Goal: Task Accomplishment & Management: Use online tool/utility

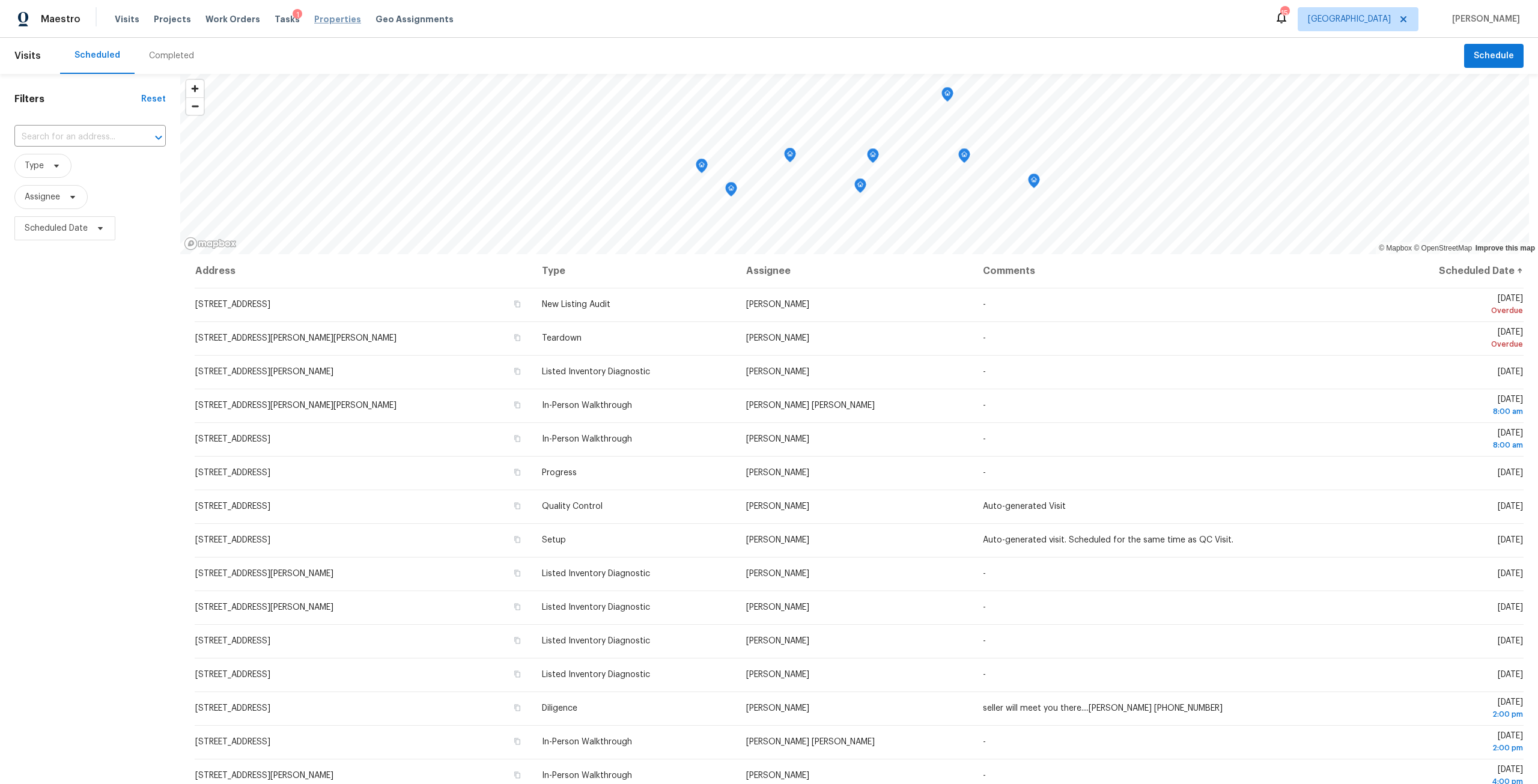
click at [326, 15] on span "Properties" at bounding box center [337, 19] width 47 height 12
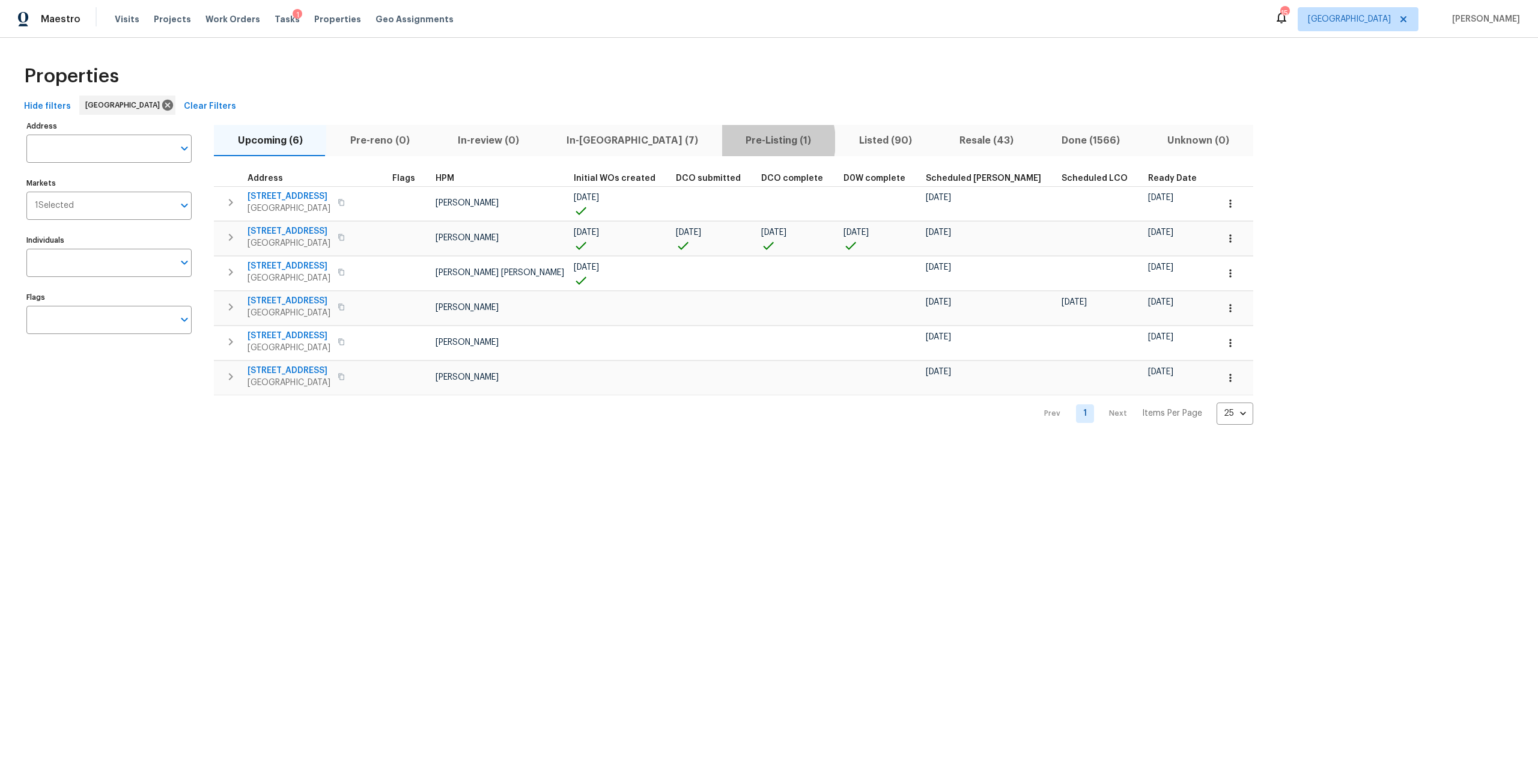
click at [730, 142] on span "Pre-Listing (1)" at bounding box center [779, 140] width 99 height 17
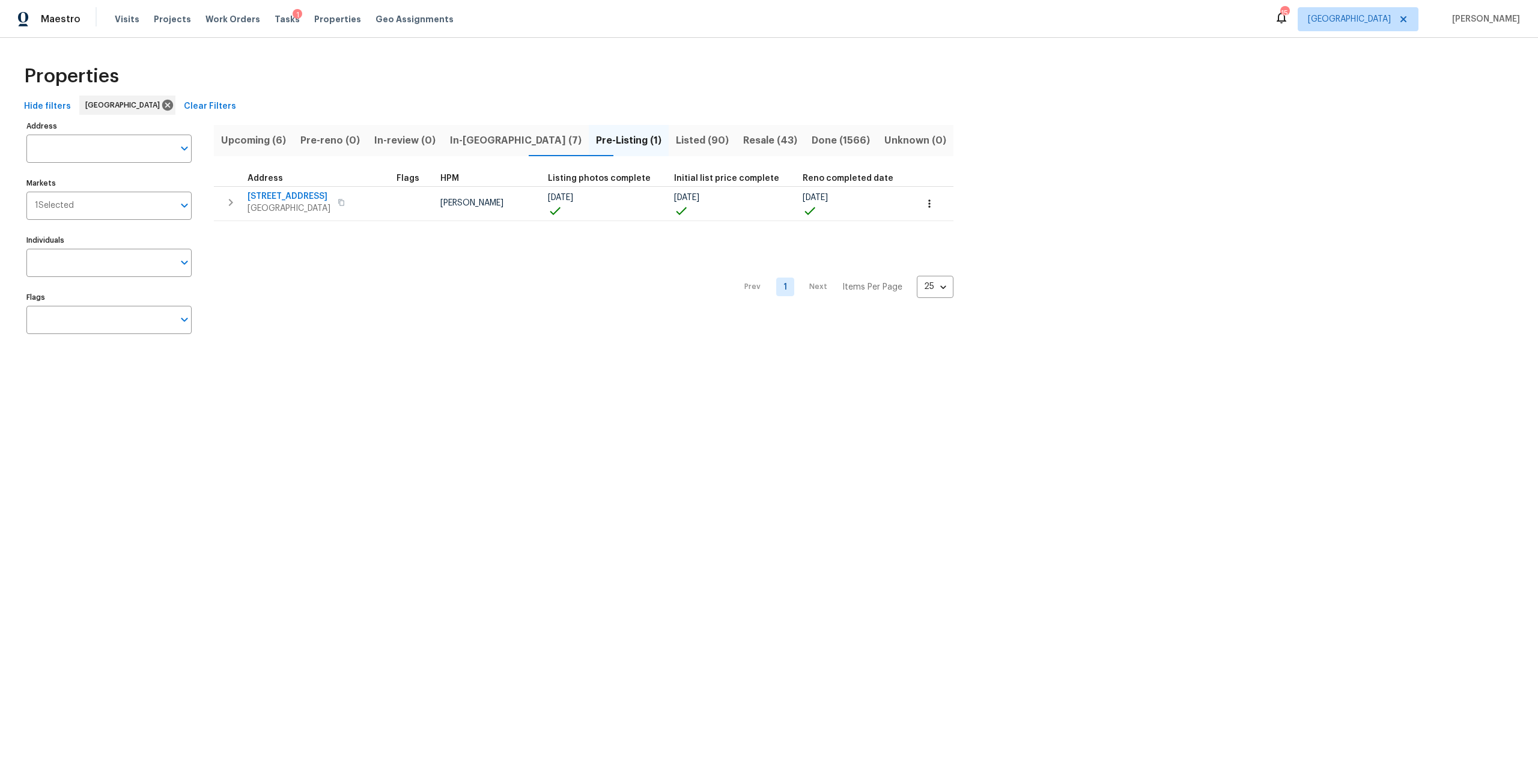
click at [505, 143] on span "In-reno (7)" at bounding box center [515, 140] width 132 height 17
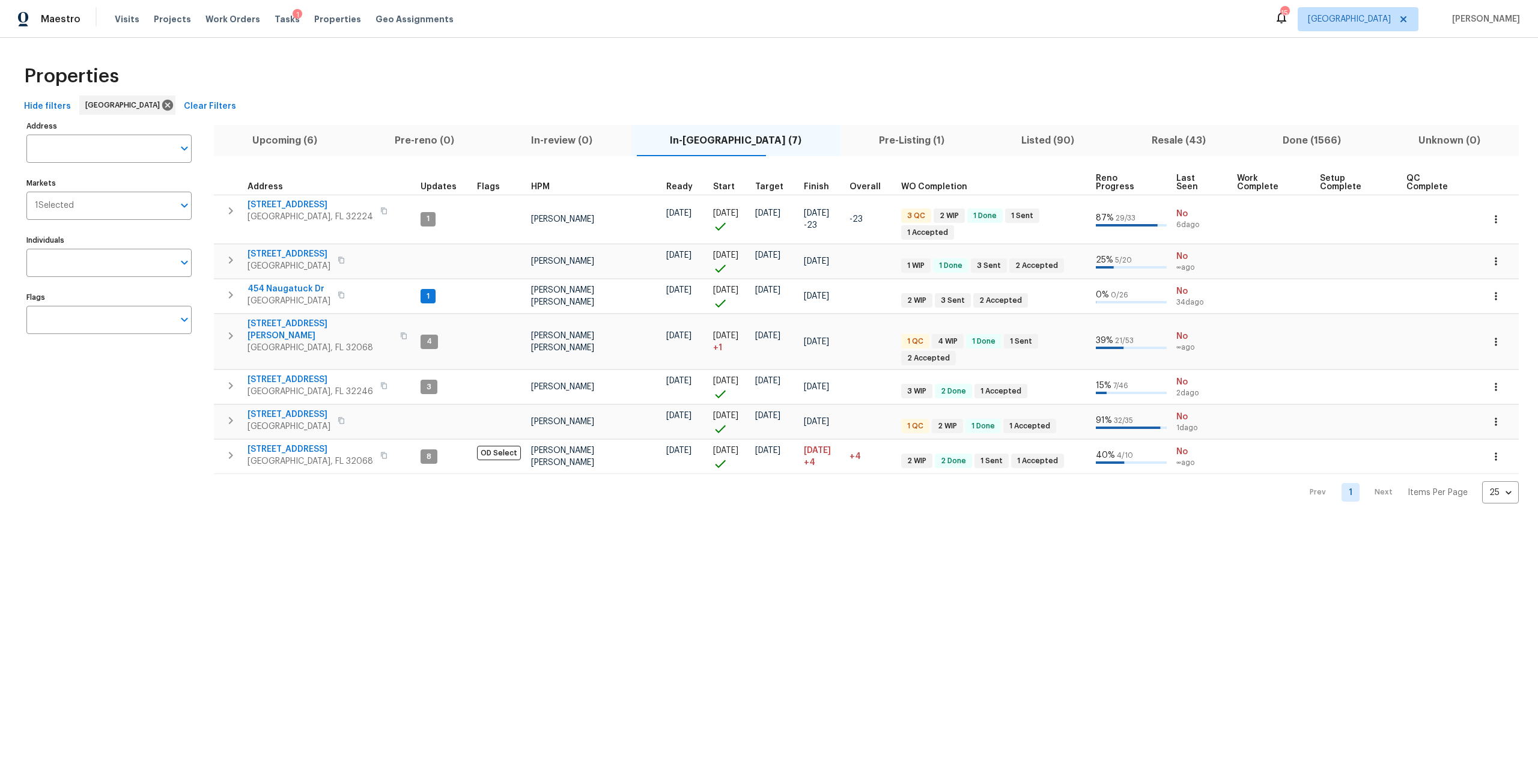
click at [297, 143] on span "Upcoming (6)" at bounding box center [284, 140] width 128 height 17
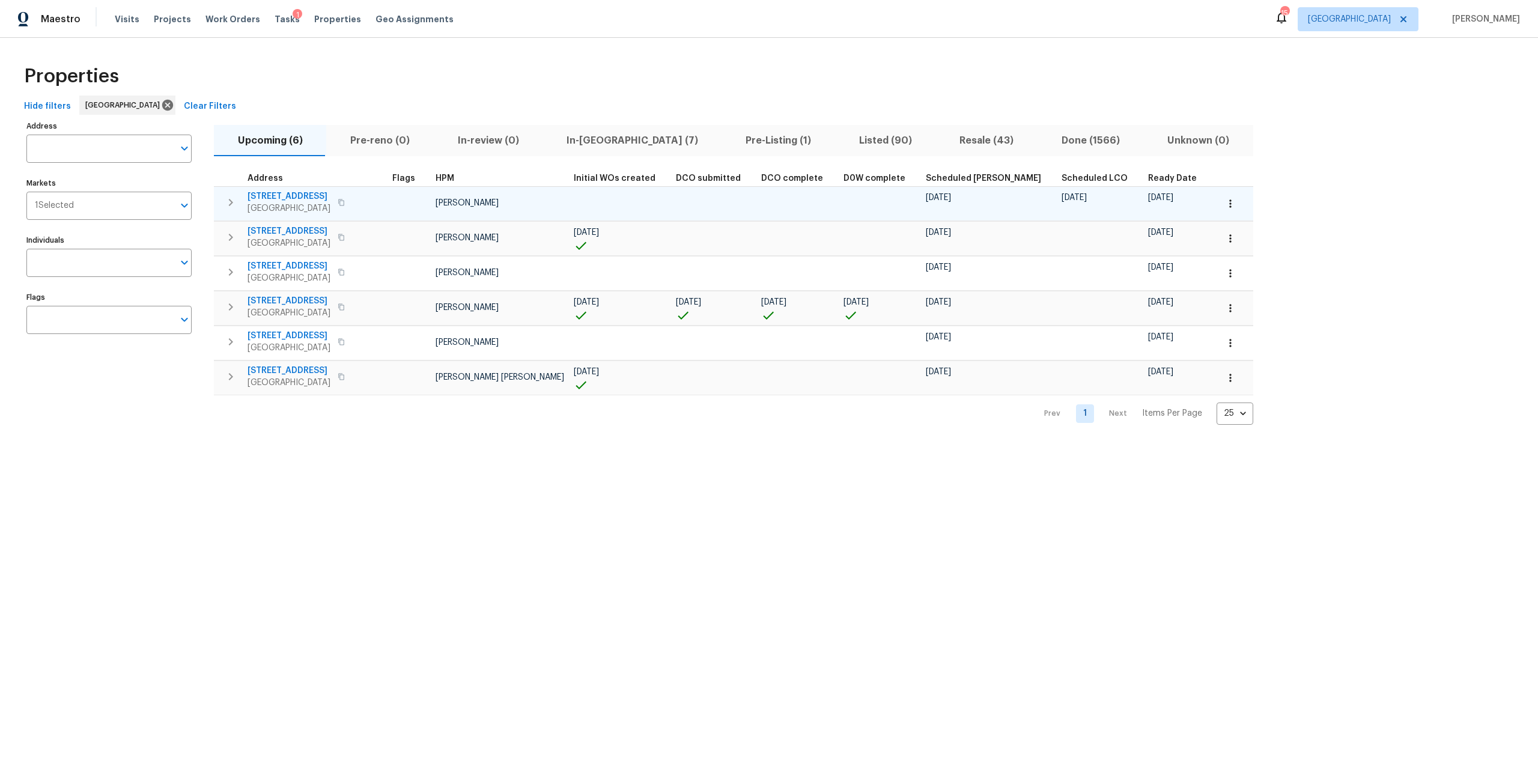
click at [289, 196] on span "56 Deltona Blvd" at bounding box center [289, 196] width 83 height 12
click at [291, 235] on span "3319 Victoria Ct E" at bounding box center [289, 232] width 83 height 12
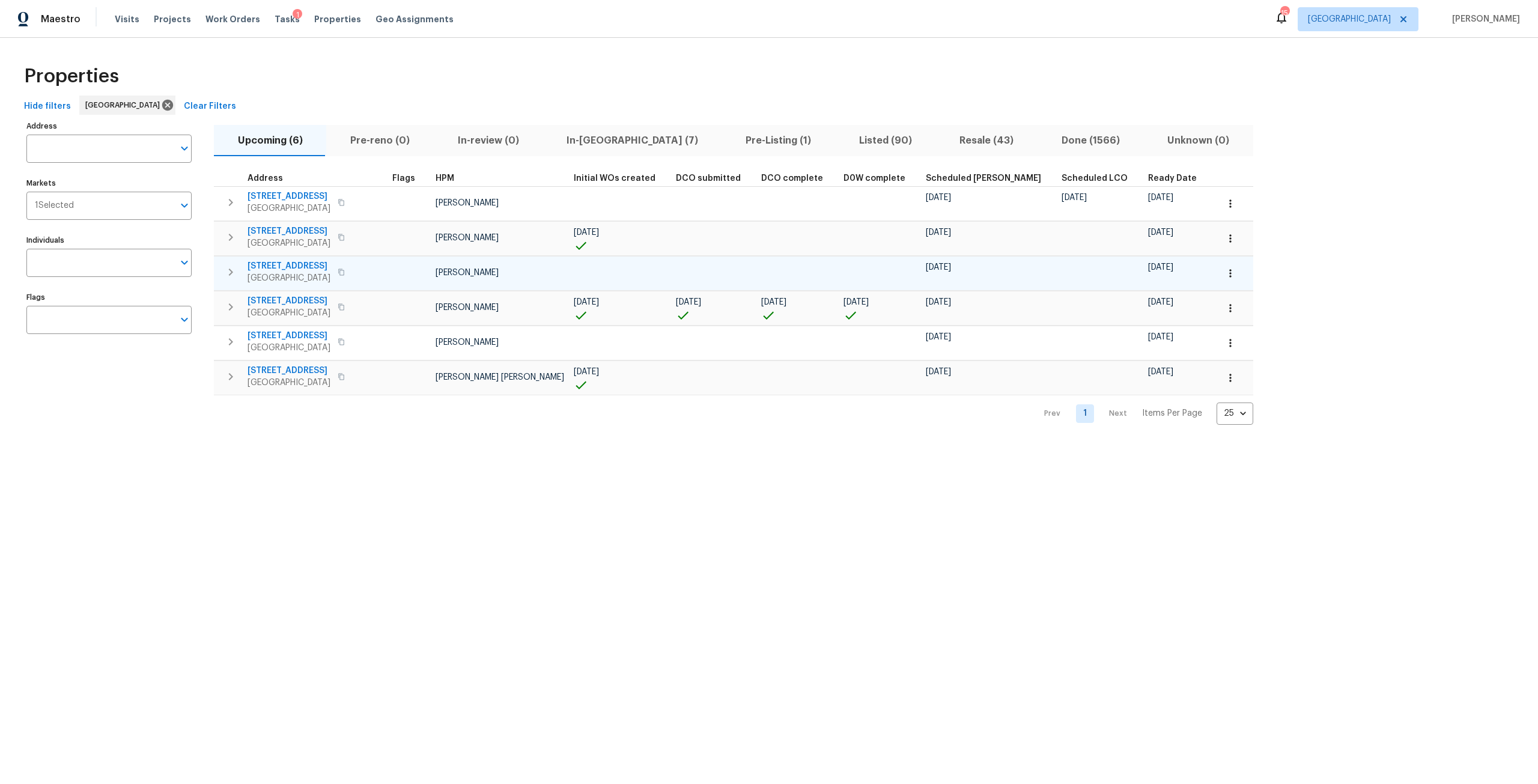
click at [312, 270] on span "7977 Sweet Rose Ln" at bounding box center [289, 266] width 83 height 12
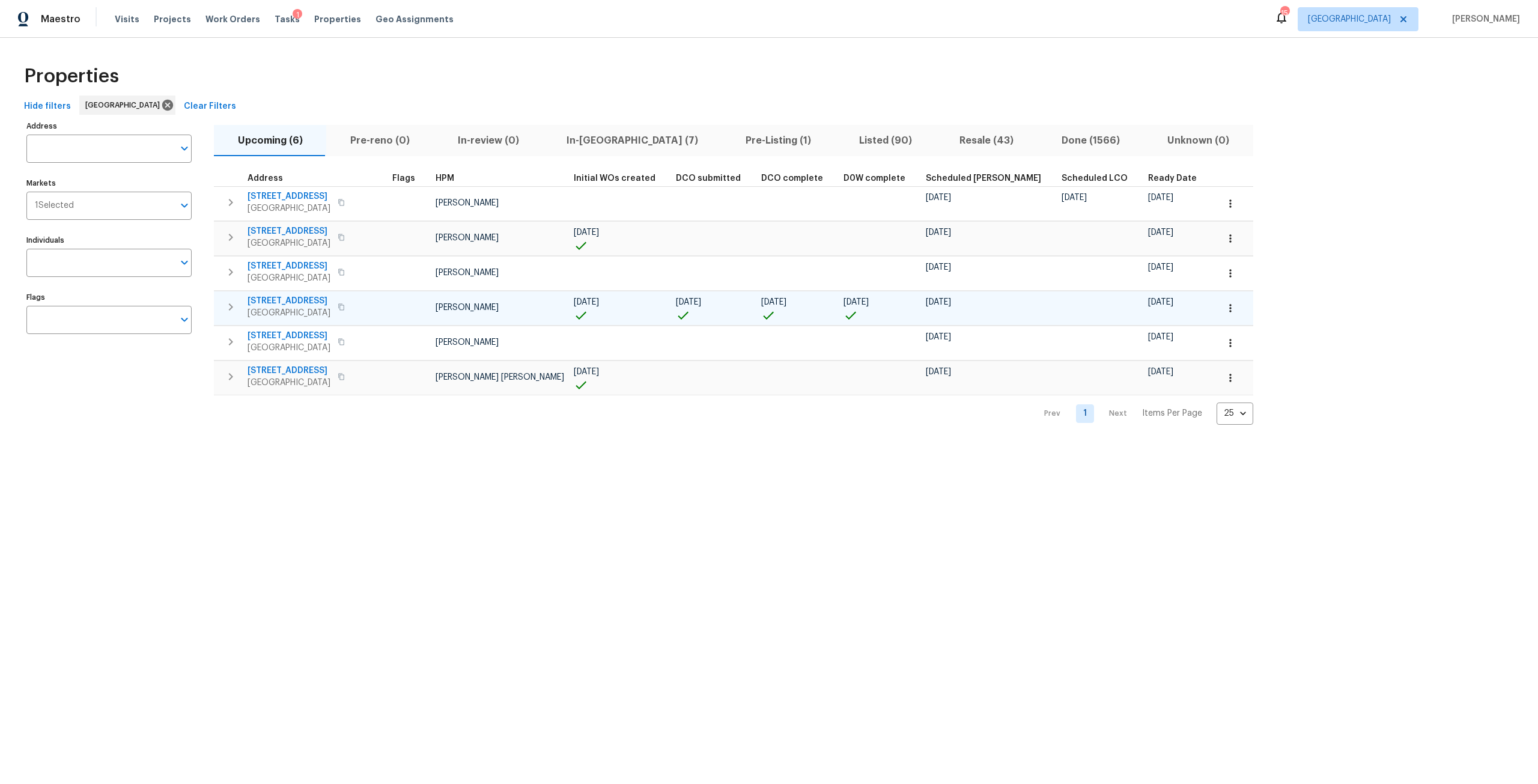
click at [305, 302] on span "8308 Manavista St" at bounding box center [289, 301] width 83 height 12
click at [306, 334] on span "11562 W Ride Dr" at bounding box center [289, 336] width 83 height 12
click at [230, 376] on icon "button" at bounding box center [231, 376] width 15 height 15
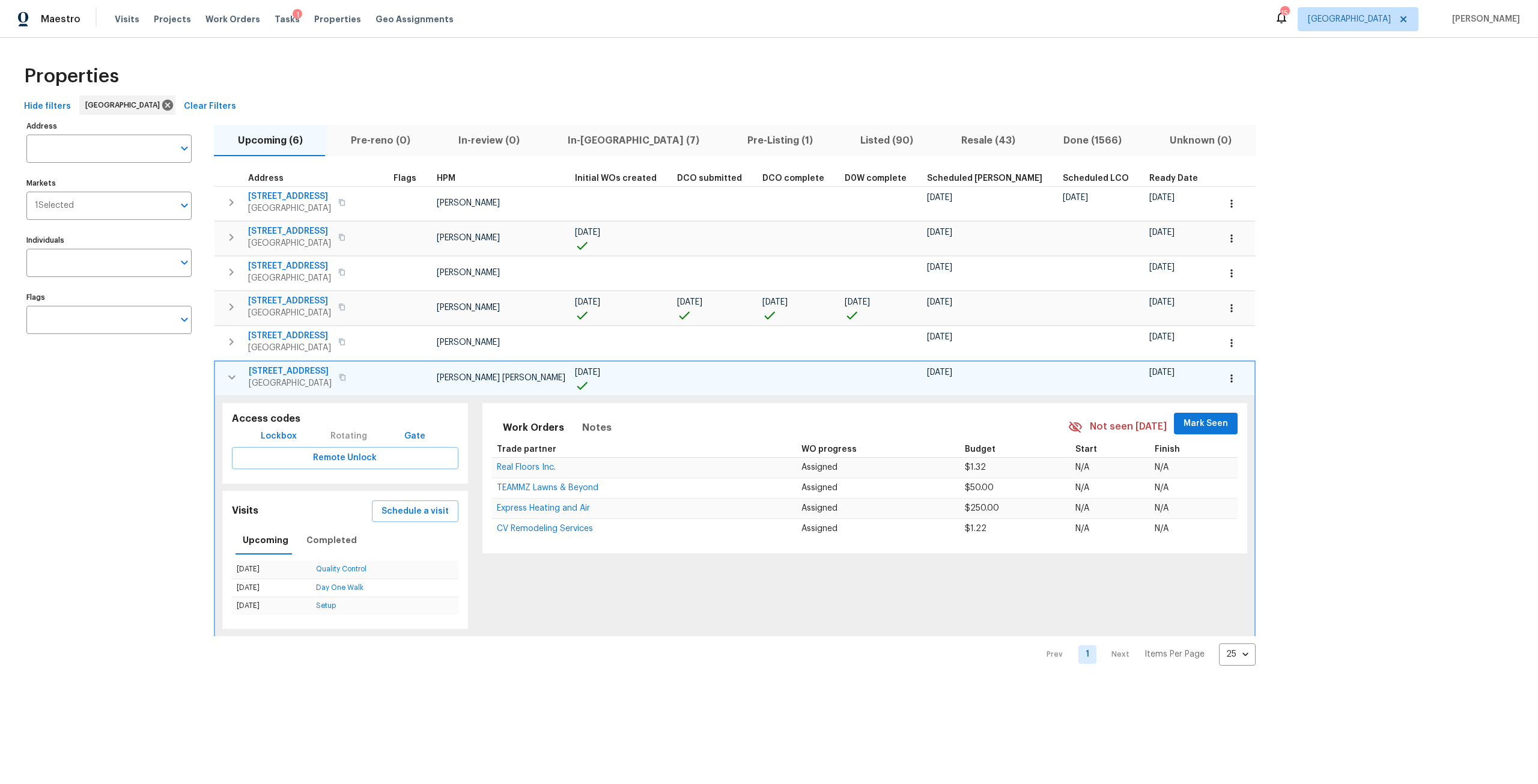
click at [299, 369] on span "1105 Buccaneer Blvd" at bounding box center [290, 371] width 83 height 12
click at [233, 239] on icon "button" at bounding box center [231, 237] width 15 height 15
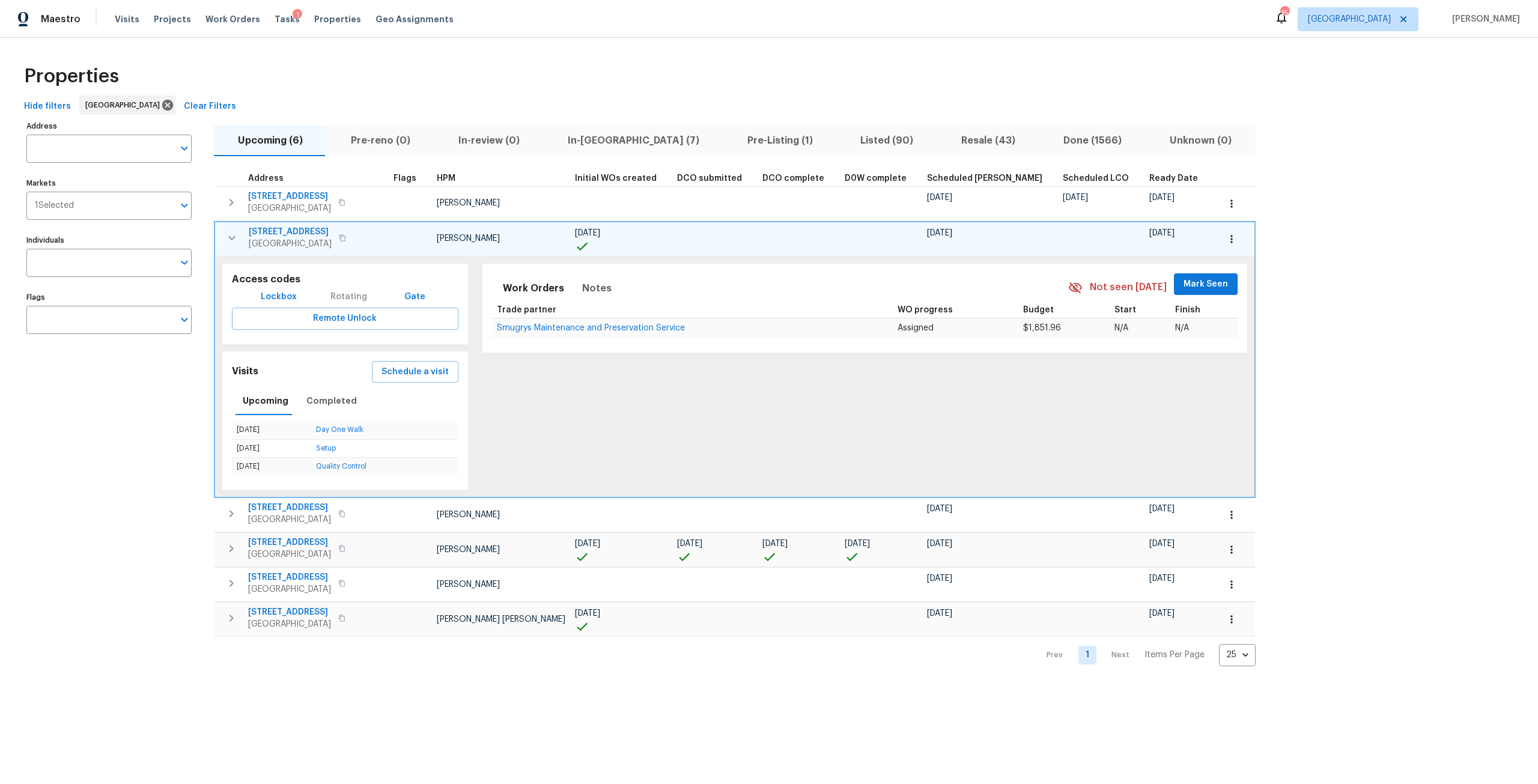
click at [232, 245] on button "button" at bounding box center [232, 238] width 24 height 24
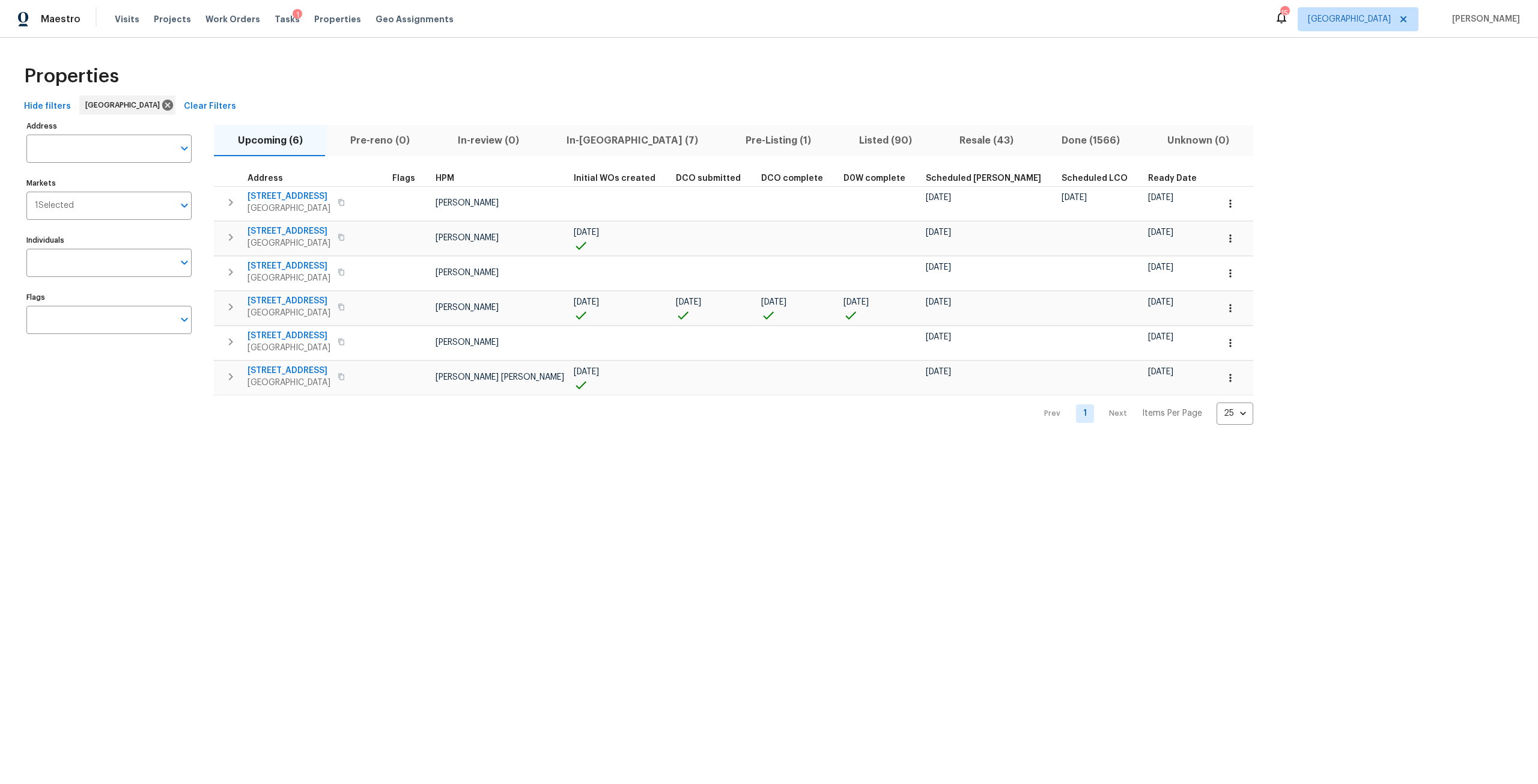
click at [277, 1] on div "Maestro Visits Projects Work Orders Tasks 1 Properties Geo Assignments 15 Jacks…" at bounding box center [769, 19] width 1538 height 38
click at [315, 25] on div "Visits Projects Work Orders Tasks 1 Properties Geo Assignments" at bounding box center [291, 19] width 354 height 24
click at [336, 21] on span "Properties" at bounding box center [337, 19] width 47 height 12
click at [314, 14] on span "Properties" at bounding box center [337, 19] width 47 height 12
click at [835, 152] on button "Listed (90)" at bounding box center [884, 141] width 100 height 32
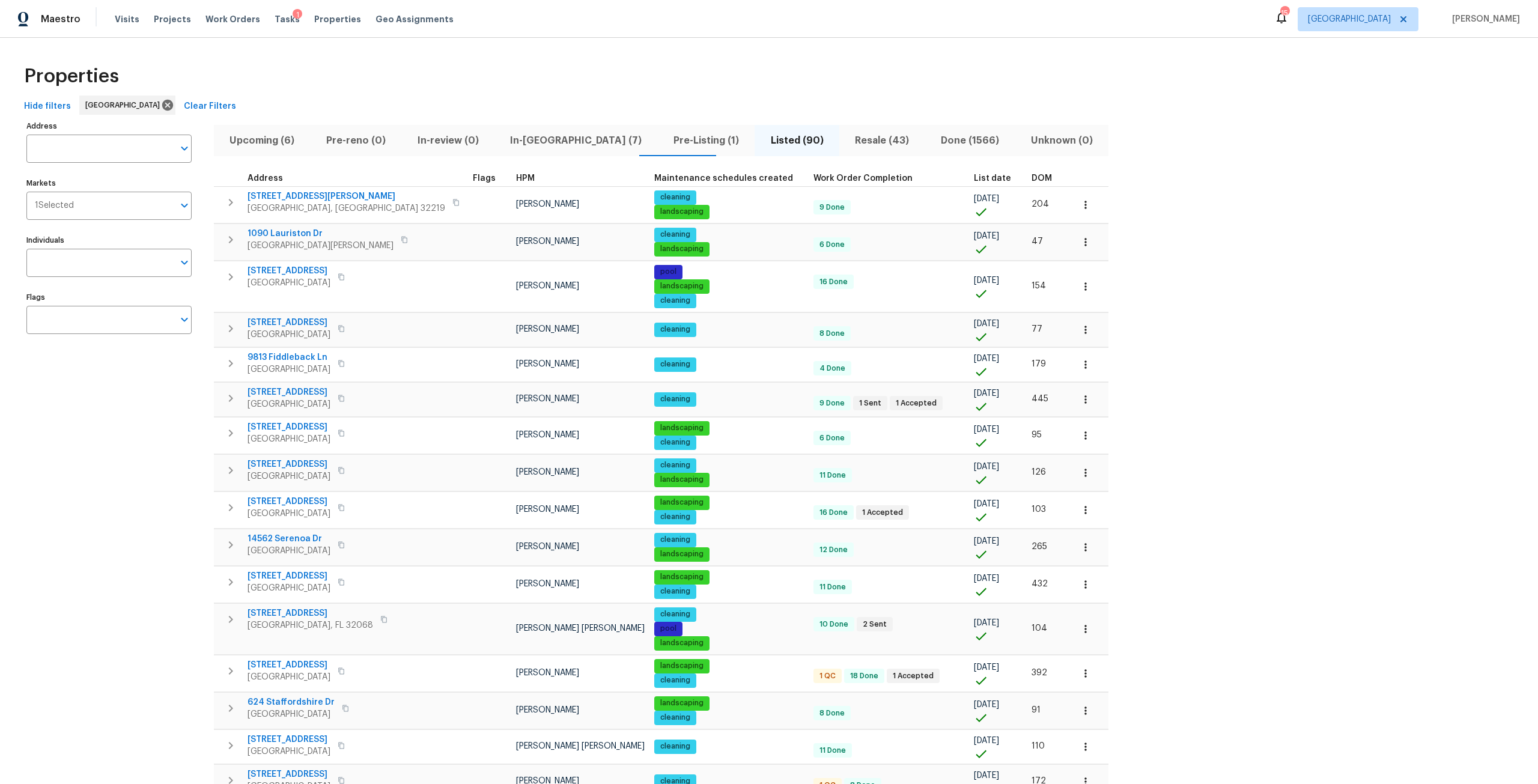
click at [1032, 179] on span "DOM" at bounding box center [1042, 178] width 21 height 8
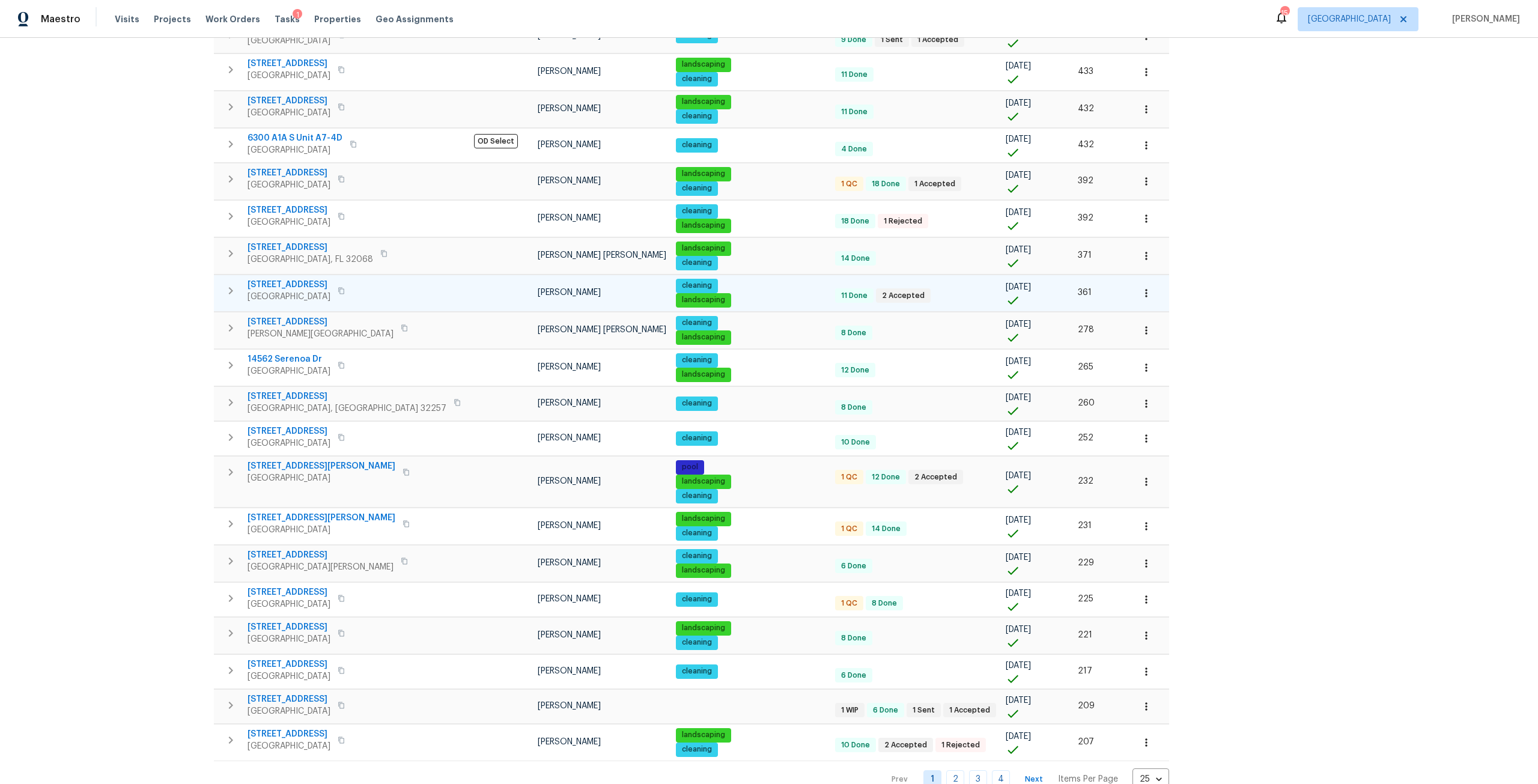
scroll to position [391, 0]
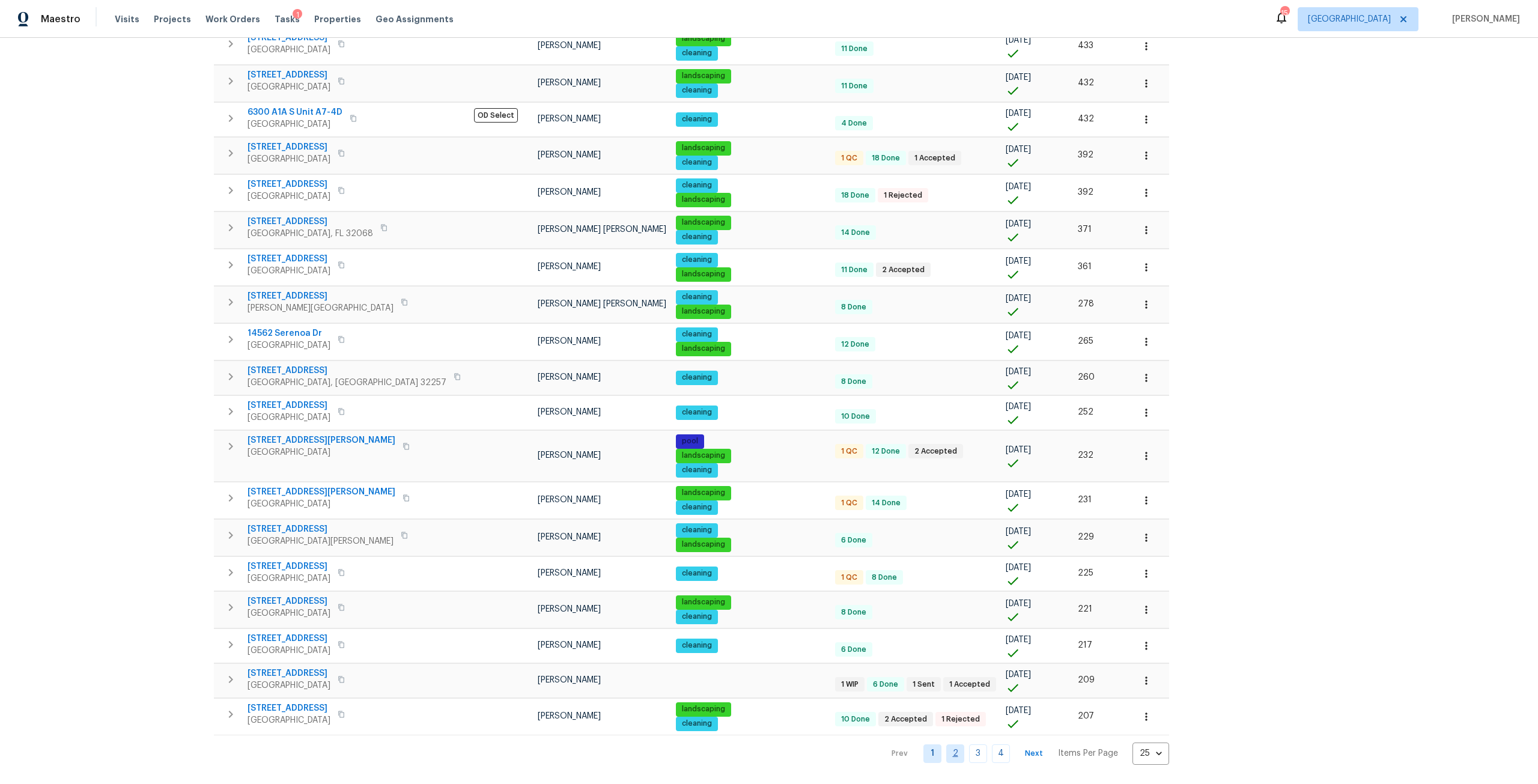
click at [947, 744] on link "2" at bounding box center [956, 753] width 18 height 19
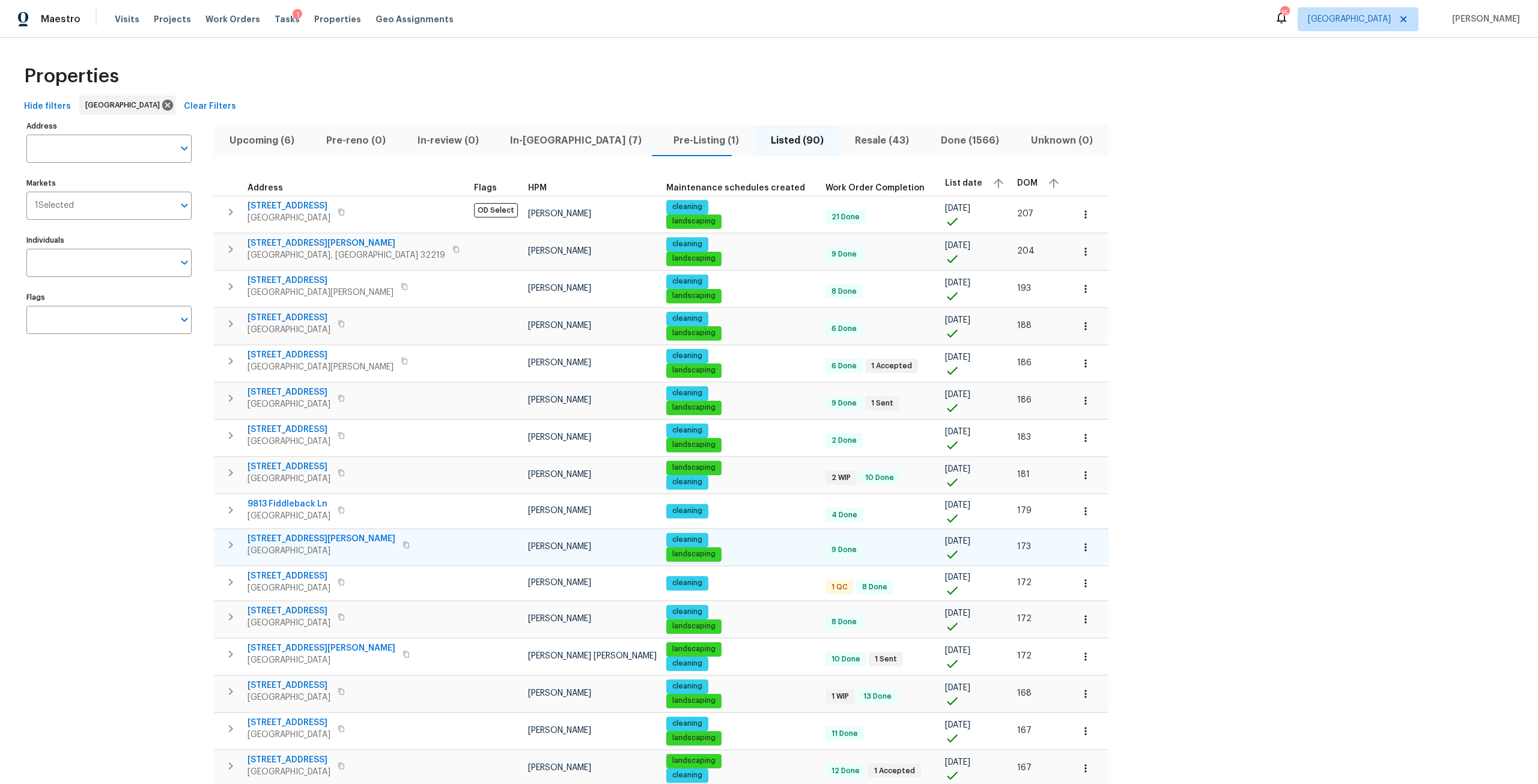
scroll to position [423, 0]
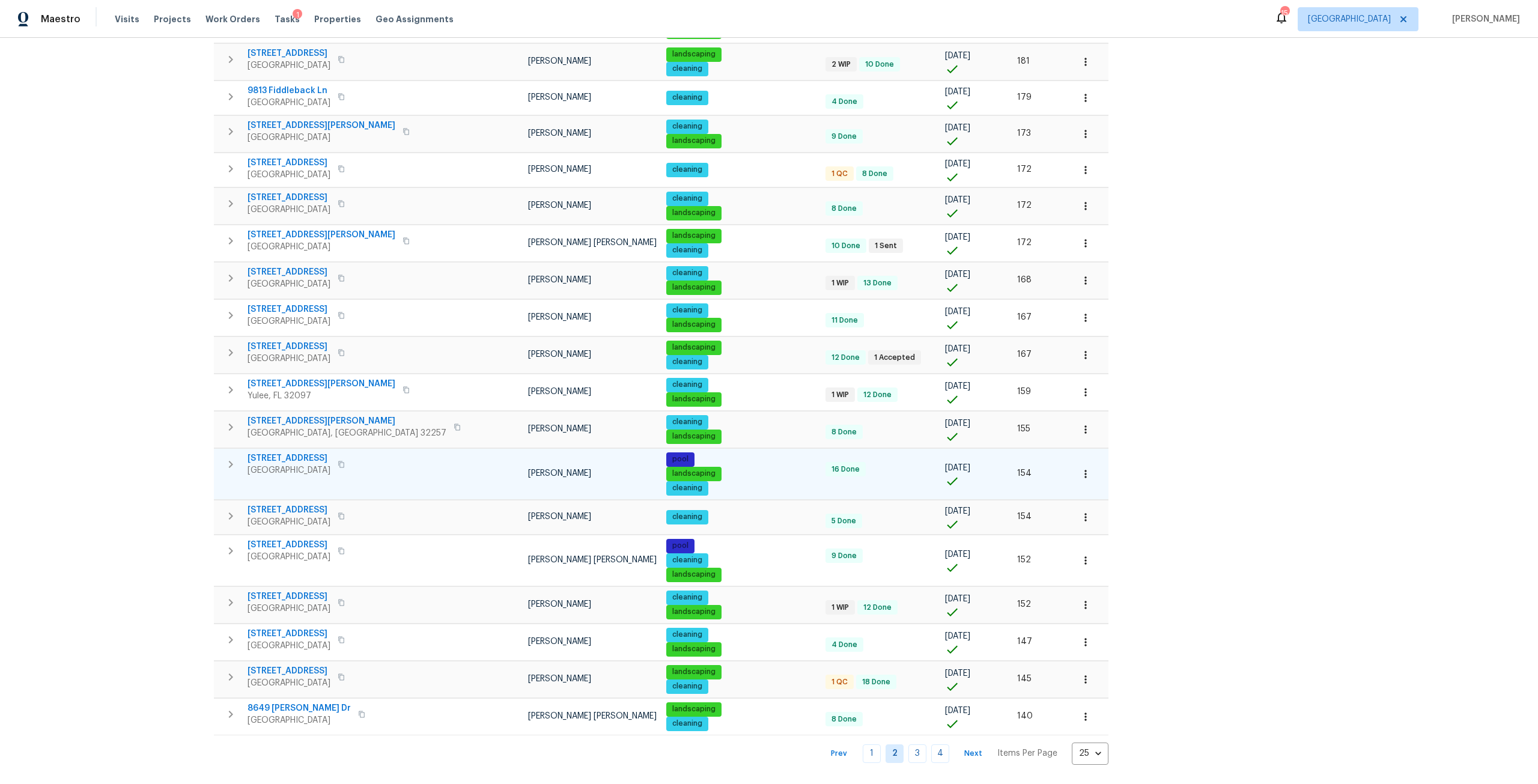
click at [310, 452] on span "2212 Broad Water Ct" at bounding box center [289, 458] width 83 height 12
click at [1073, 470] on button "button" at bounding box center [1085, 473] width 27 height 27
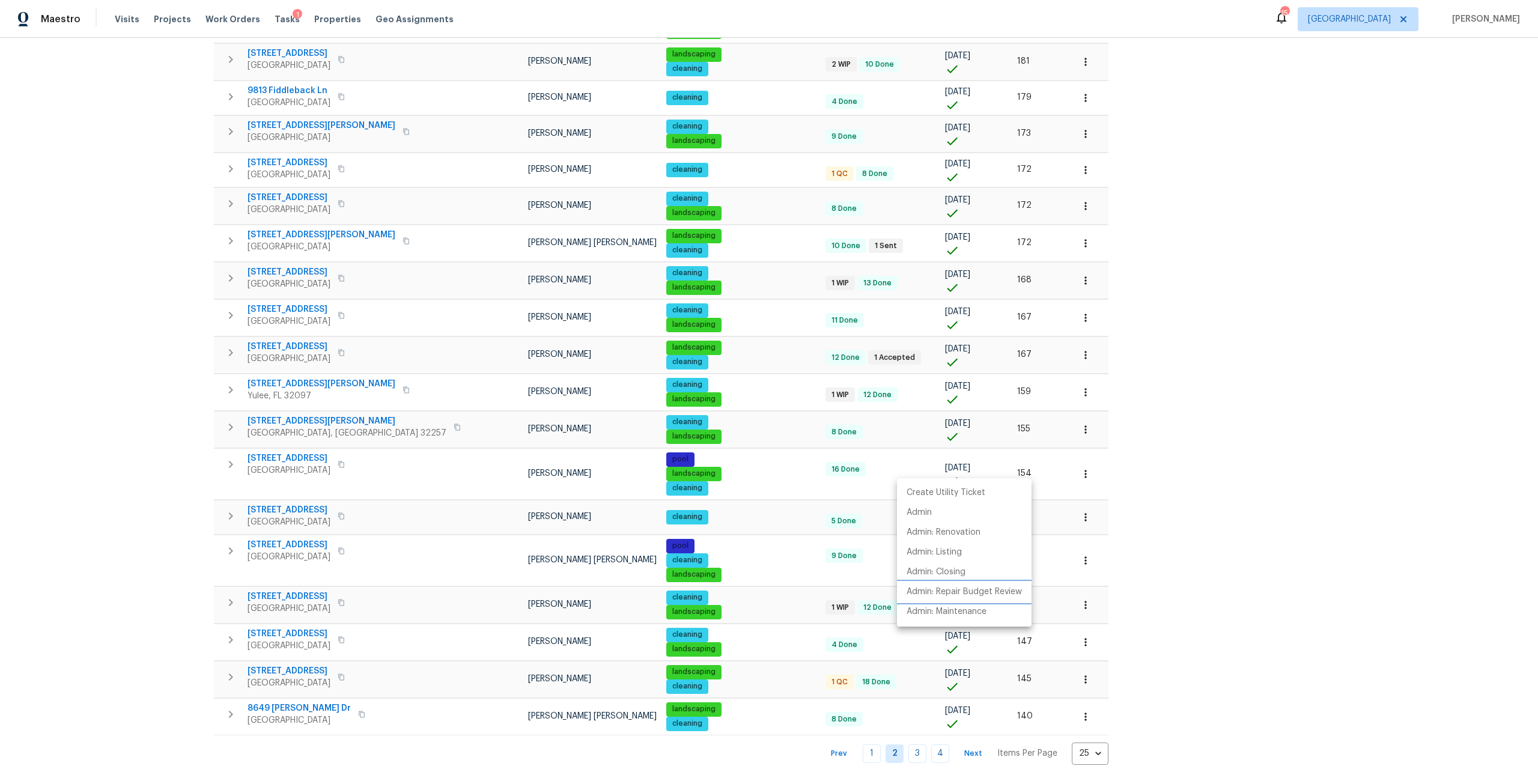
click at [964, 595] on p "Admin: Repair Budget Review" at bounding box center [965, 592] width 116 height 13
click at [306, 591] on div at bounding box center [769, 392] width 1538 height 784
click at [306, 590] on span "5933 Copper Lake Dr" at bounding box center [289, 596] width 83 height 12
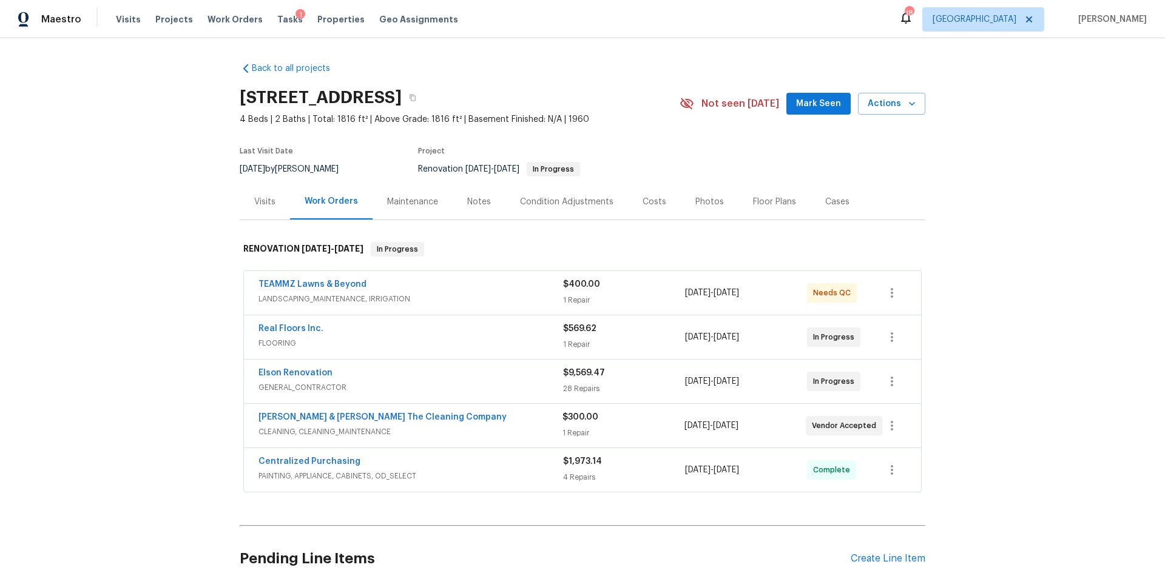
click at [564, 208] on div "Condition Adjustments" at bounding box center [566, 202] width 123 height 36
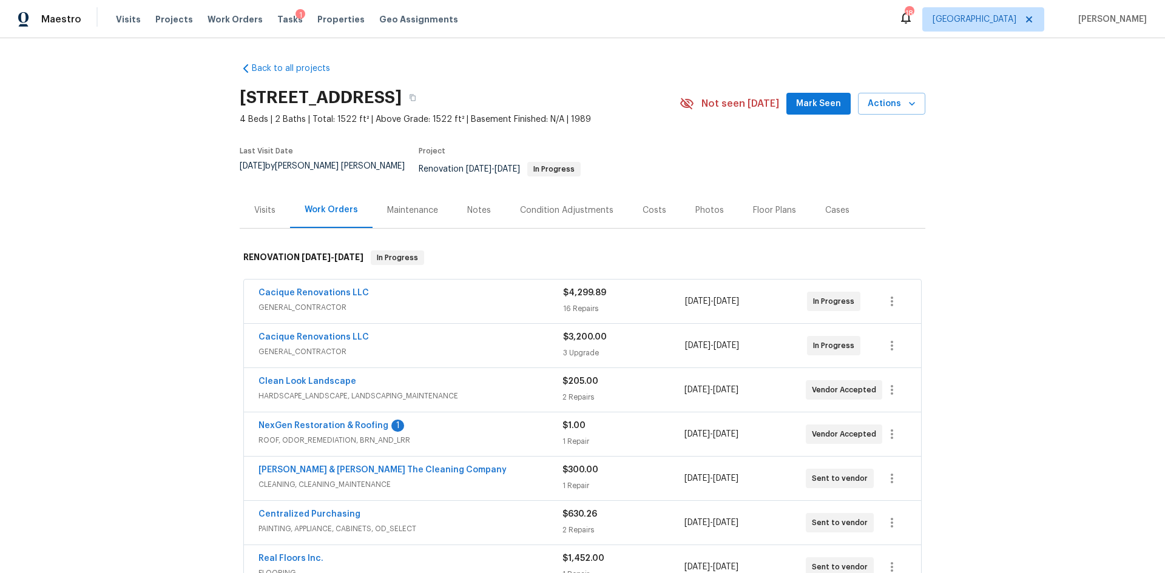
click at [548, 204] on div "Condition Adjustments" at bounding box center [566, 210] width 93 height 12
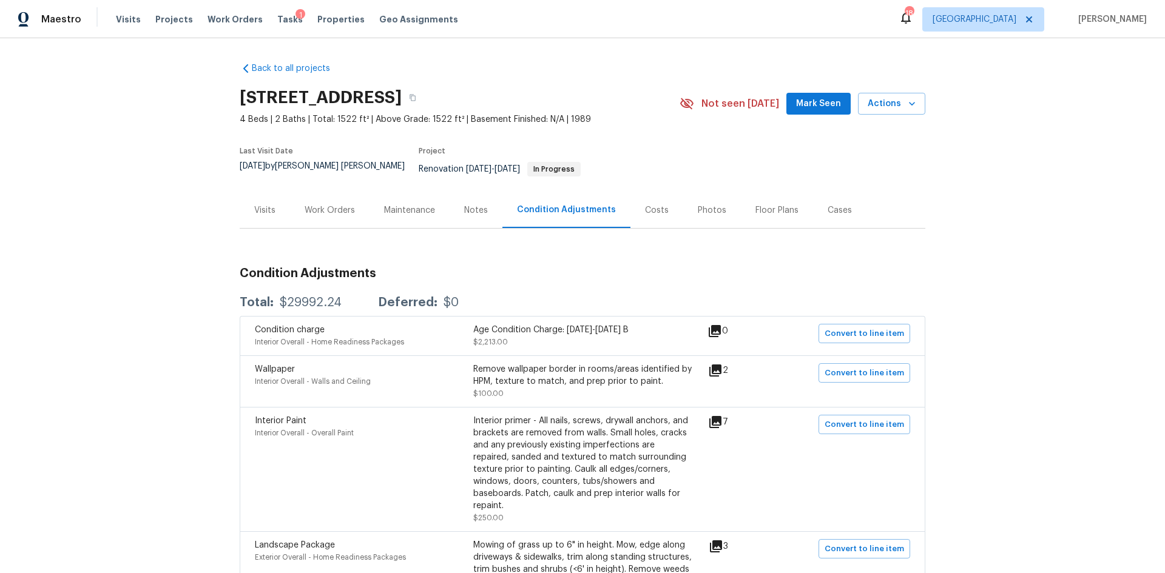
click at [340, 205] on div "Work Orders" at bounding box center [330, 210] width 50 height 12
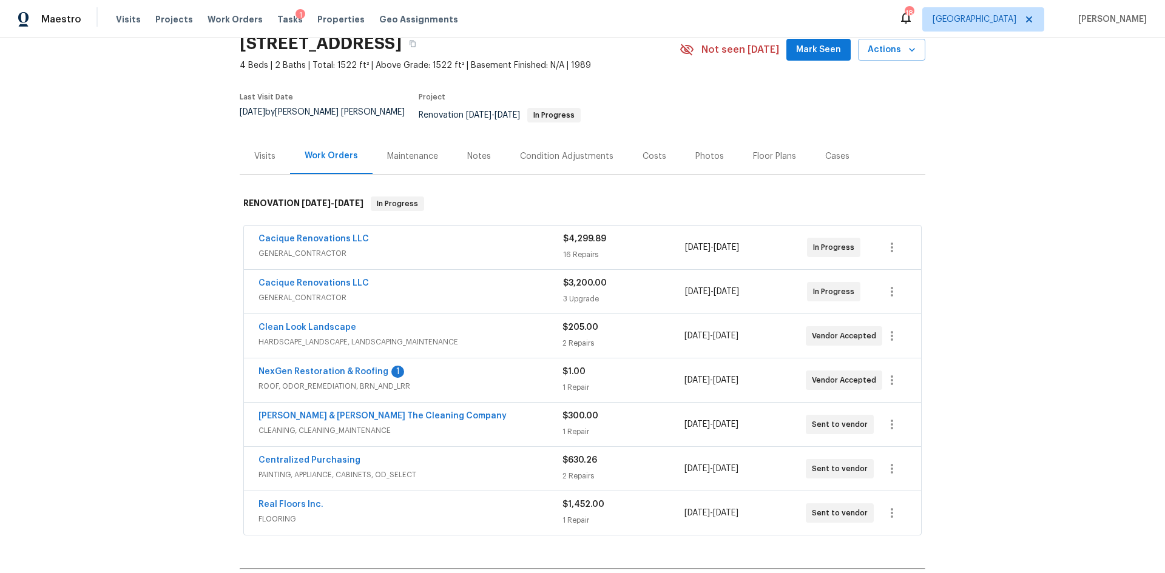
scroll to position [61, 0]
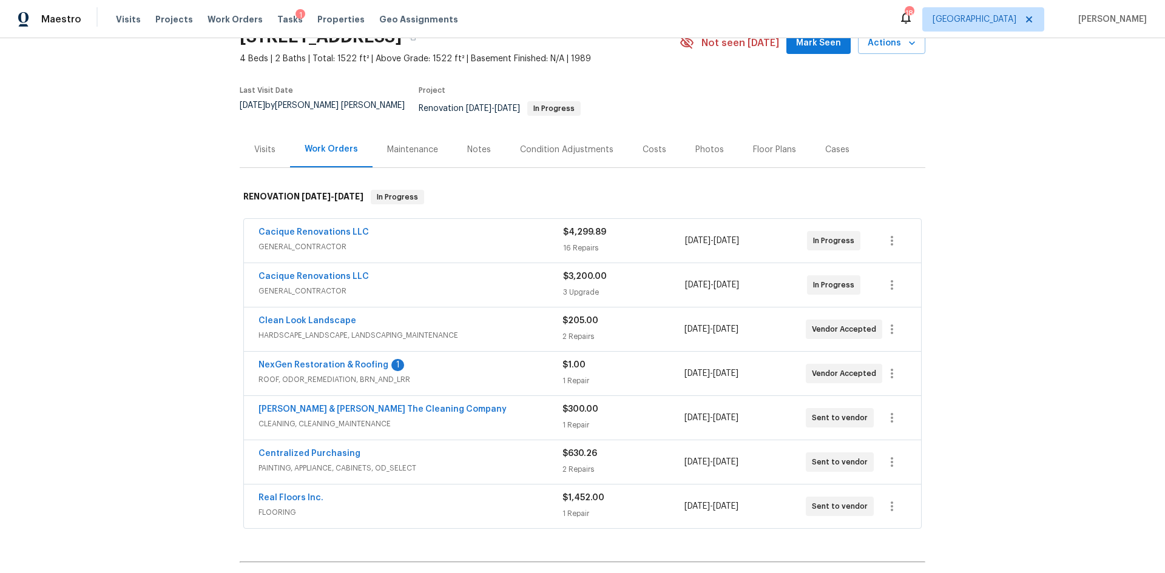
click at [635, 149] on div "Costs" at bounding box center [654, 150] width 53 height 36
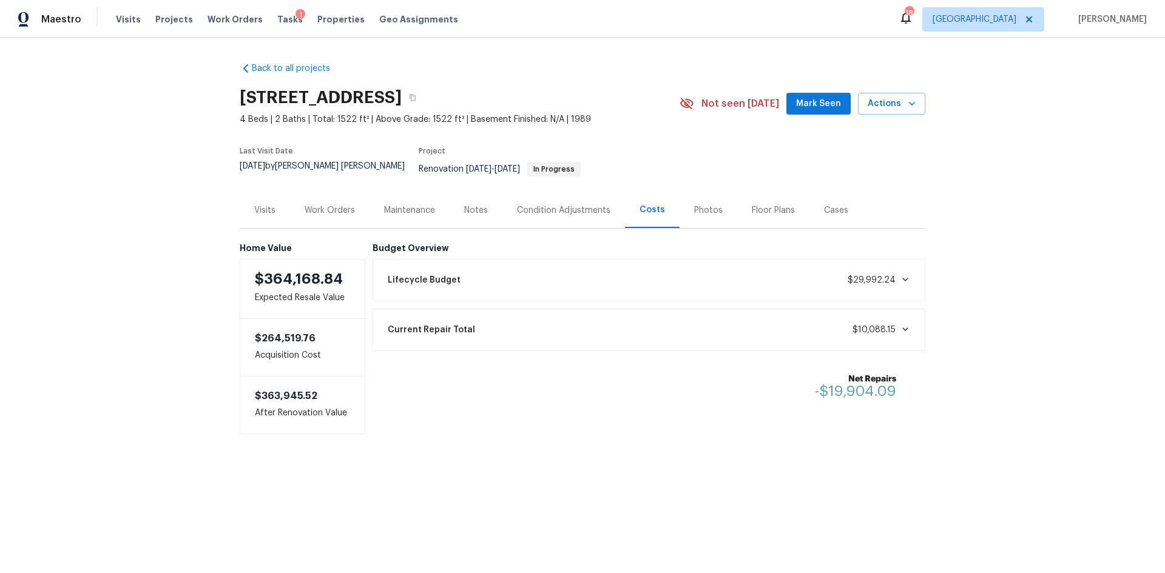
click at [339, 211] on div "Work Orders" at bounding box center [329, 210] width 79 height 36
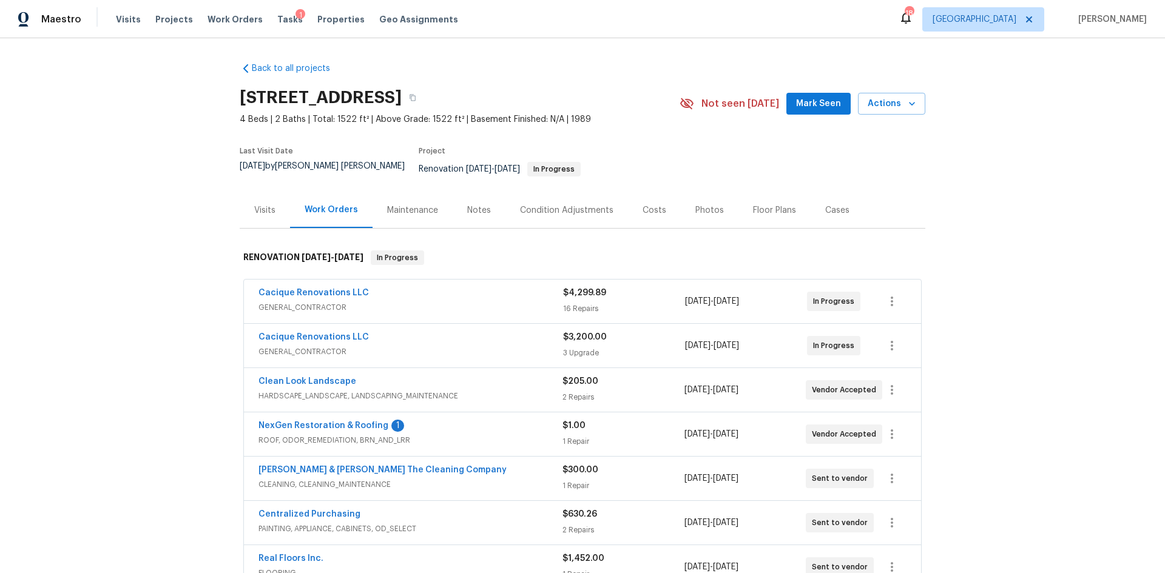
drag, startPoint x: 655, startPoint y: 199, endPoint x: 687, endPoint y: 202, distance: 31.7
click at [655, 204] on div "Costs" at bounding box center [655, 210] width 24 height 12
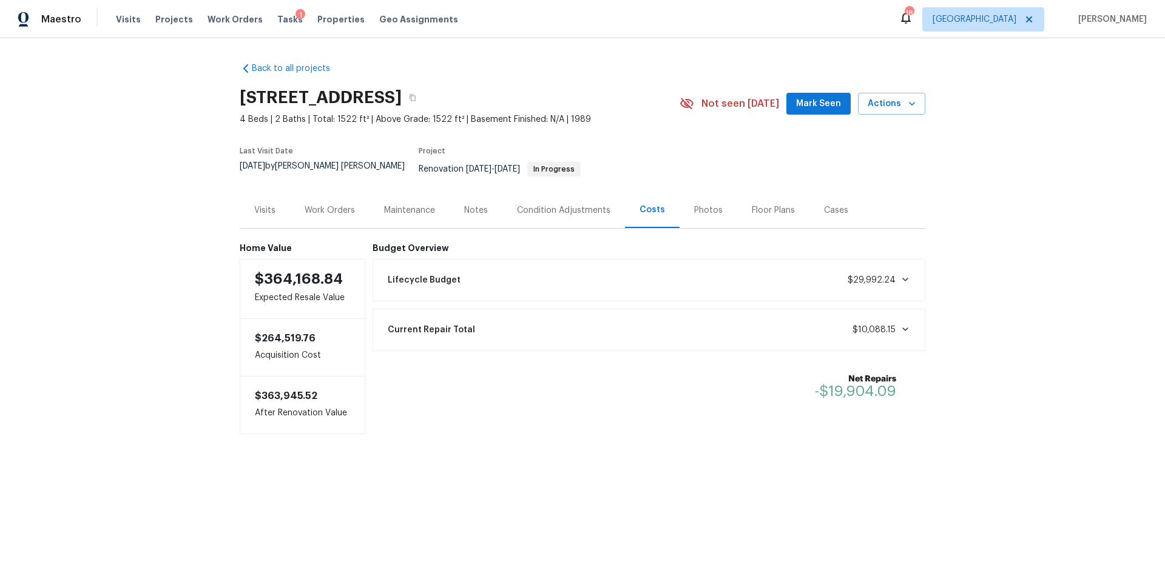
drag, startPoint x: 294, startPoint y: 200, endPoint x: 390, endPoint y: 209, distance: 96.2
click at [294, 201] on div "Work Orders" at bounding box center [329, 210] width 79 height 36
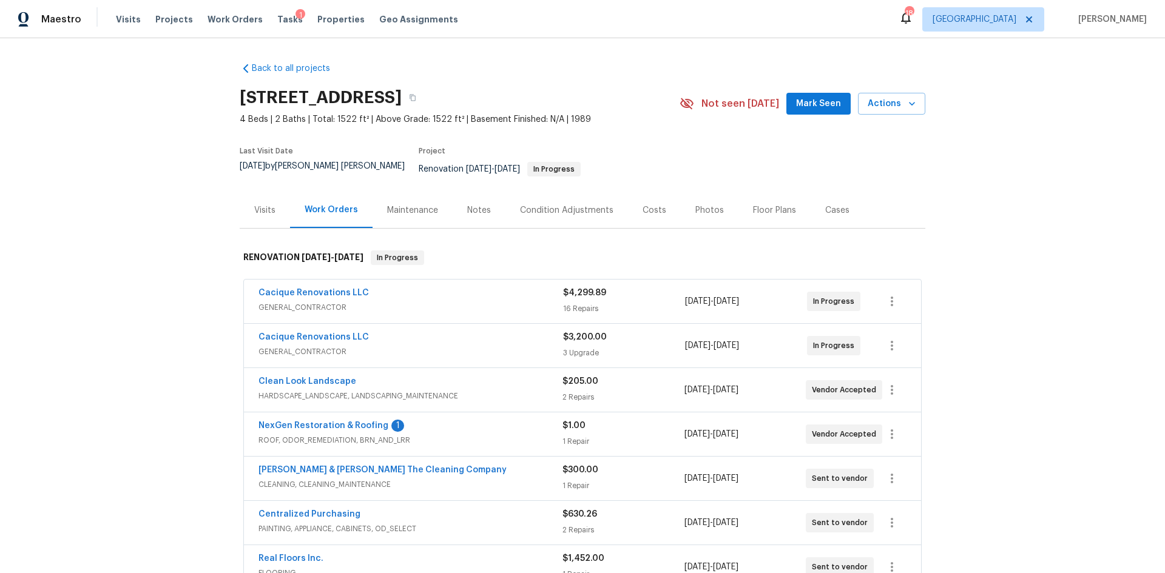
click at [474, 346] on span "GENERAL_CONTRACTOR" at bounding box center [410, 352] width 305 height 12
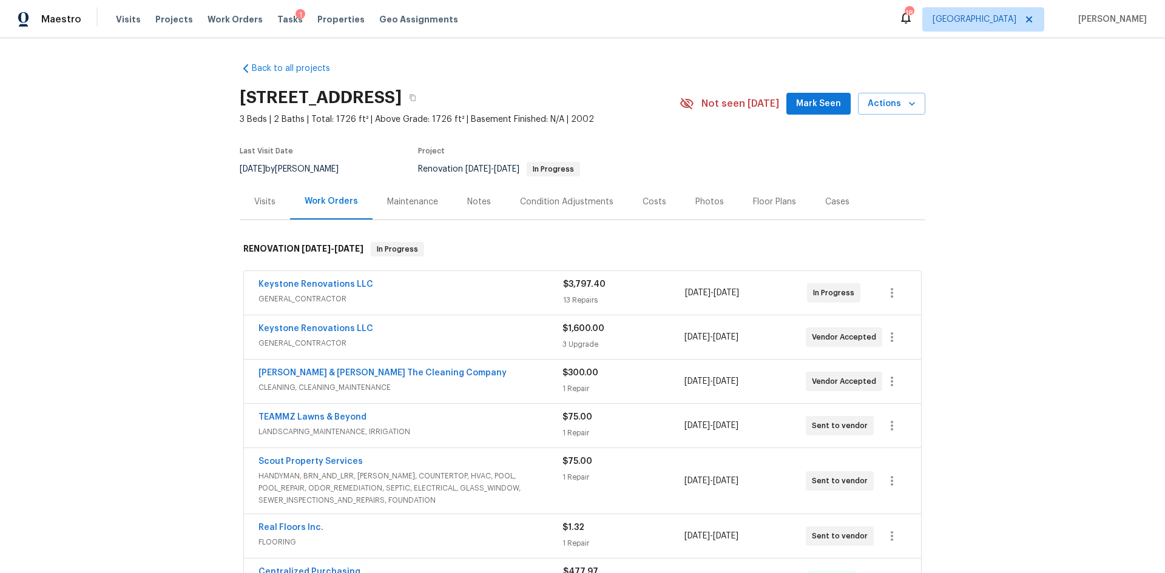
click at [640, 209] on div "Costs" at bounding box center [654, 202] width 53 height 36
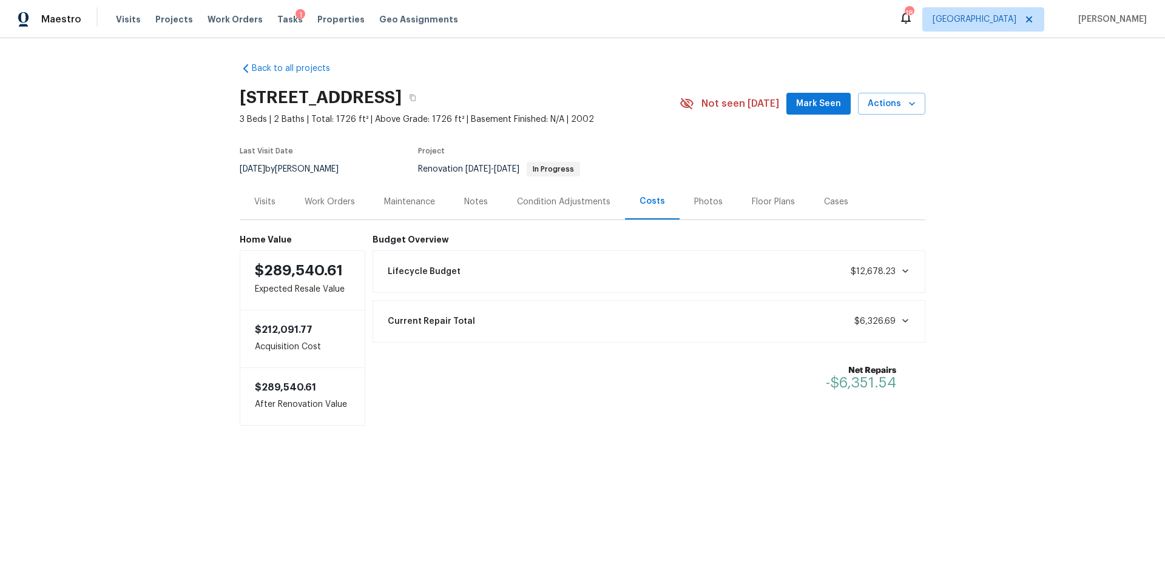
click at [326, 183] on div "Last Visit Date 8/22/2025 by Jeremy Dykes Project Renovation 8/21/2025 - 9/2/20…" at bounding box center [445, 162] width 411 height 44
click at [333, 200] on div "Work Orders" at bounding box center [330, 202] width 50 height 12
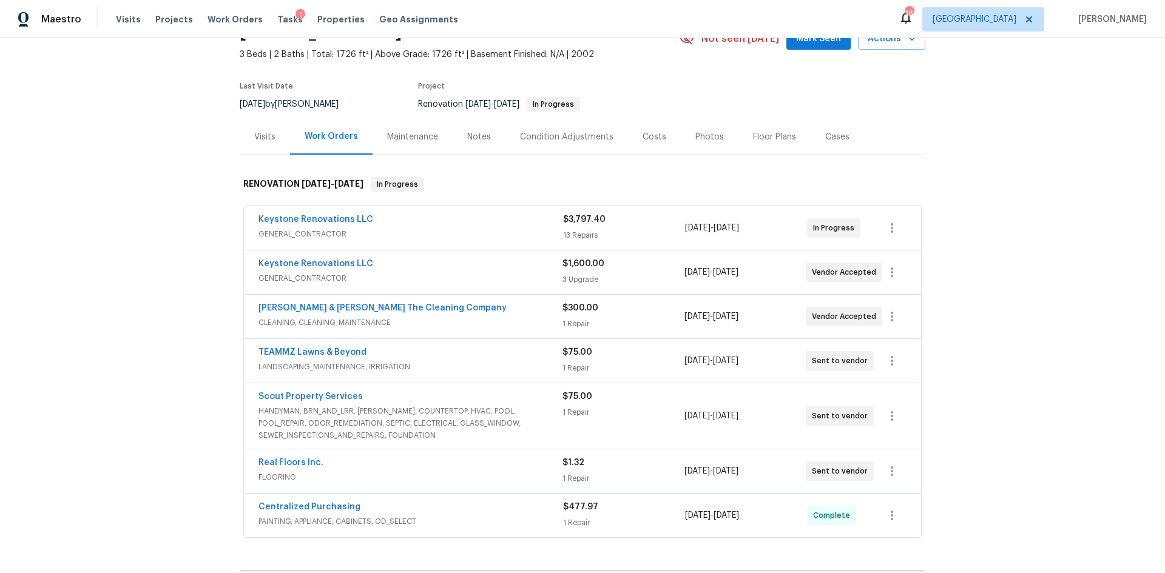
scroll to position [61, 0]
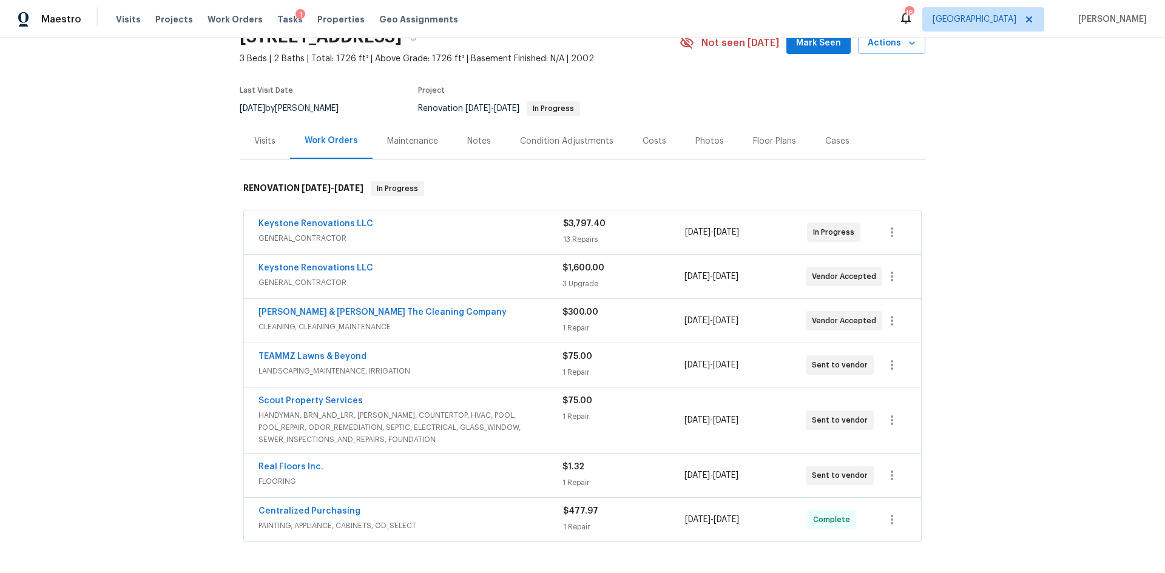
click at [659, 132] on div "Costs" at bounding box center [654, 141] width 53 height 36
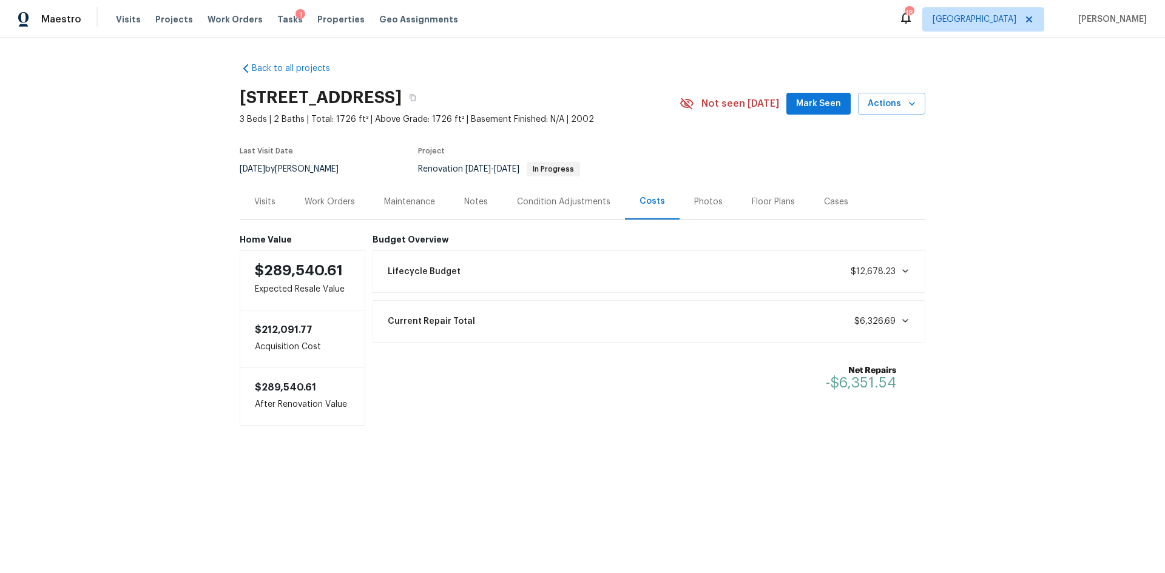
click at [305, 198] on div "Work Orders" at bounding box center [330, 202] width 50 height 12
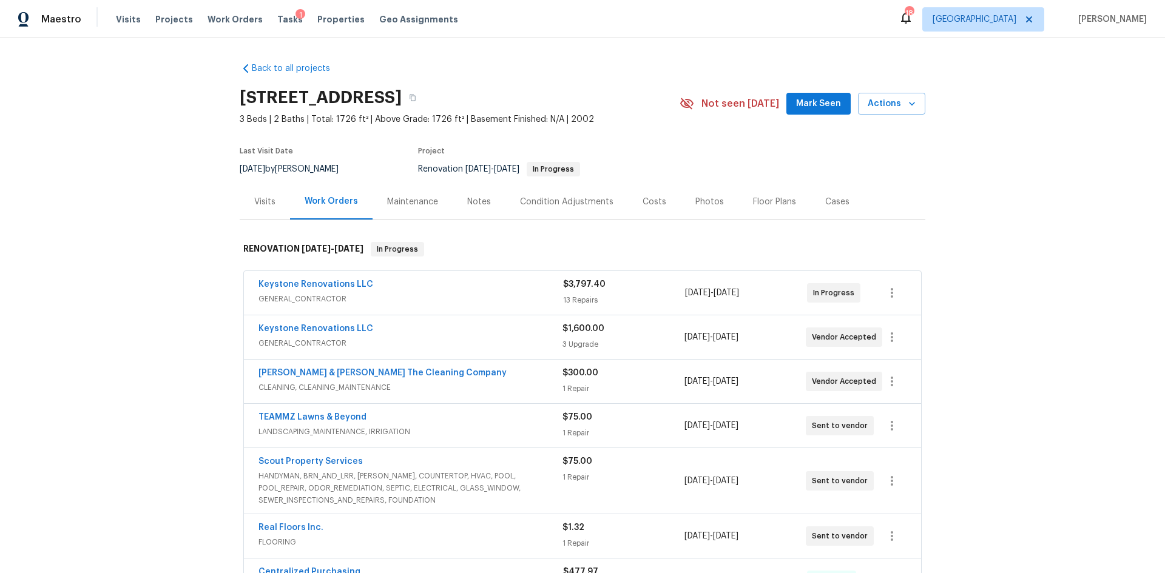
click at [638, 212] on div "Costs" at bounding box center [654, 202] width 53 height 36
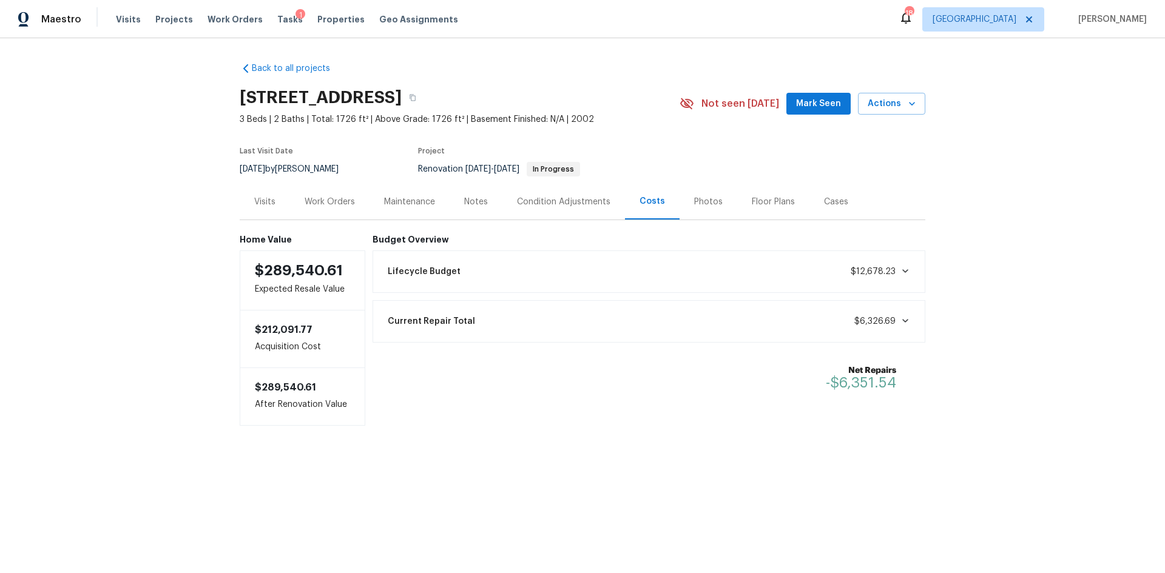
click at [284, 215] on div "Visits" at bounding box center [265, 202] width 50 height 36
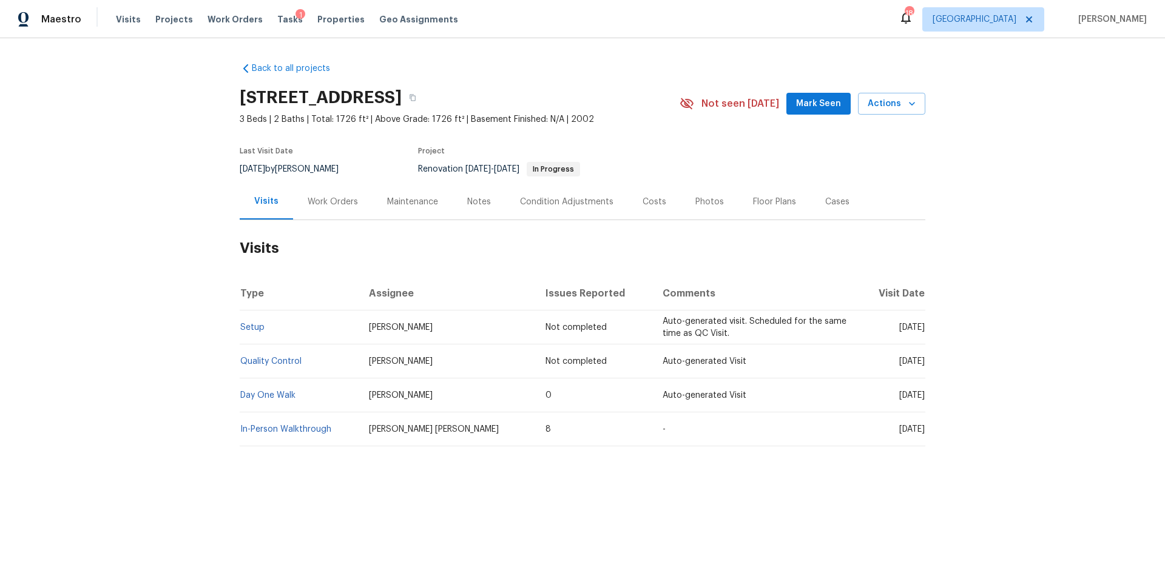
click at [359, 218] on div "Work Orders" at bounding box center [332, 202] width 79 height 36
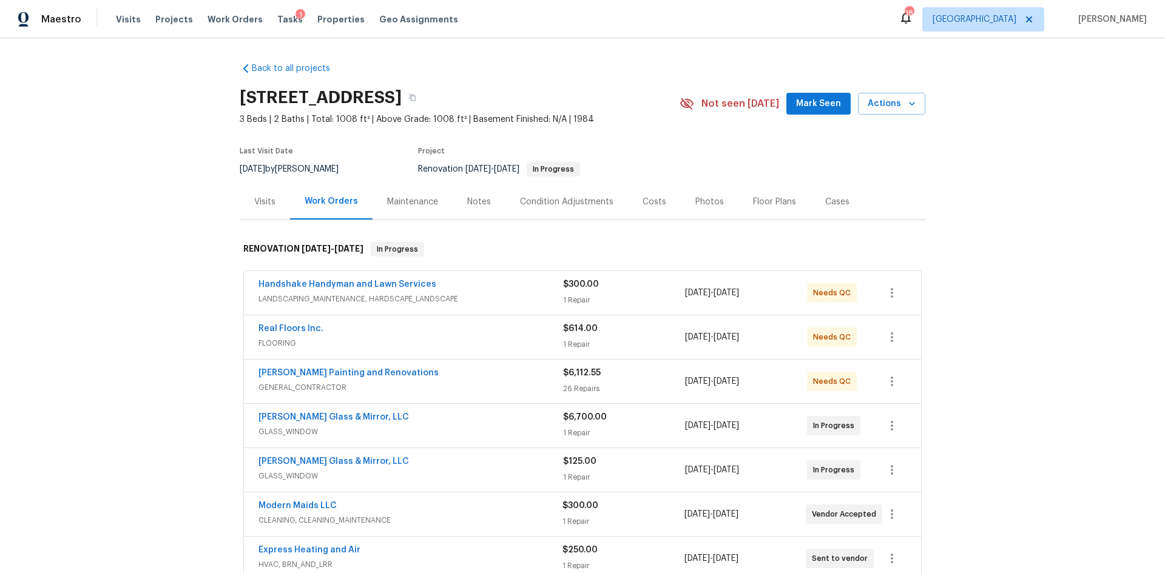
click at [642, 194] on div "Costs" at bounding box center [654, 202] width 53 height 36
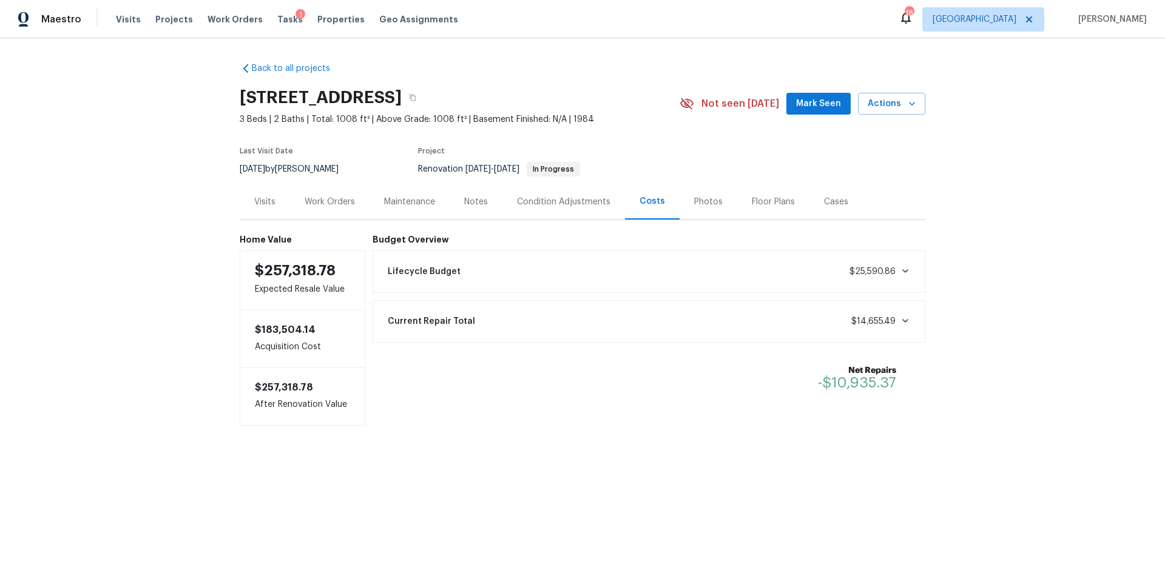
click at [309, 209] on div "Work Orders" at bounding box center [329, 202] width 79 height 36
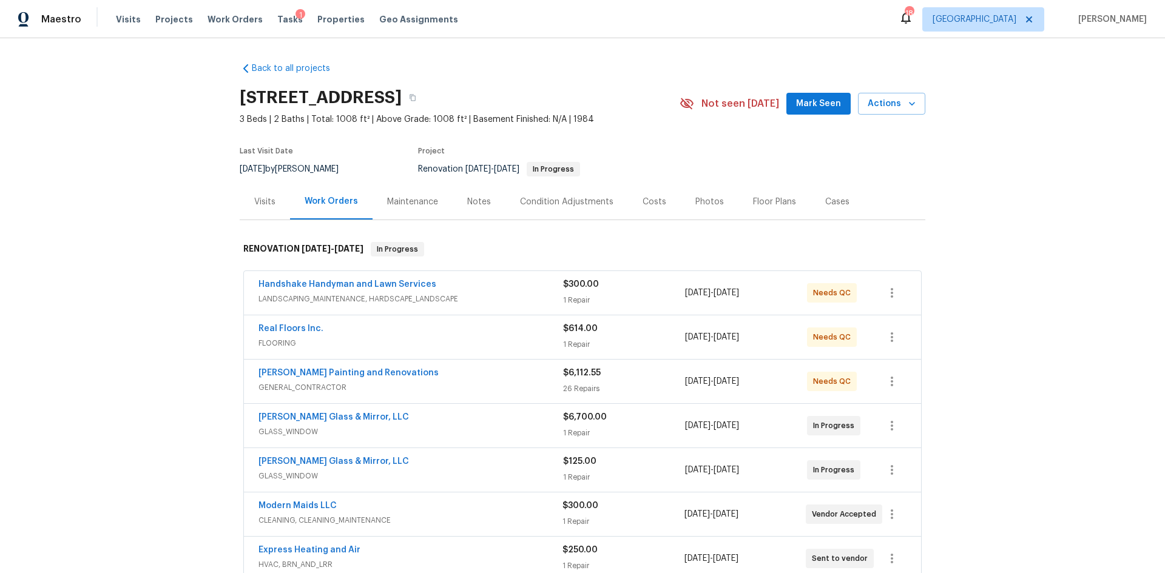
click at [630, 203] on div "Costs" at bounding box center [654, 202] width 53 height 36
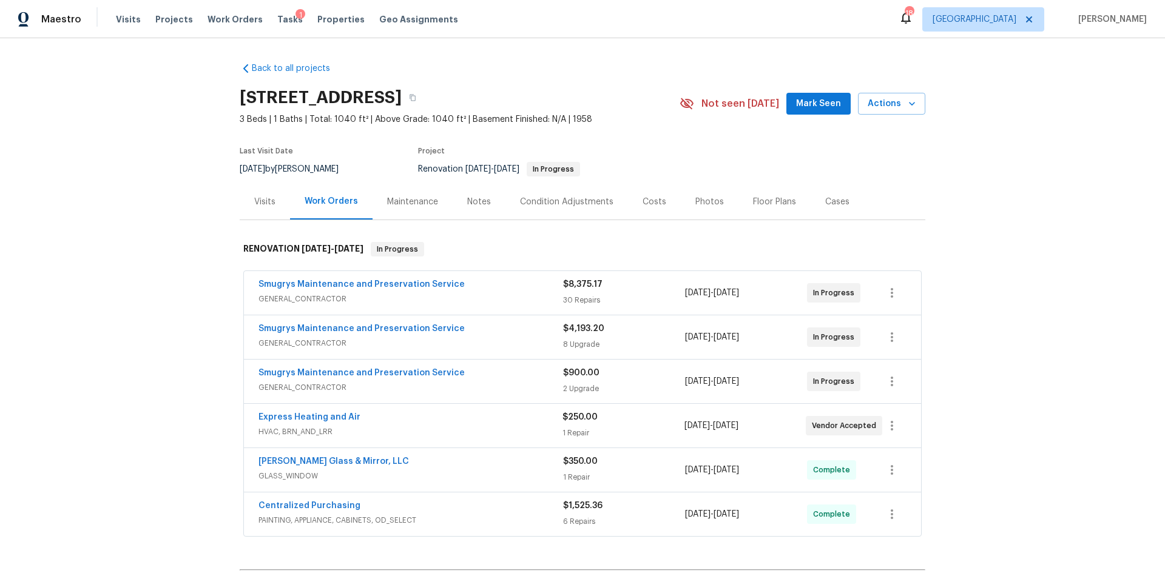
click at [643, 204] on div "Costs" at bounding box center [655, 202] width 24 height 12
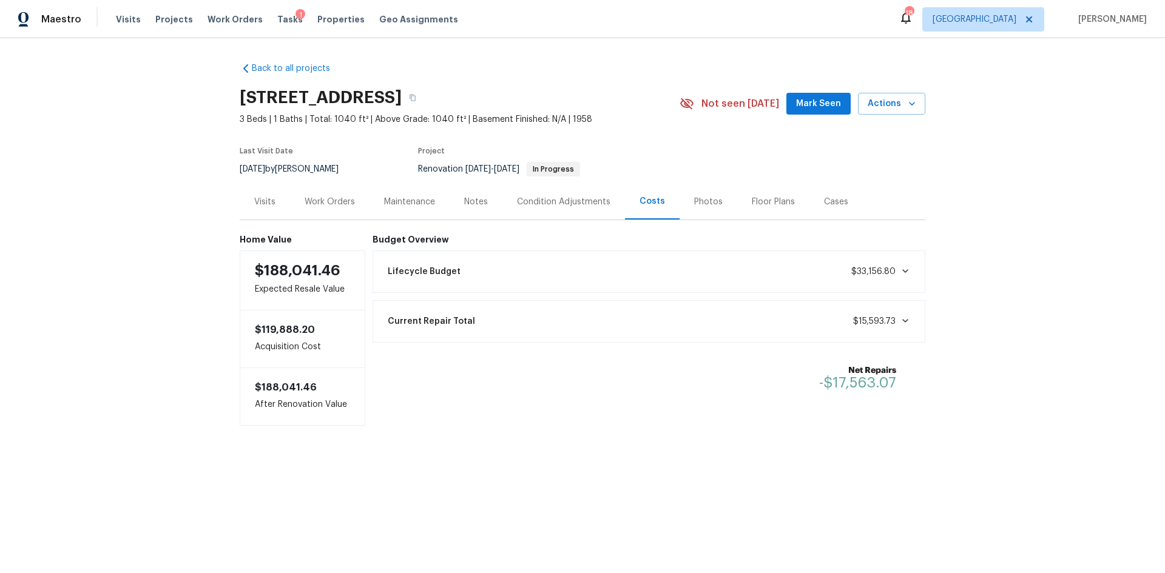
click at [329, 204] on div "Work Orders" at bounding box center [330, 202] width 50 height 12
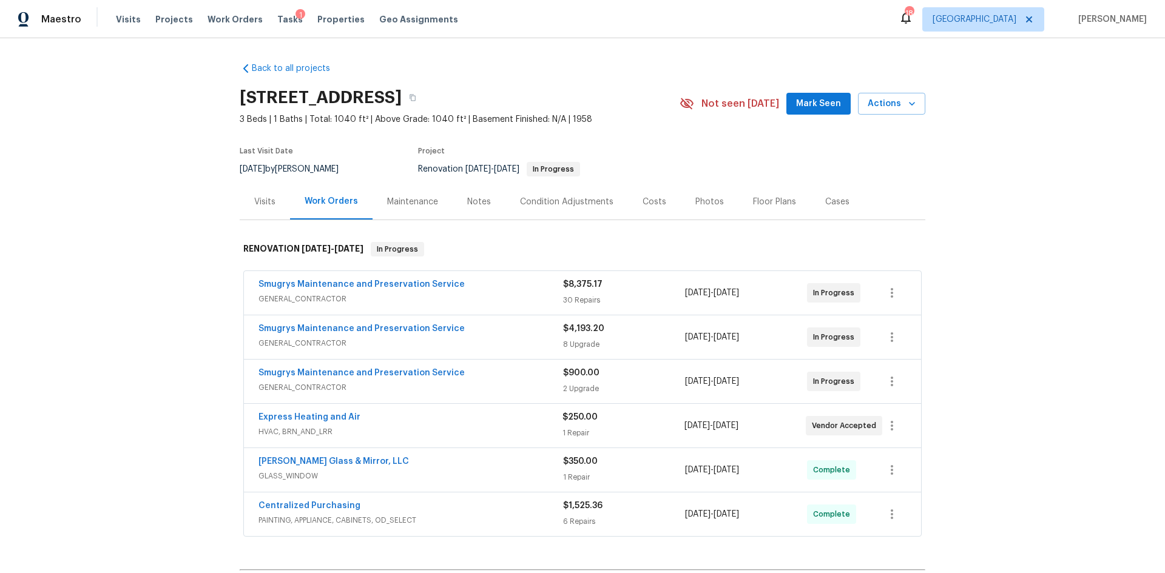
click at [659, 202] on div "Costs" at bounding box center [654, 202] width 53 height 36
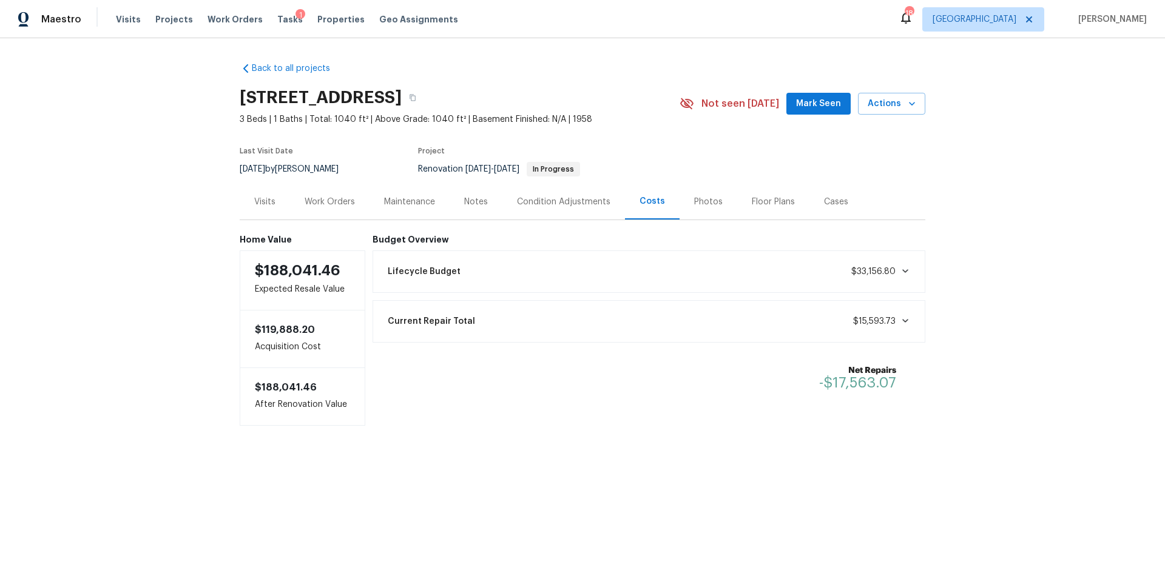
click at [502, 201] on div "Condition Adjustments" at bounding box center [563, 202] width 123 height 36
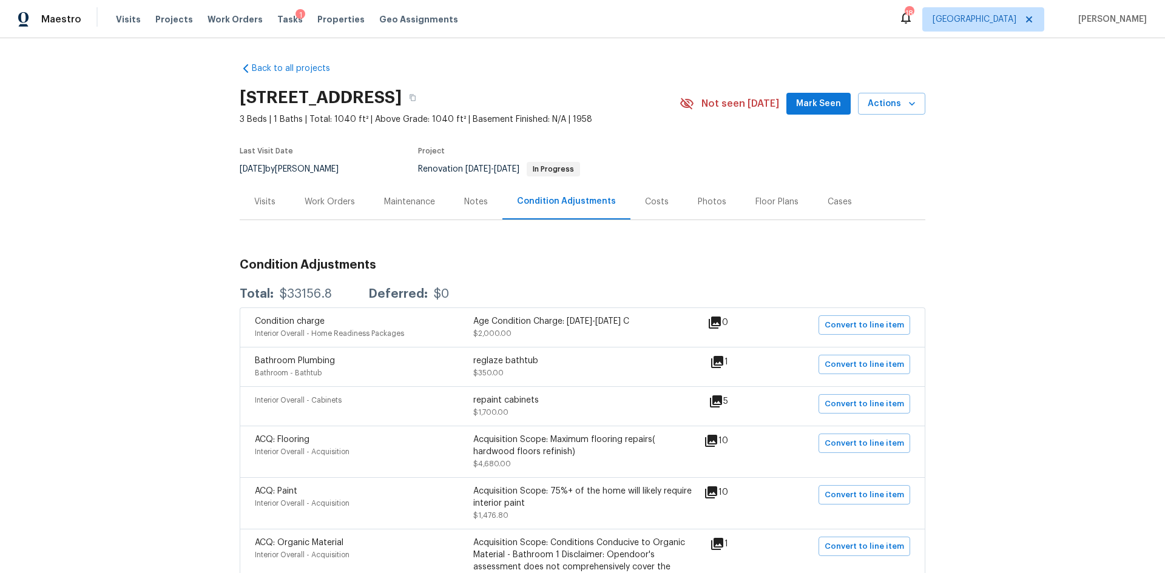
click at [479, 203] on div "Notes" at bounding box center [476, 202] width 24 height 12
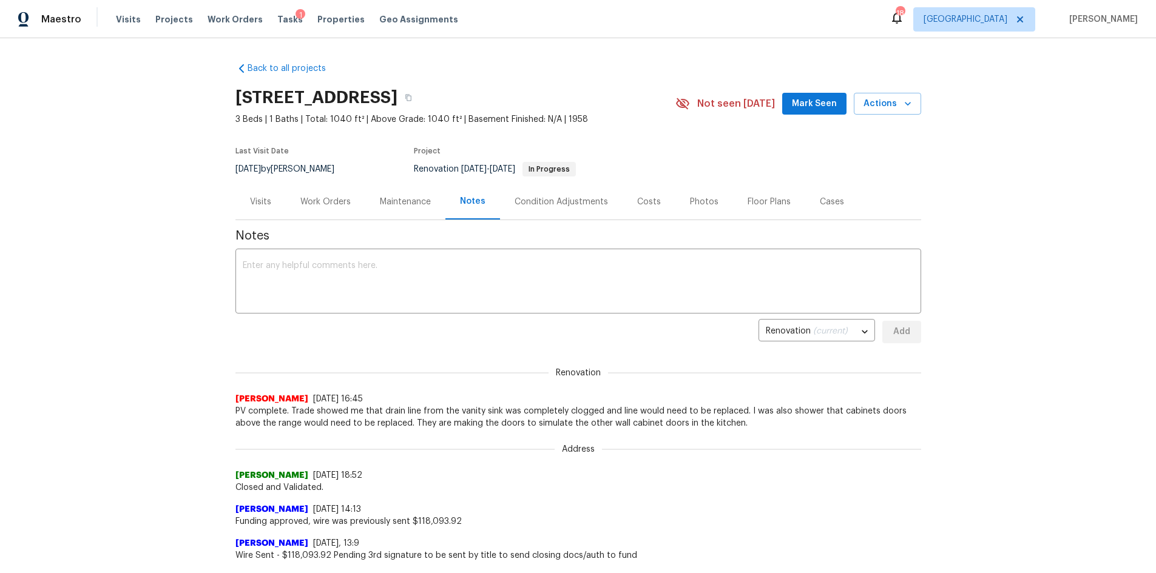
click at [333, 211] on div "Work Orders" at bounding box center [325, 202] width 79 height 36
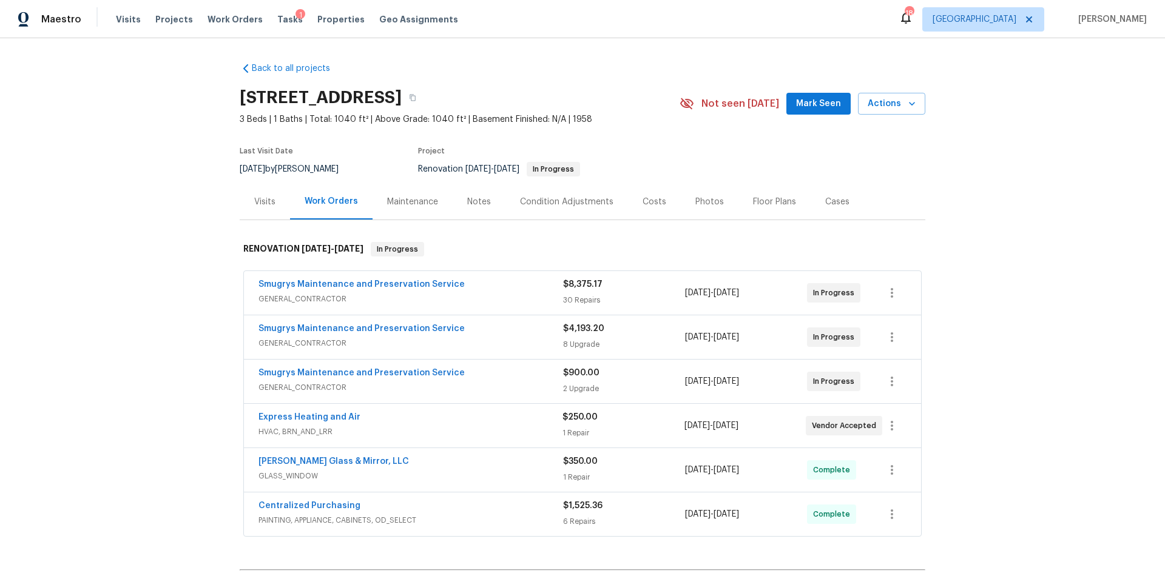
click at [386, 319] on div "Smugrys Maintenance and Preservation Service GENERAL_CONTRACTOR $4,193.20 8 Upg…" at bounding box center [582, 338] width 677 height 44
click at [391, 325] on link "Smugrys Maintenance and Preservation Service" at bounding box center [361, 329] width 206 height 8
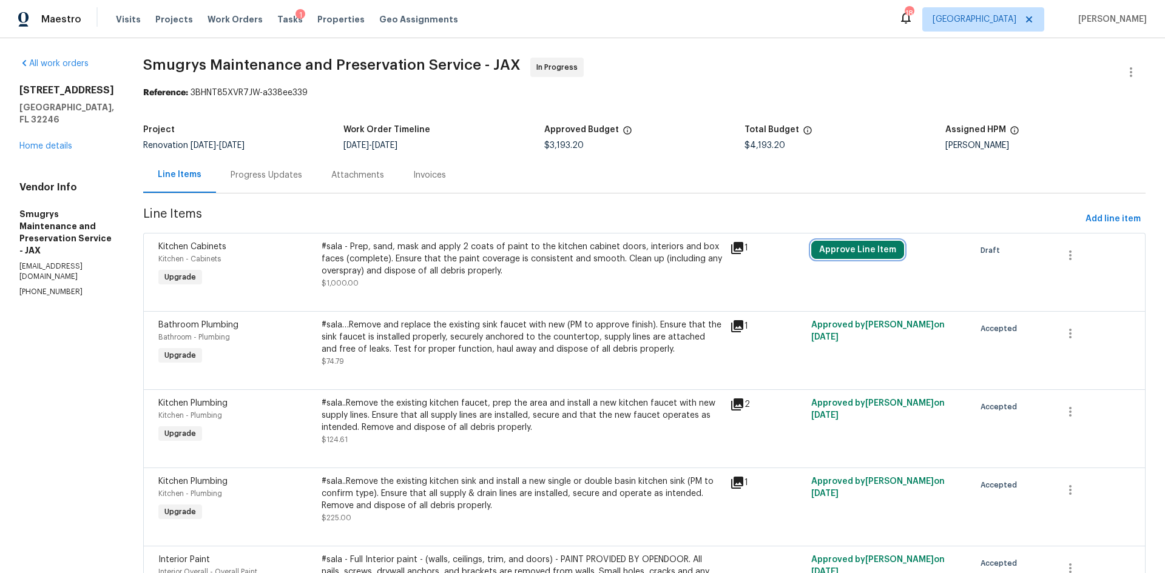
click at [833, 253] on button "Approve Line Item" at bounding box center [857, 250] width 93 height 18
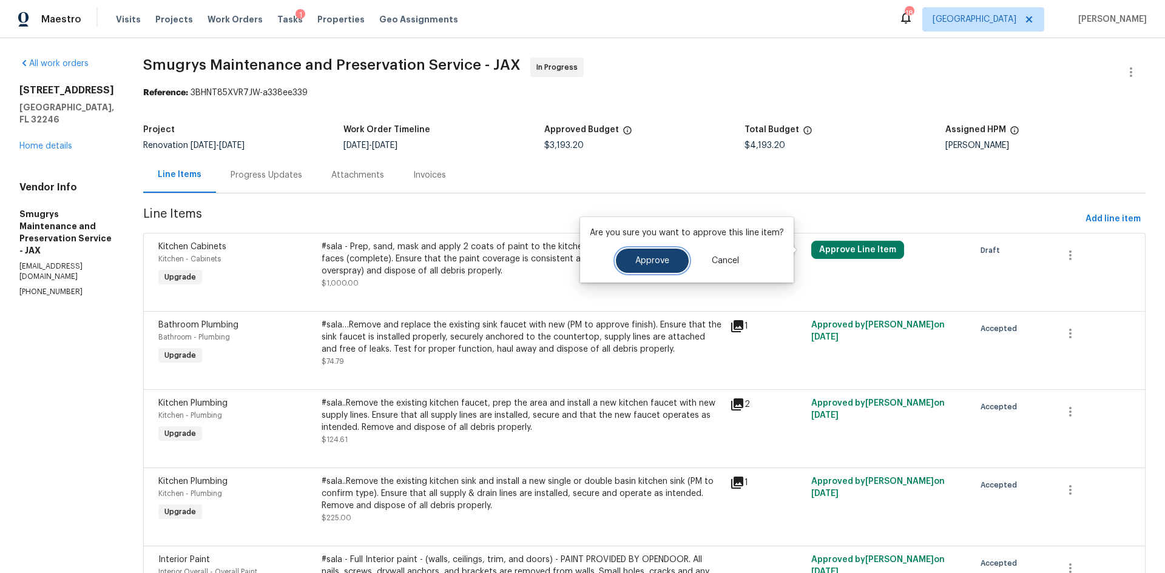
click at [644, 267] on button "Approve" at bounding box center [652, 261] width 73 height 24
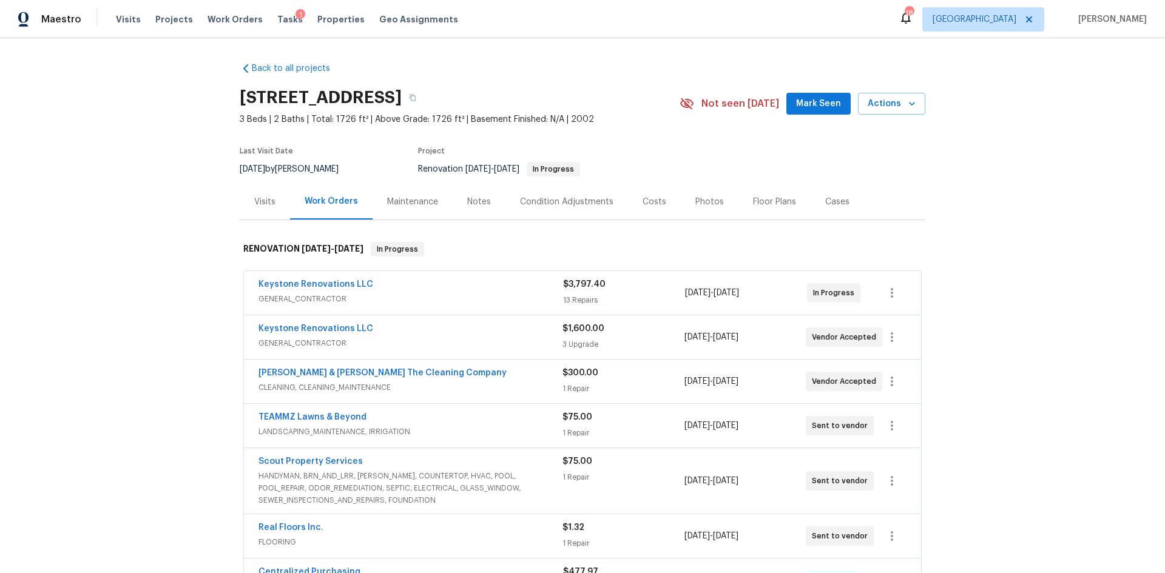
click at [586, 199] on div "Condition Adjustments" at bounding box center [566, 202] width 93 height 12
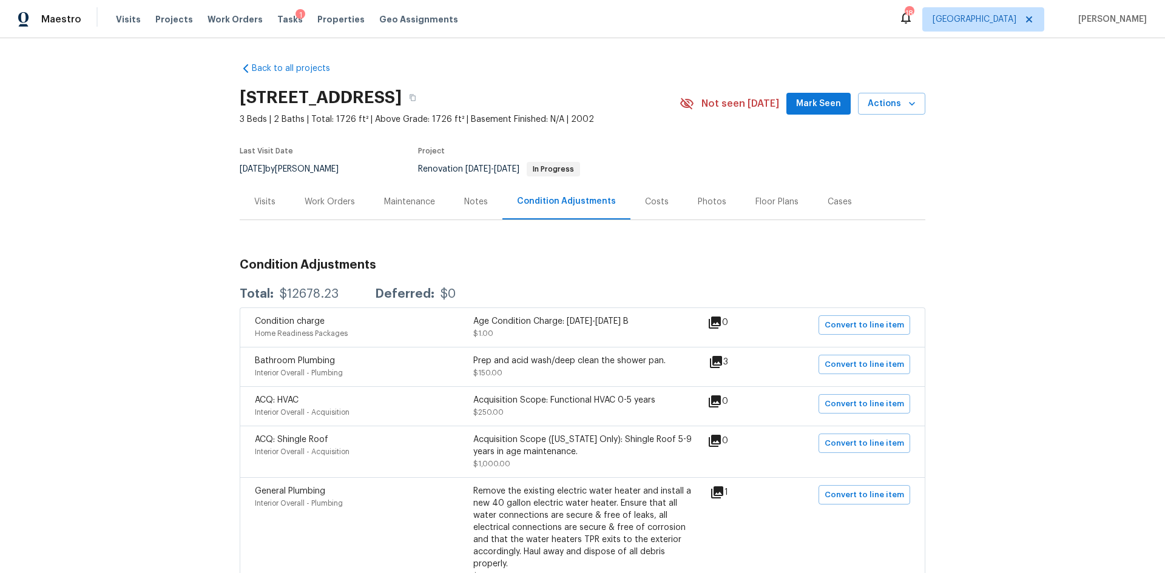
drag, startPoint x: 292, startPoint y: 190, endPoint x: 311, endPoint y: 195, distance: 20.2
click at [292, 190] on div "Work Orders" at bounding box center [329, 202] width 79 height 36
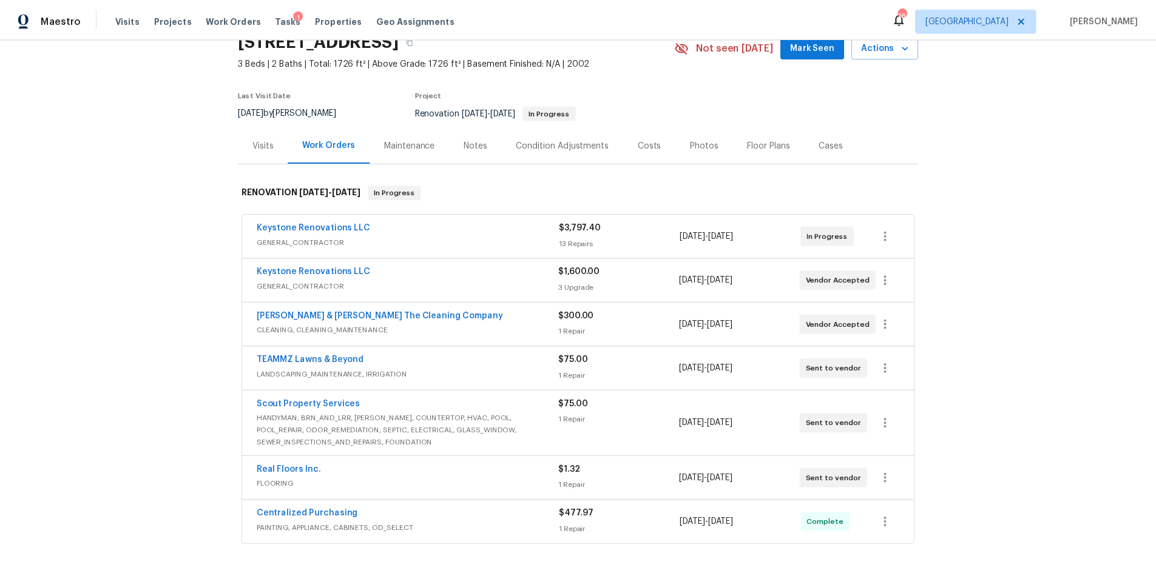
scroll to position [61, 0]
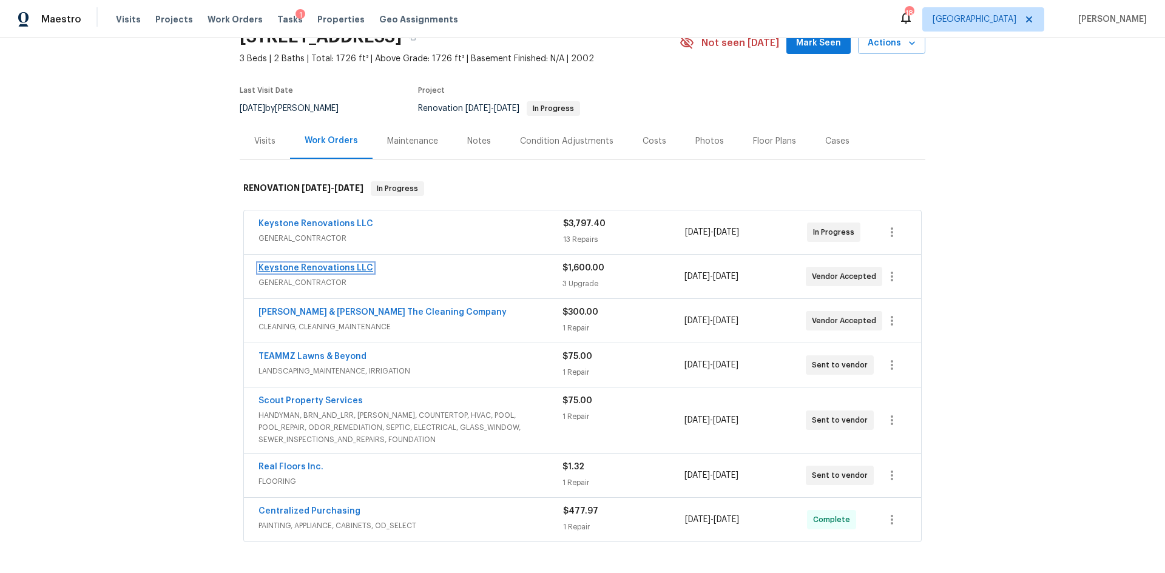
click at [320, 268] on link "Keystone Renovations LLC" at bounding box center [315, 268] width 115 height 8
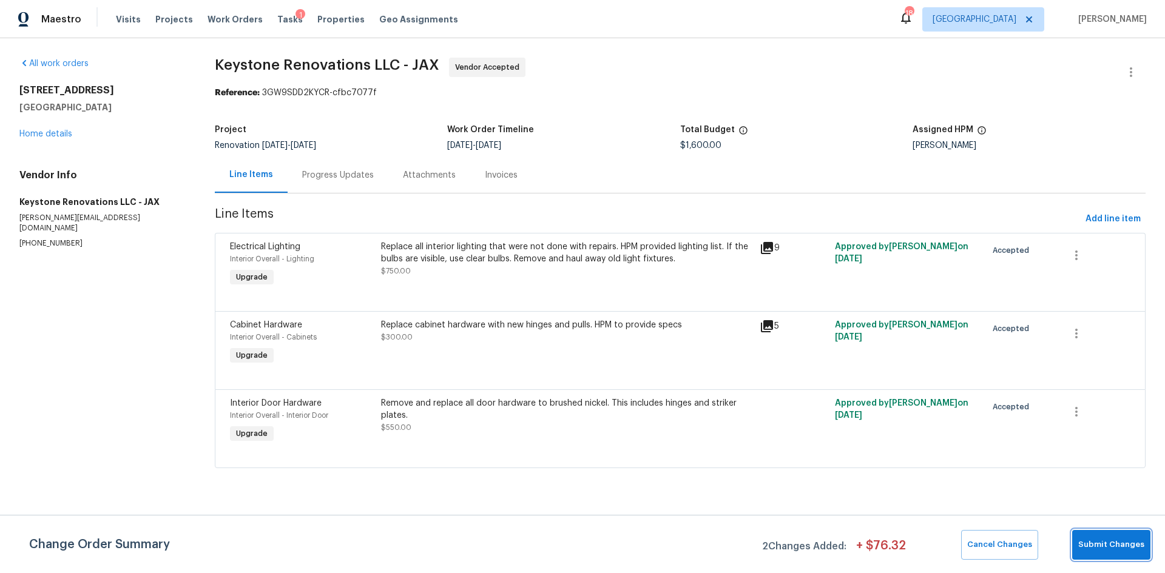
click at [1107, 540] on span "Submit Changes" at bounding box center [1111, 545] width 66 height 14
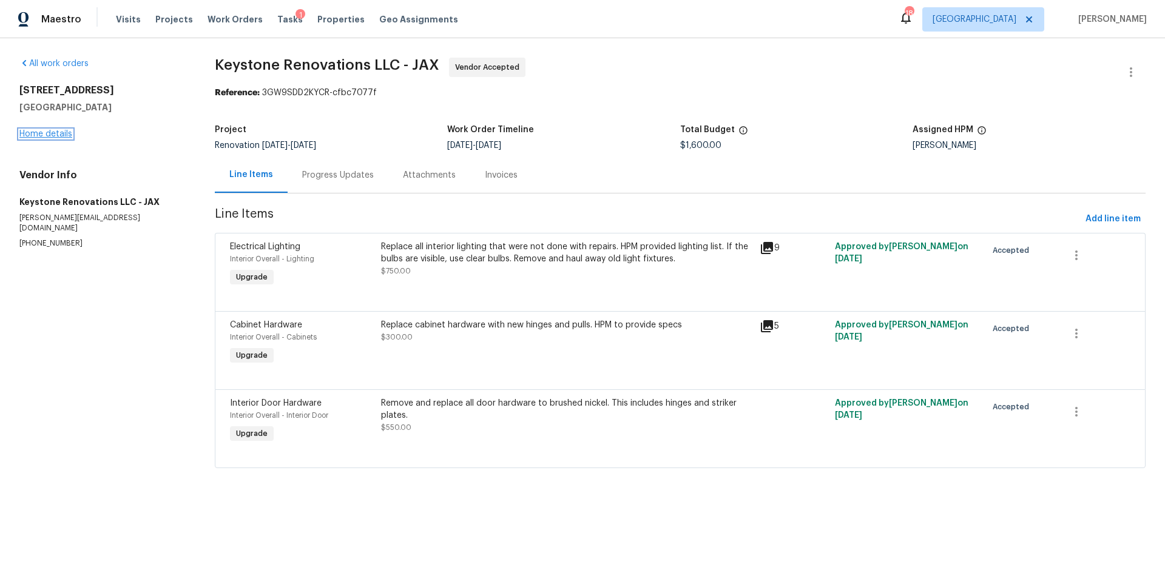
click at [57, 133] on link "Home details" at bounding box center [45, 134] width 53 height 8
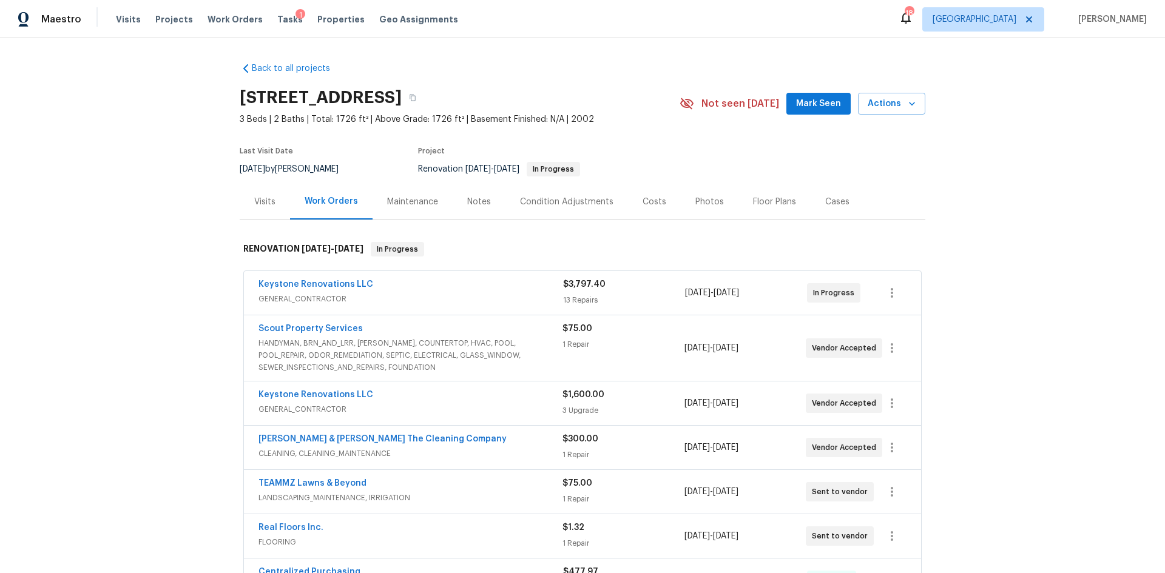
click at [473, 206] on div "Notes" at bounding box center [479, 202] width 24 height 12
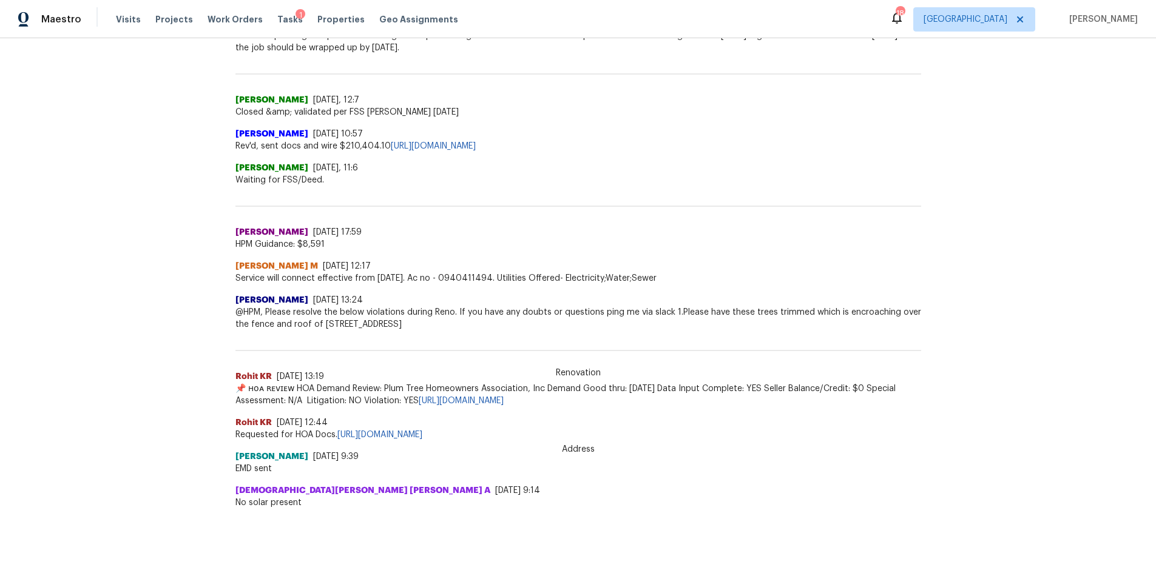
scroll to position [393, 0]
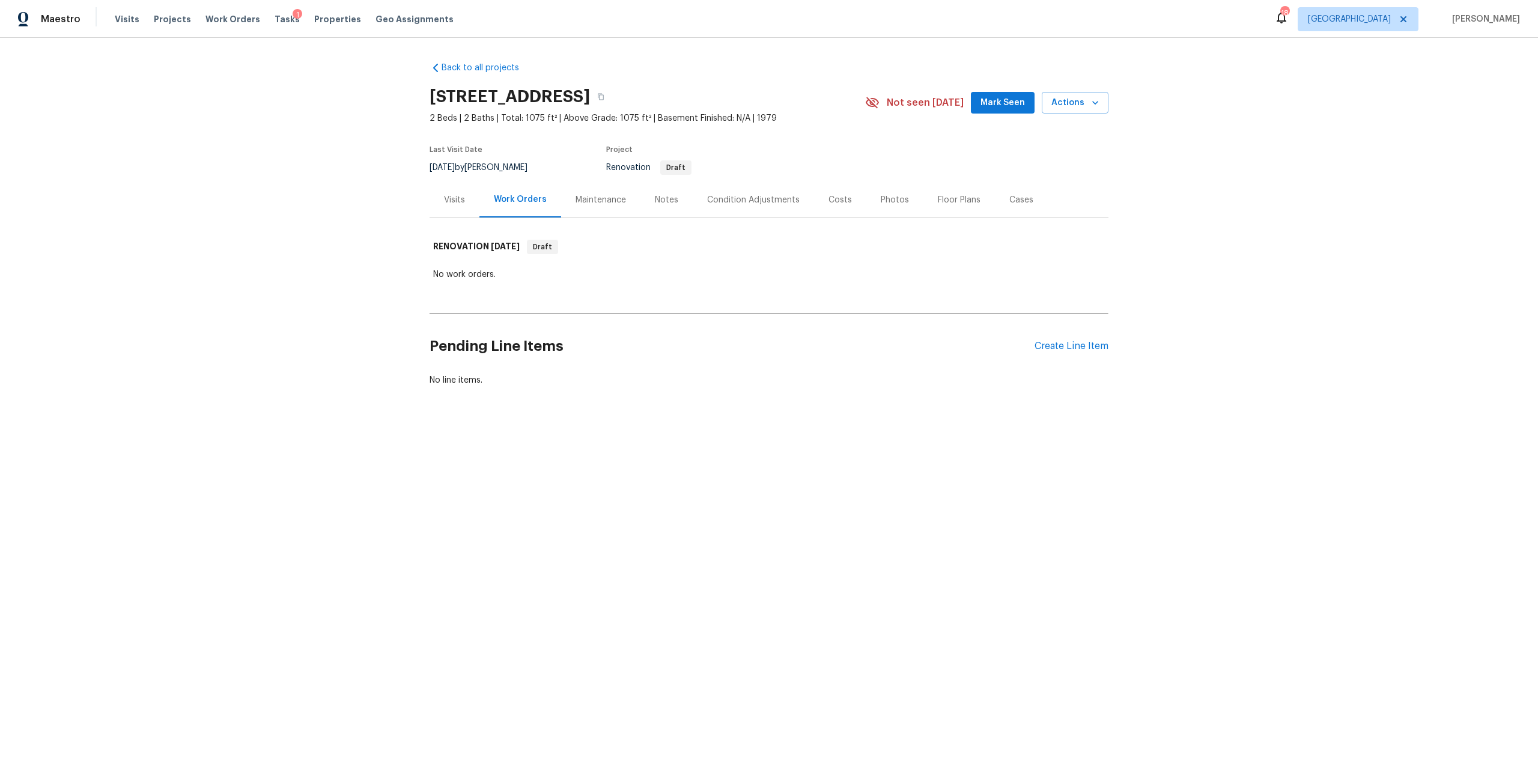
click at [654, 193] on div "Notes" at bounding box center [666, 200] width 52 height 36
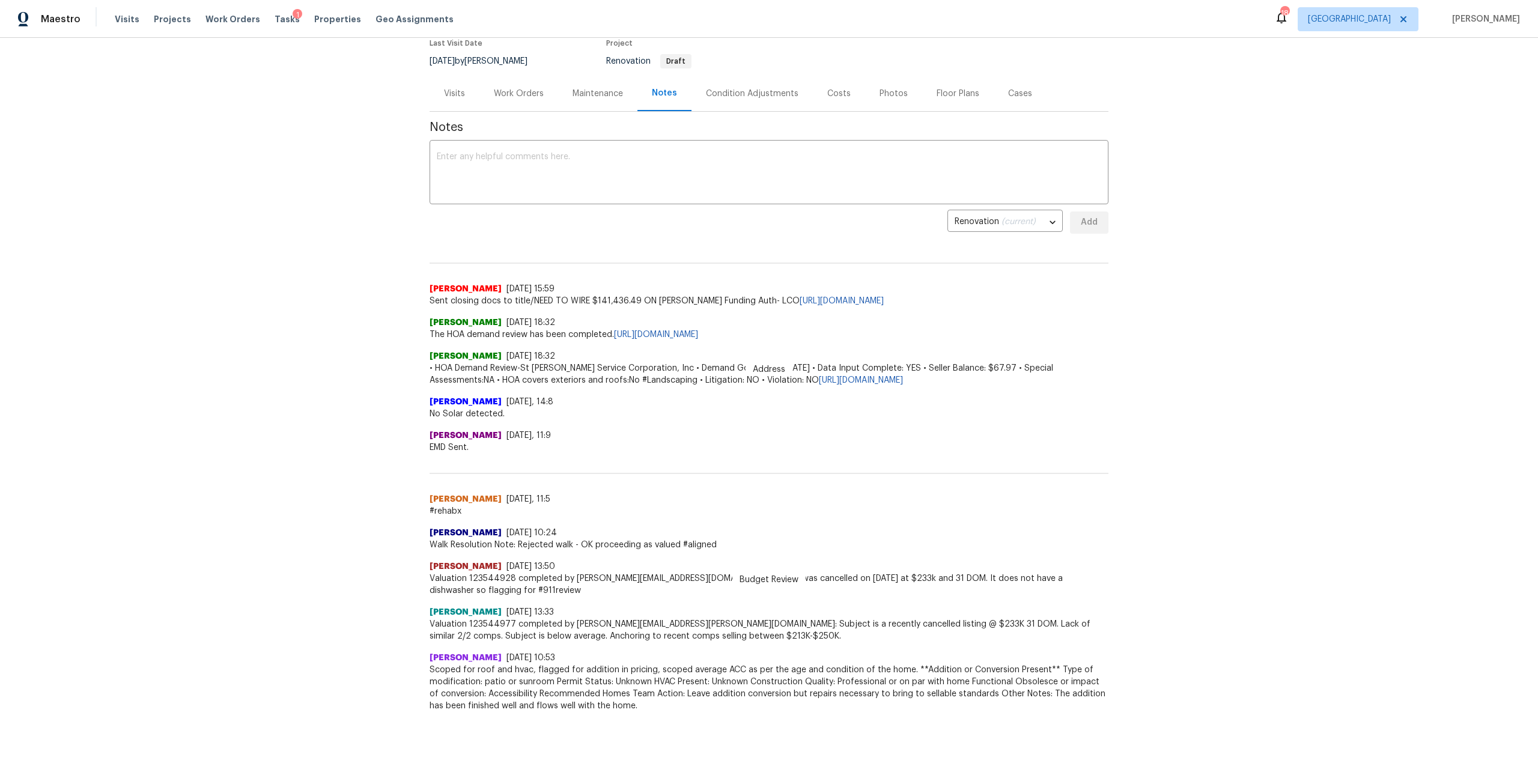
scroll to position [116, 0]
click at [780, 88] on div "Condition Adjustments" at bounding box center [752, 94] width 92 height 12
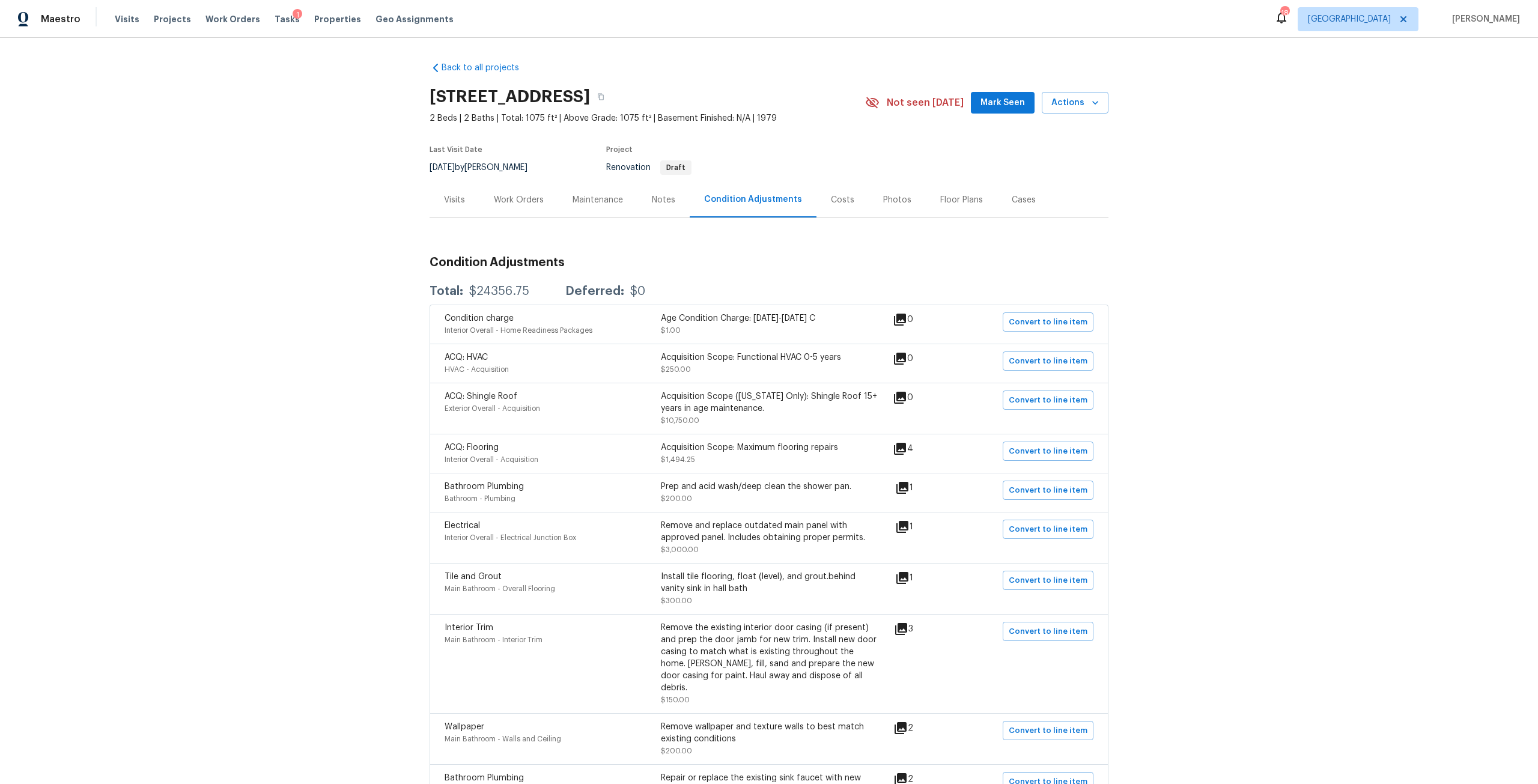
click at [661, 205] on div "Notes" at bounding box center [664, 200] width 24 height 12
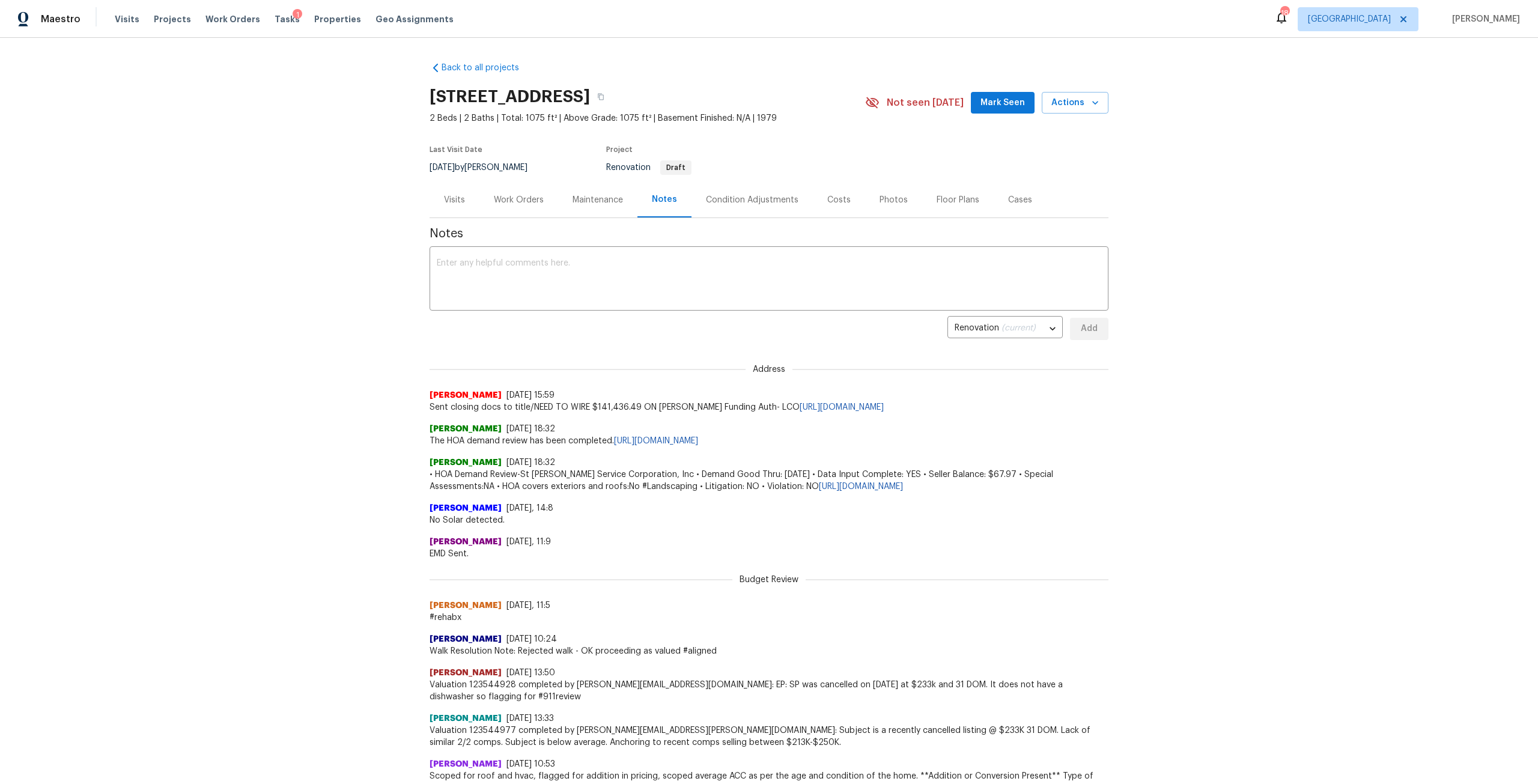
drag, startPoint x: 577, startPoint y: 210, endPoint x: 567, endPoint y: 211, distance: 10.0
click at [577, 210] on div "Maintenance" at bounding box center [598, 200] width 79 height 36
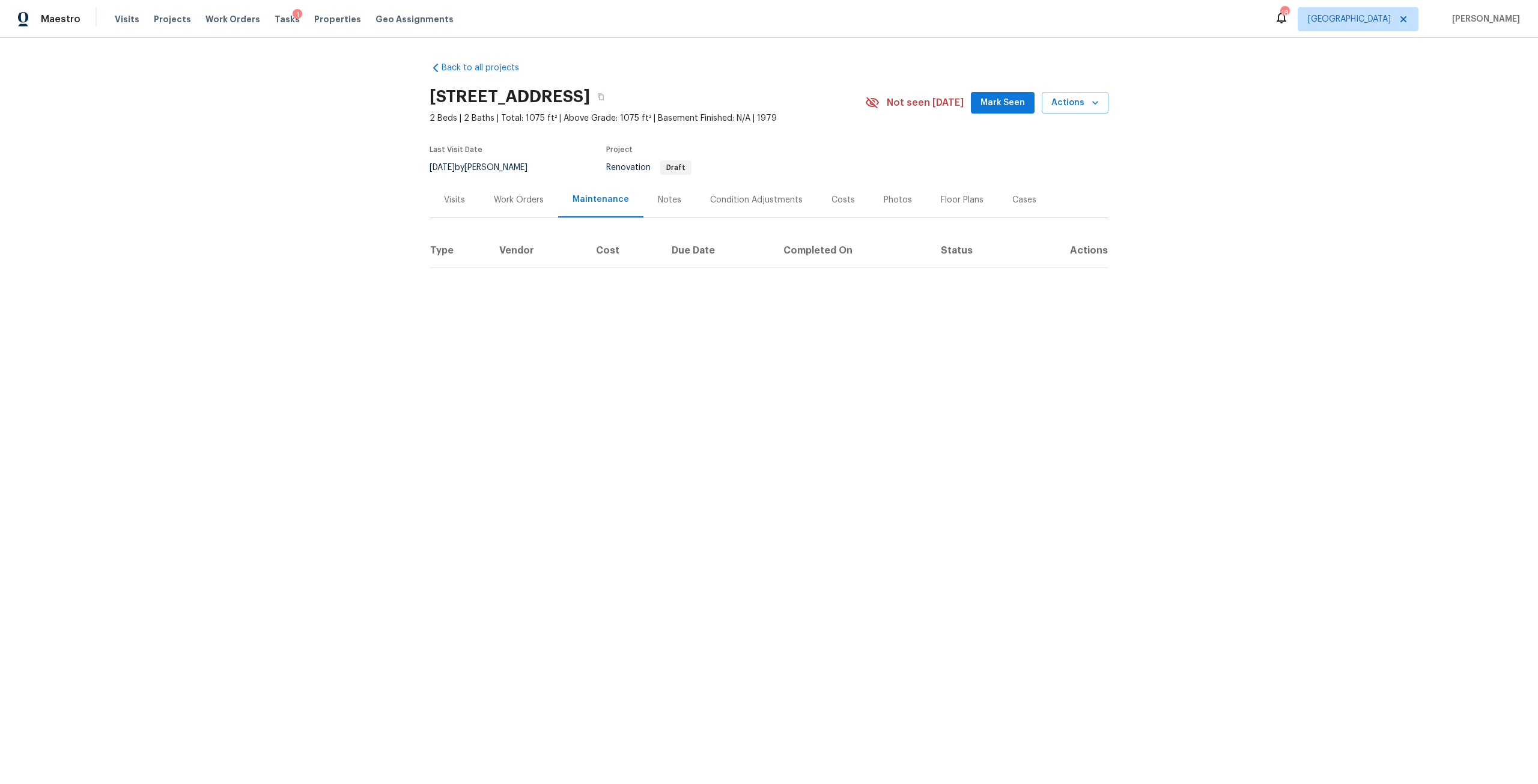
click at [503, 190] on div "Work Orders" at bounding box center [518, 200] width 78 height 36
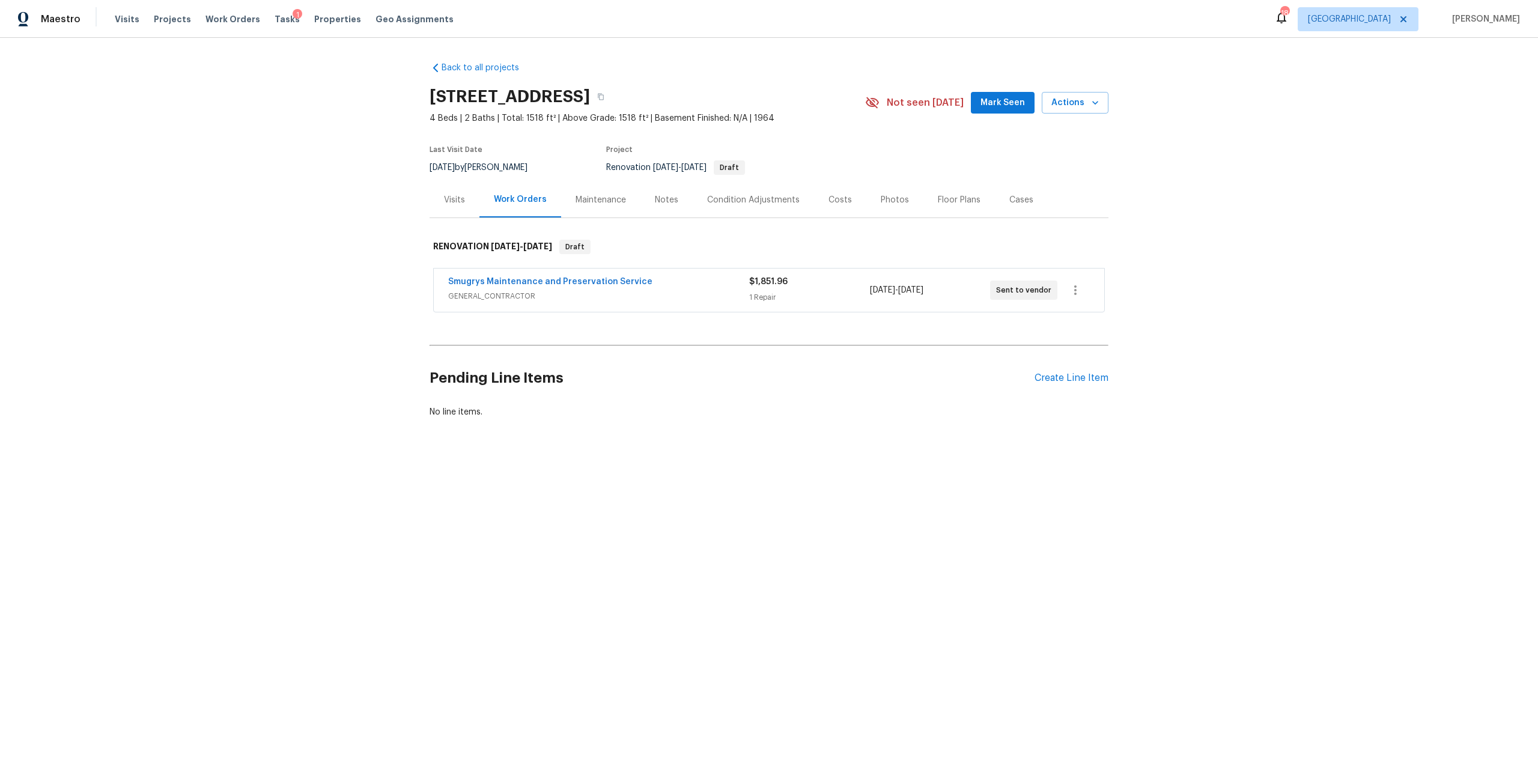
click at [775, 206] on div "Condition Adjustments" at bounding box center [753, 200] width 92 height 12
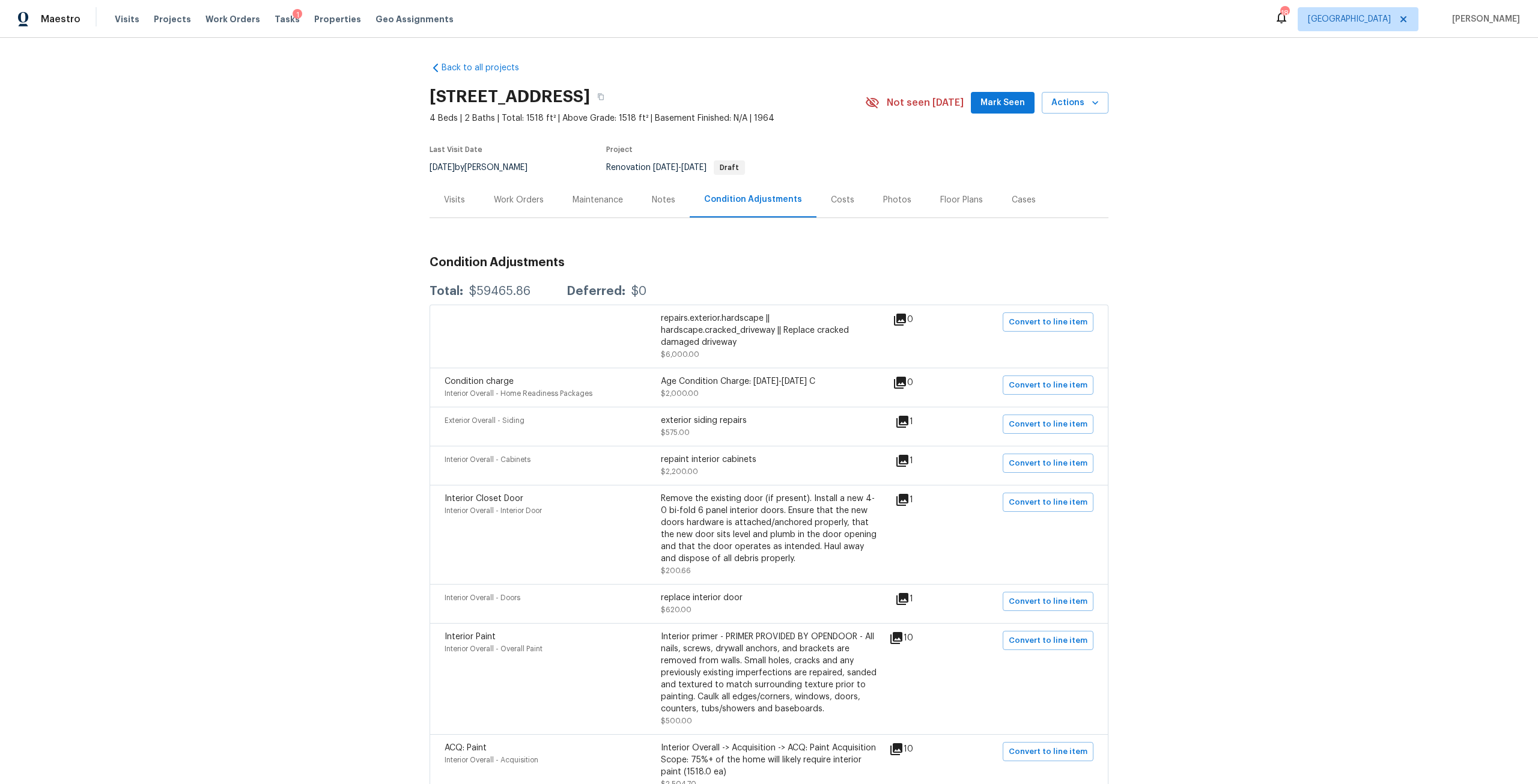
click at [654, 189] on div "Notes" at bounding box center [664, 200] width 52 height 36
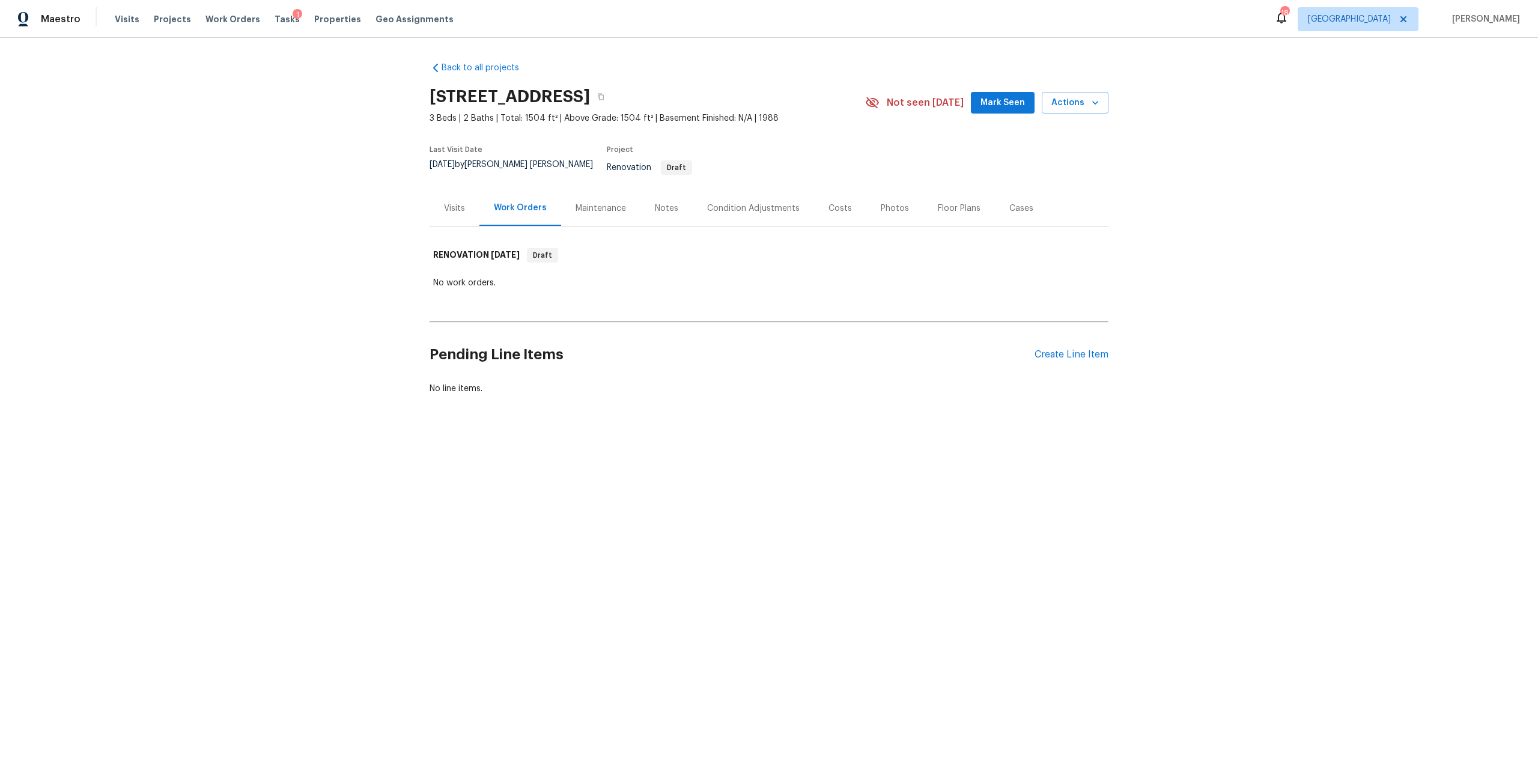
click at [733, 202] on div "Condition Adjustments" at bounding box center [753, 208] width 92 height 12
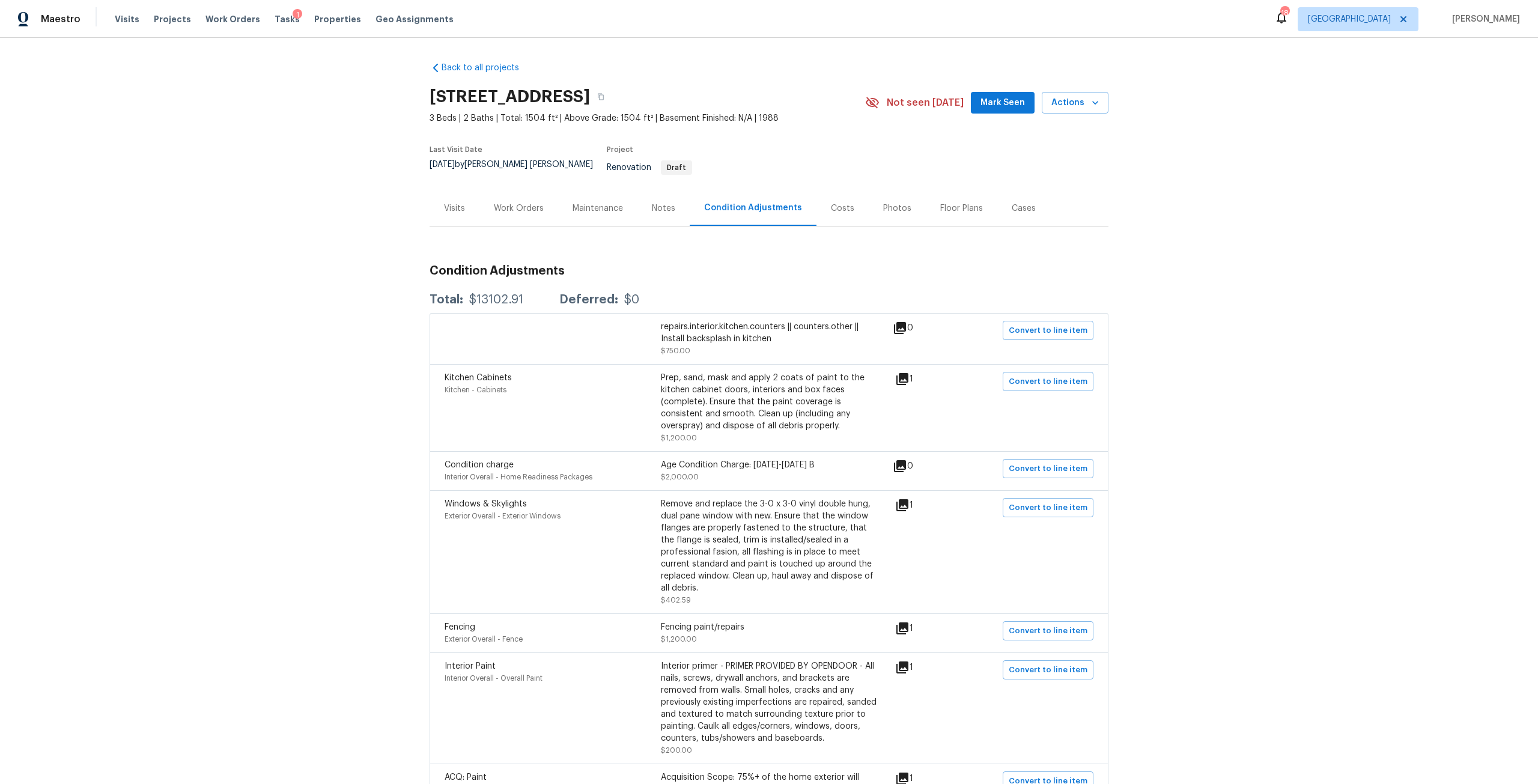
click at [521, 202] on div "Work Orders" at bounding box center [519, 208] width 50 height 12
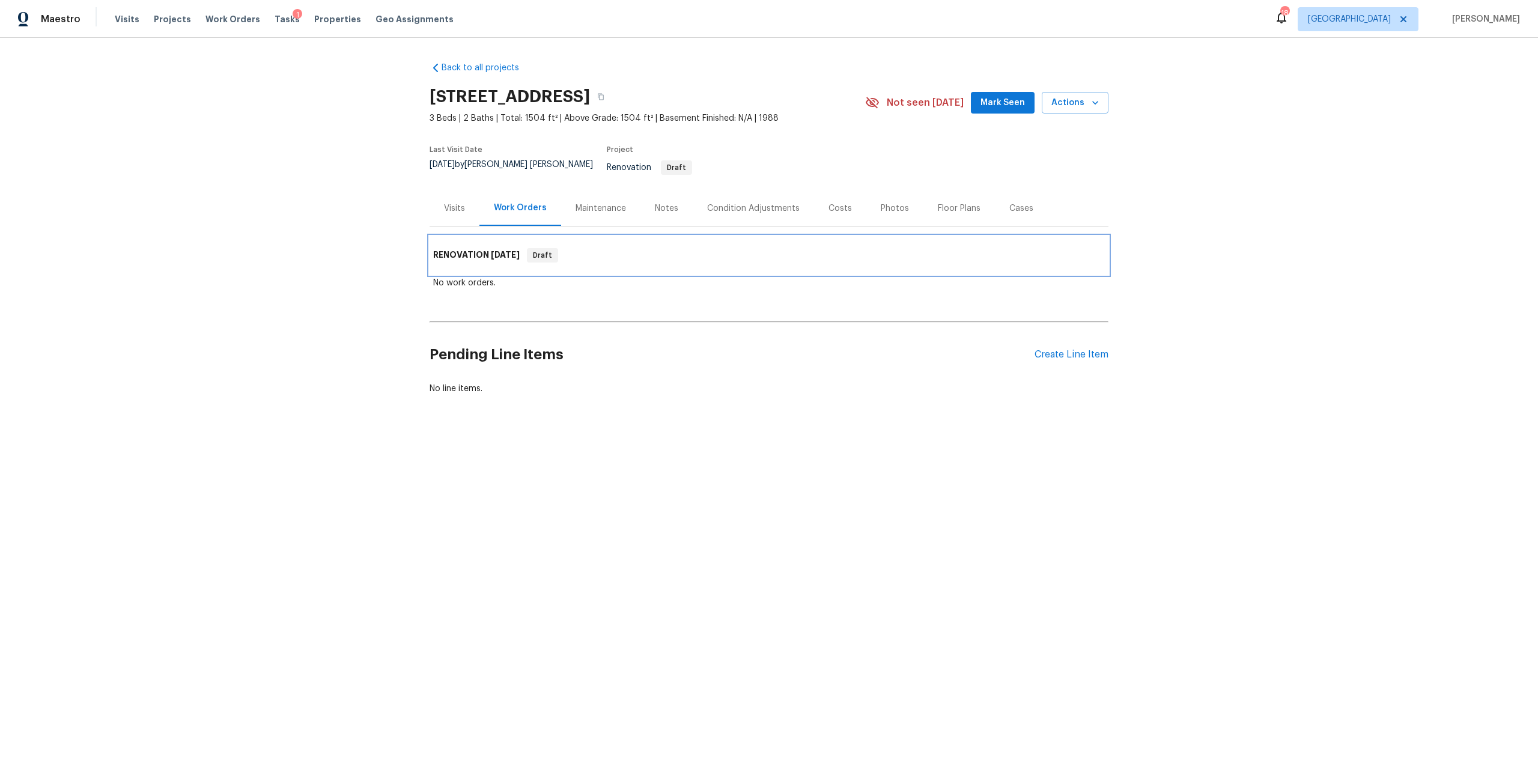
click at [497, 250] on span "9/18/25" at bounding box center [505, 254] width 29 height 8
click at [727, 190] on div "Condition Adjustments" at bounding box center [754, 208] width 122 height 36
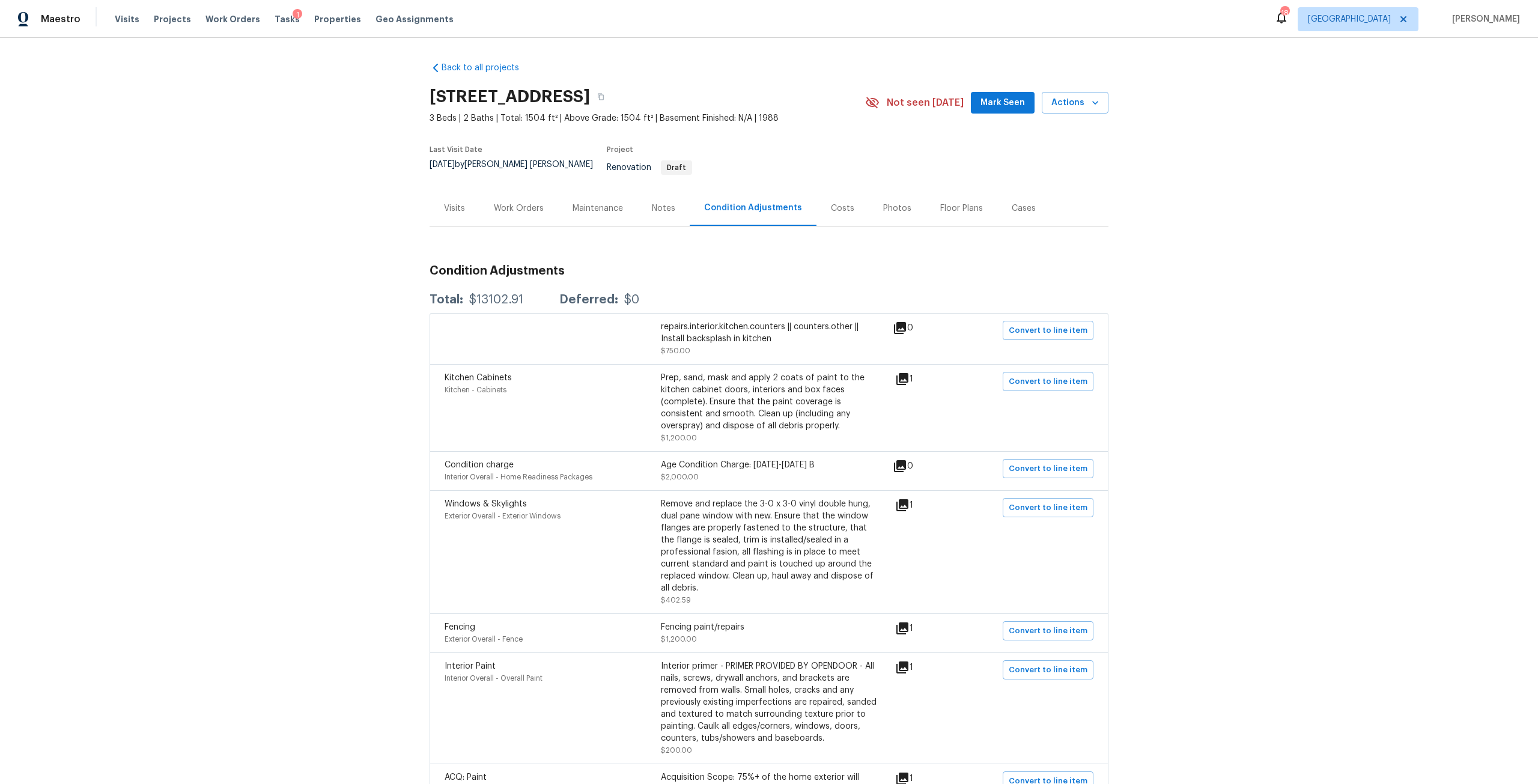
click at [658, 193] on div "Notes" at bounding box center [664, 208] width 52 height 36
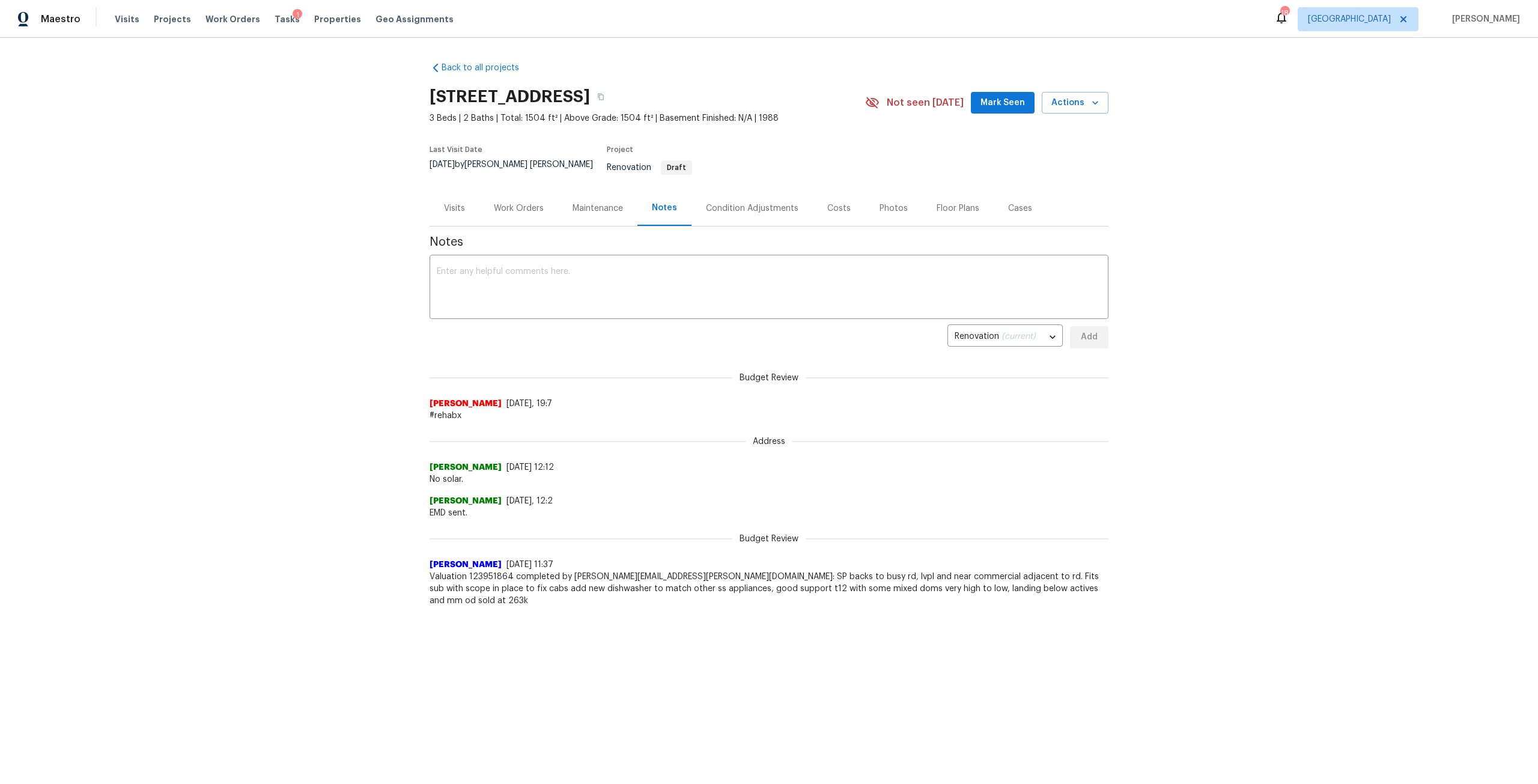
click at [516, 211] on div "Work Orders" at bounding box center [518, 208] width 78 height 36
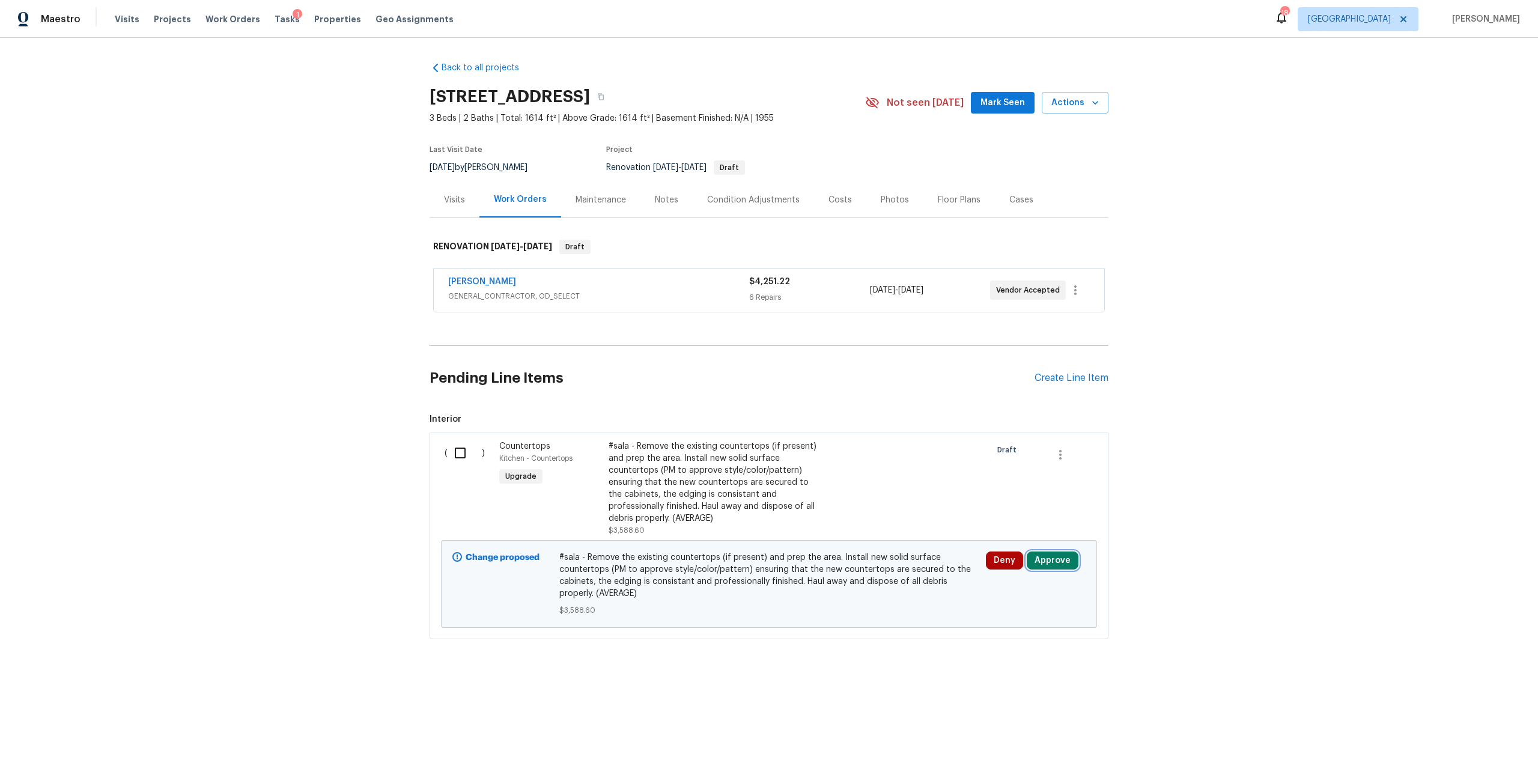
click at [1044, 563] on button "Approve" at bounding box center [1053, 560] width 51 height 18
click at [1018, 521] on span "Approve" at bounding box center [1014, 521] width 34 height 9
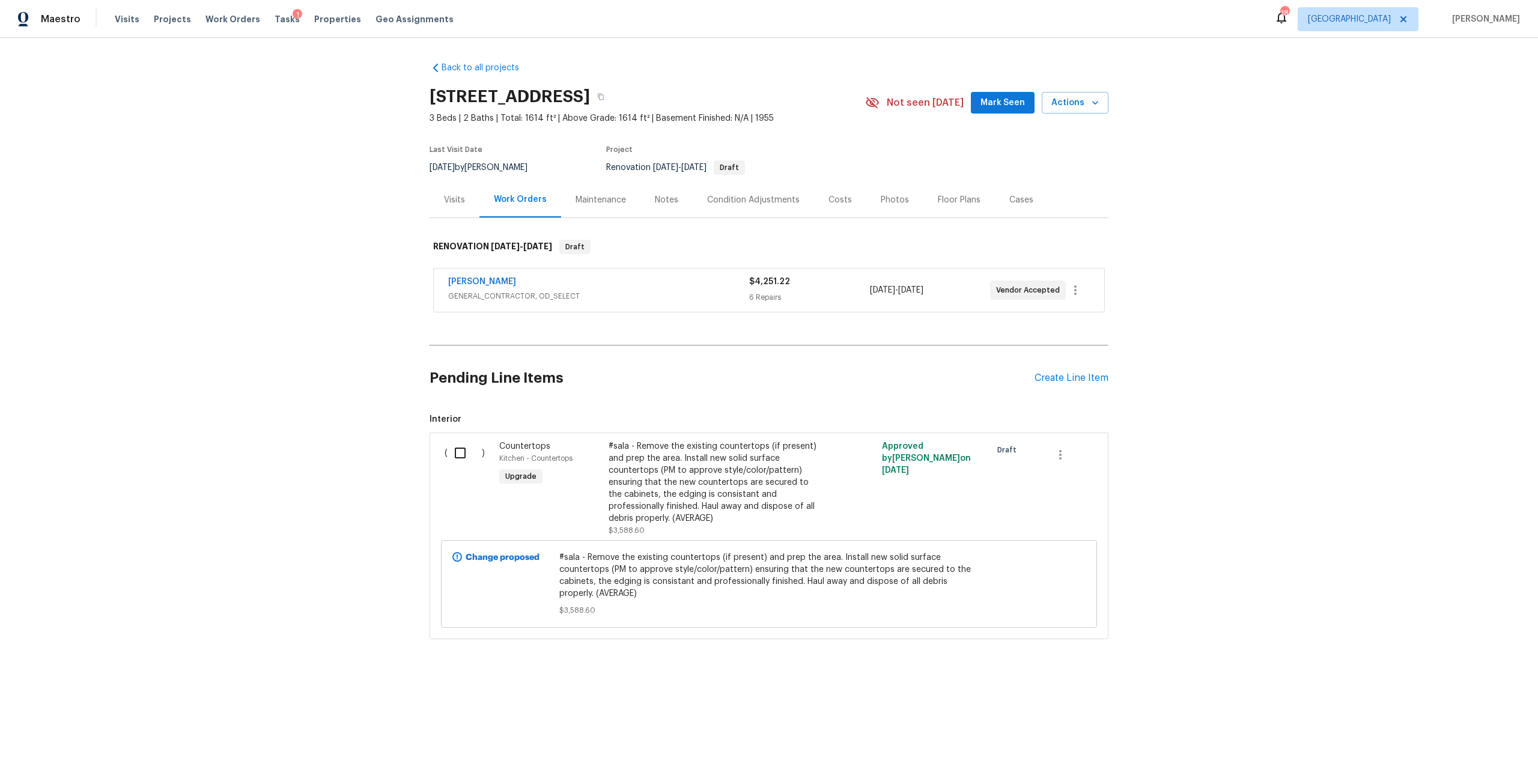
click at [756, 196] on div "Condition Adjustments" at bounding box center [753, 200] width 92 height 12
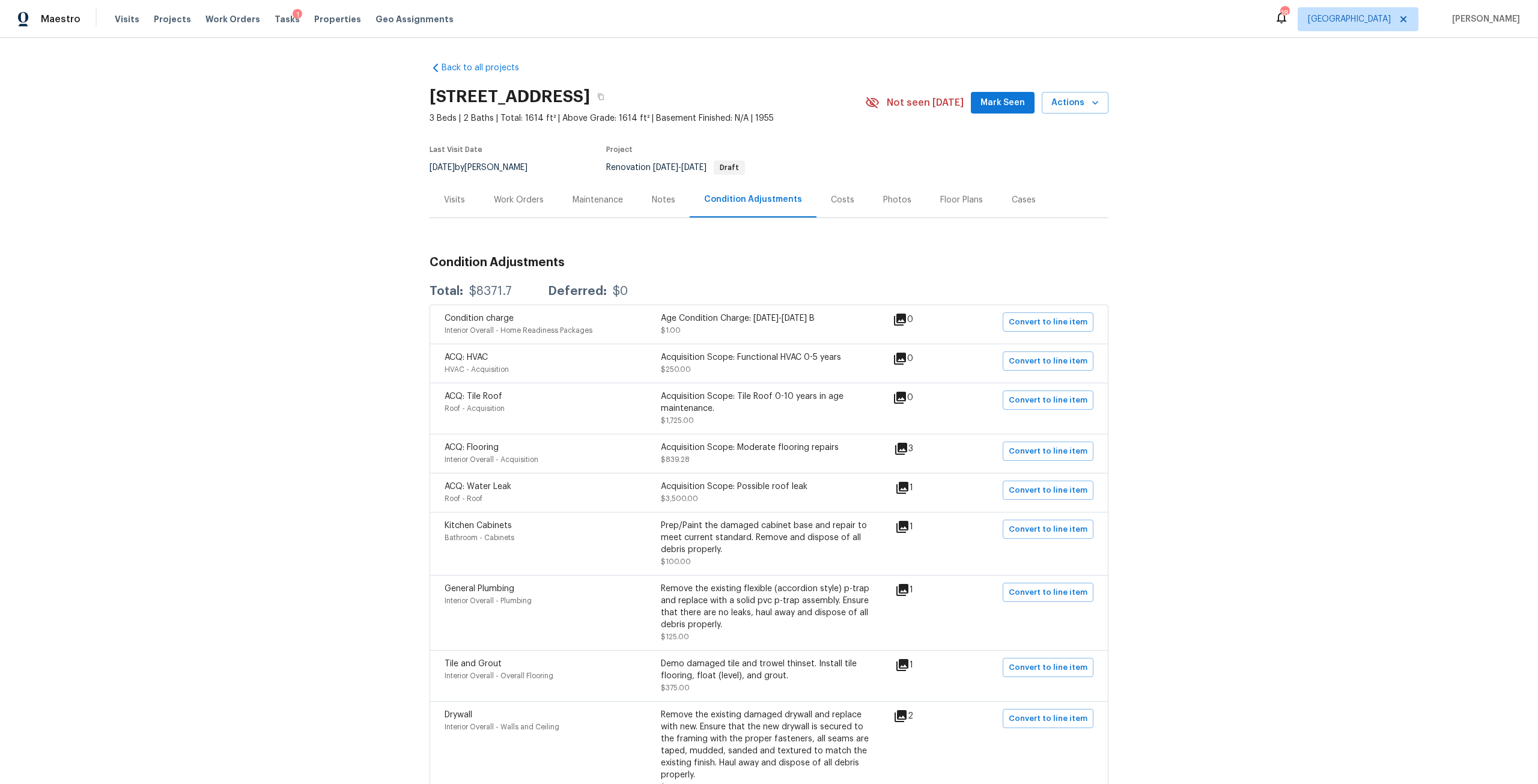
click at [661, 189] on div "Notes" at bounding box center [664, 200] width 52 height 36
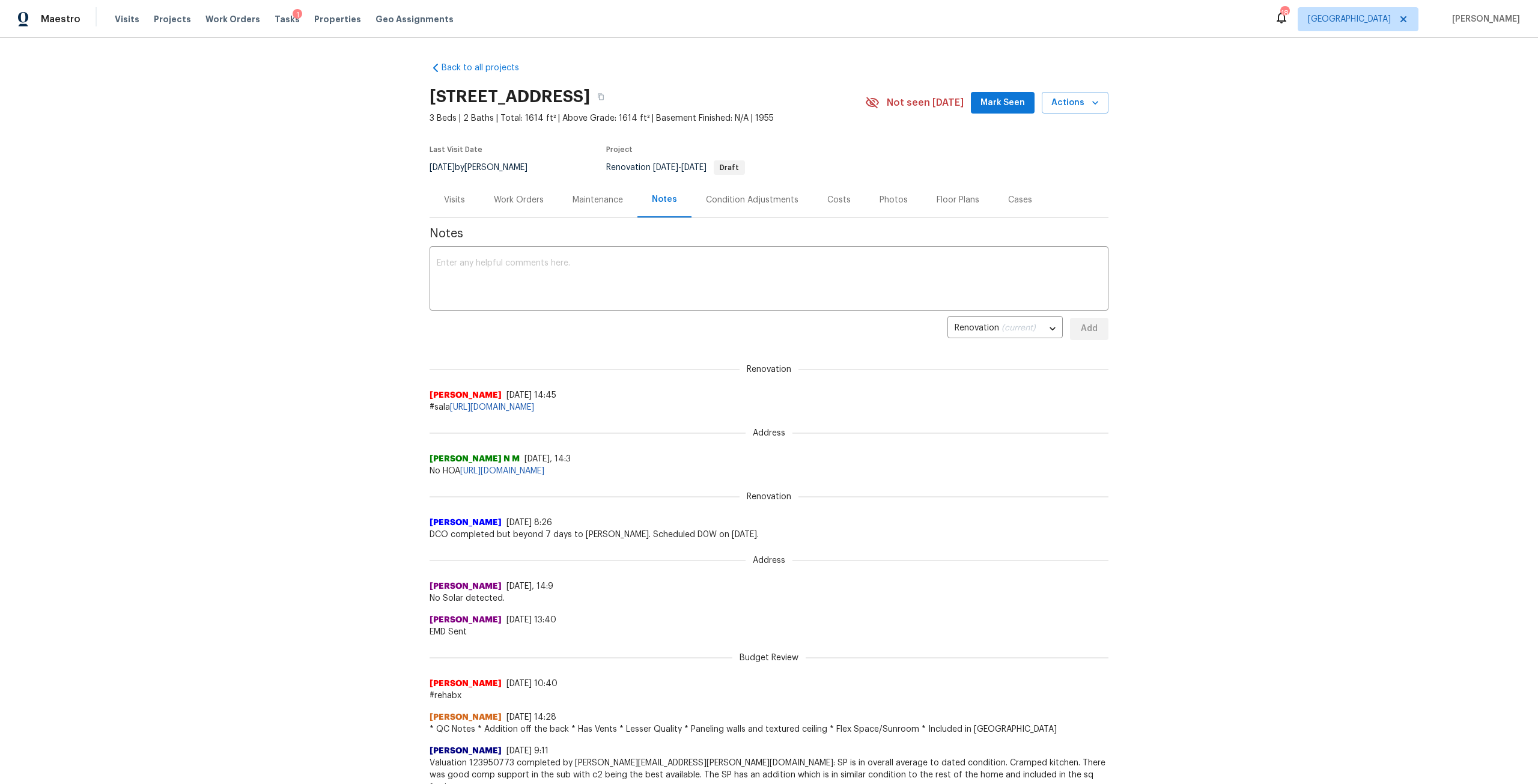
click at [518, 203] on div "Work Orders" at bounding box center [519, 200] width 50 height 12
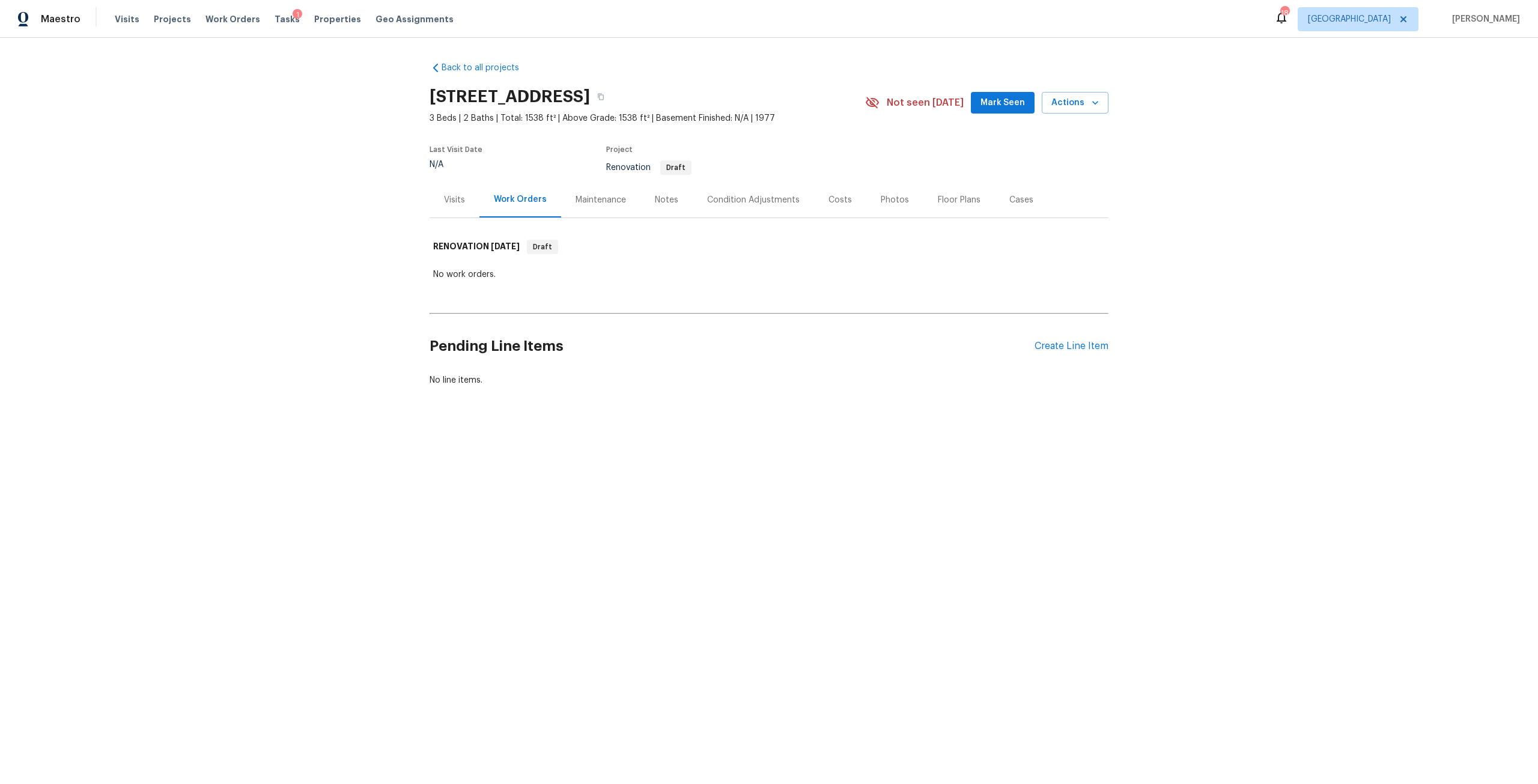
click at [666, 194] on div "Notes" at bounding box center [666, 200] width 24 height 12
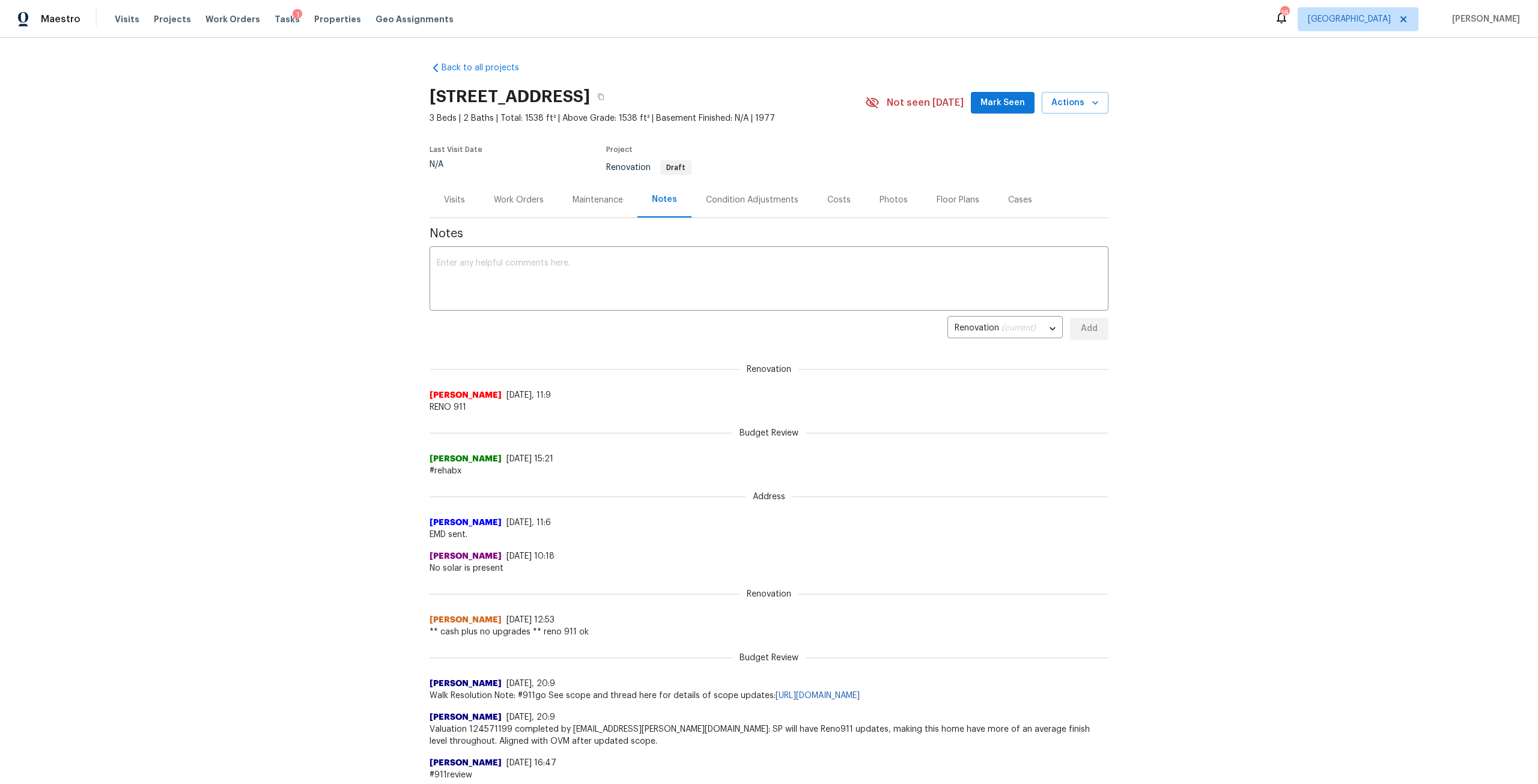
click at [762, 206] on div "Condition Adjustments" at bounding box center [752, 200] width 122 height 36
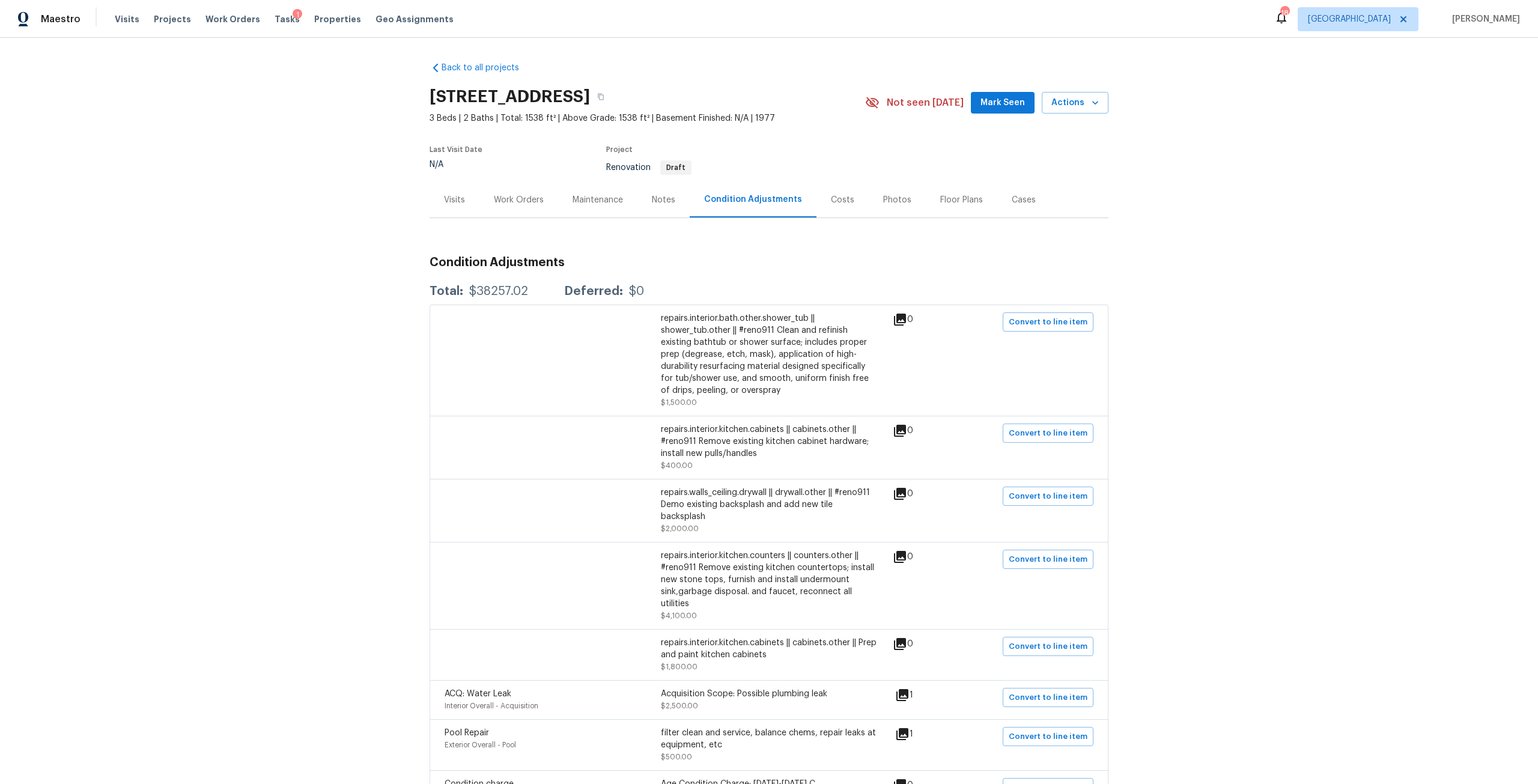
click at [483, 202] on div "Work Orders" at bounding box center [518, 200] width 78 height 36
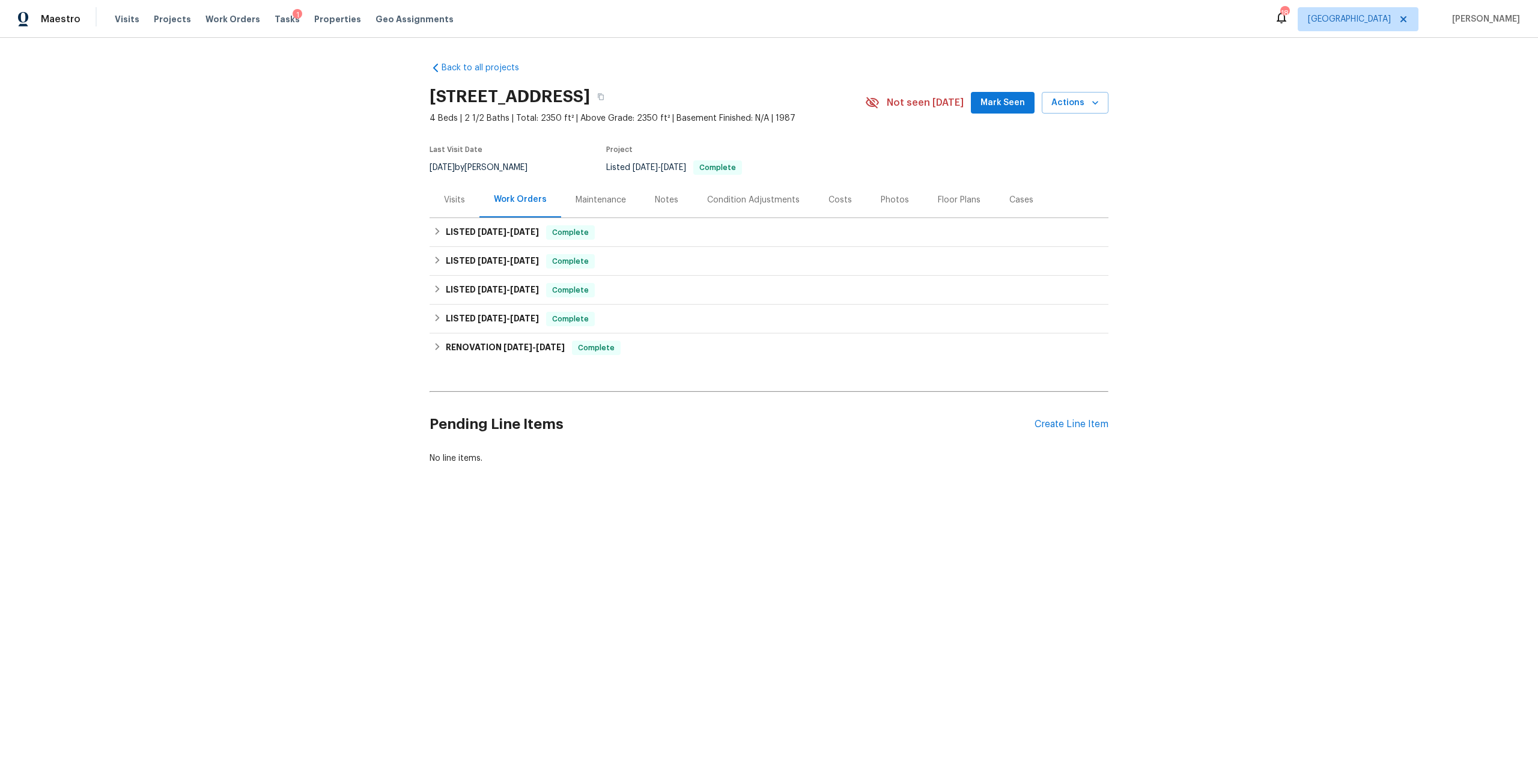
click at [888, 203] on div "Photos" at bounding box center [895, 200] width 29 height 12
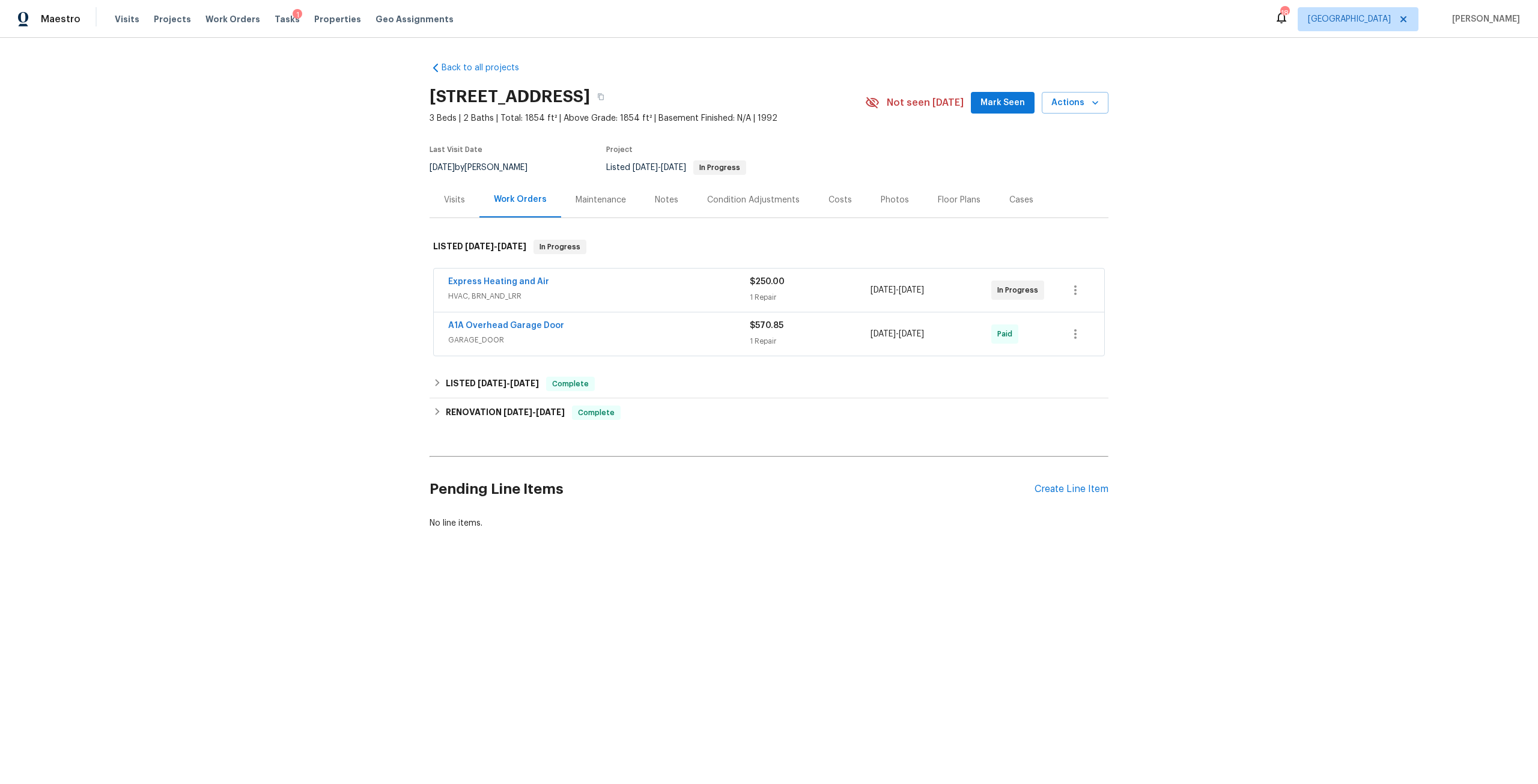
click at [520, 276] on span "Express Heating and Air" at bounding box center [499, 282] width 101 height 12
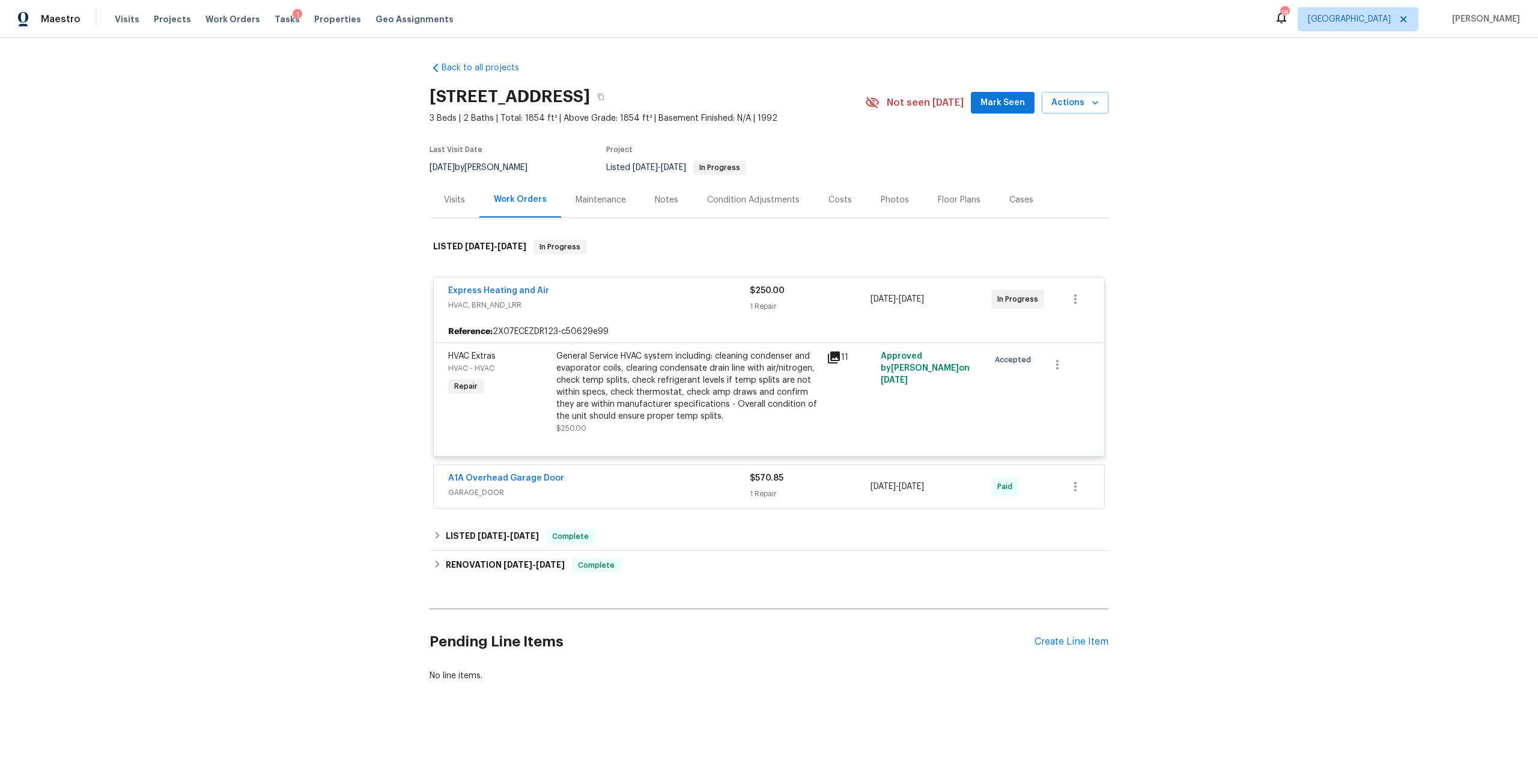
click at [462, 201] on div "Visits" at bounding box center [455, 200] width 50 height 36
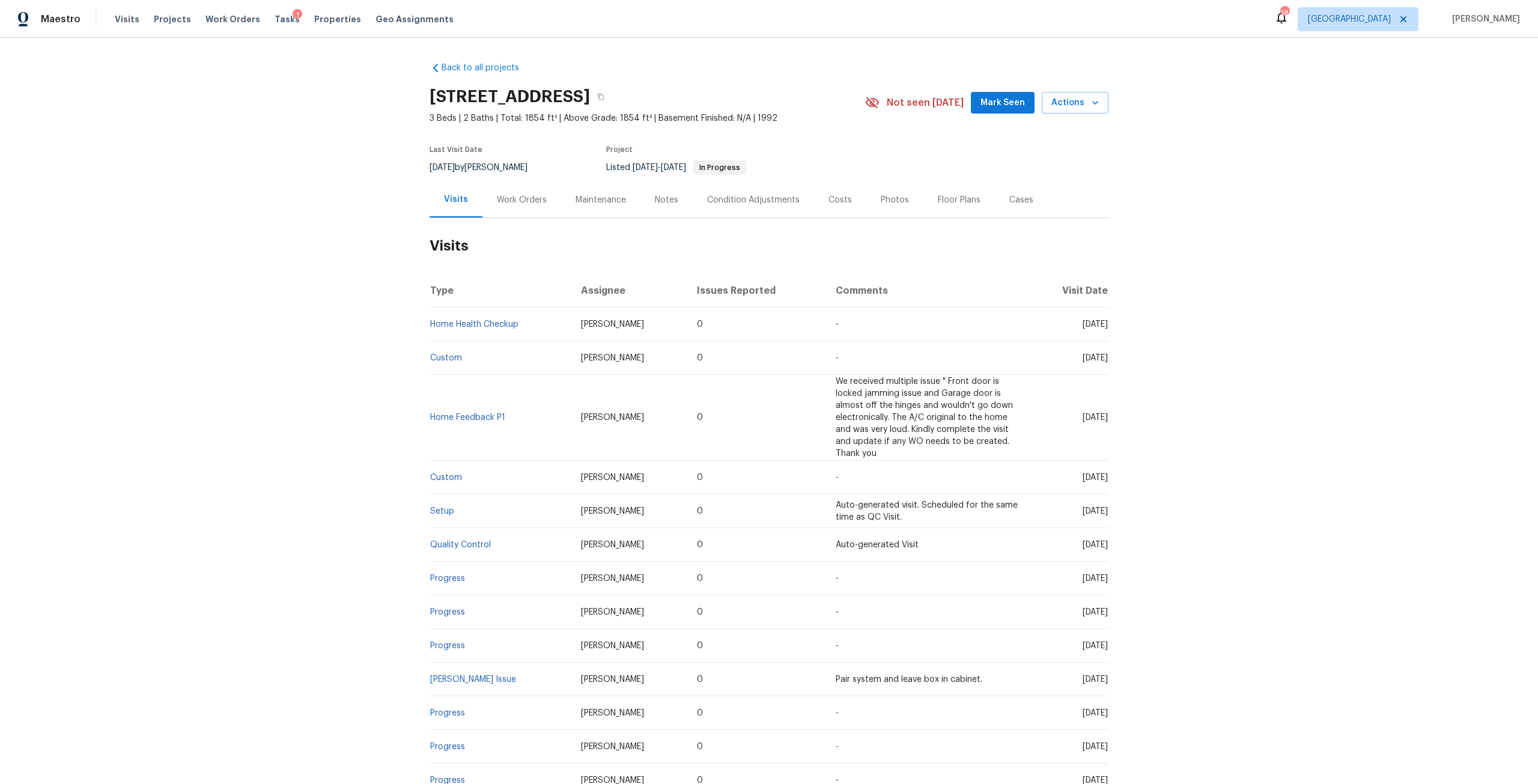
click at [489, 207] on div "Work Orders" at bounding box center [521, 200] width 78 height 36
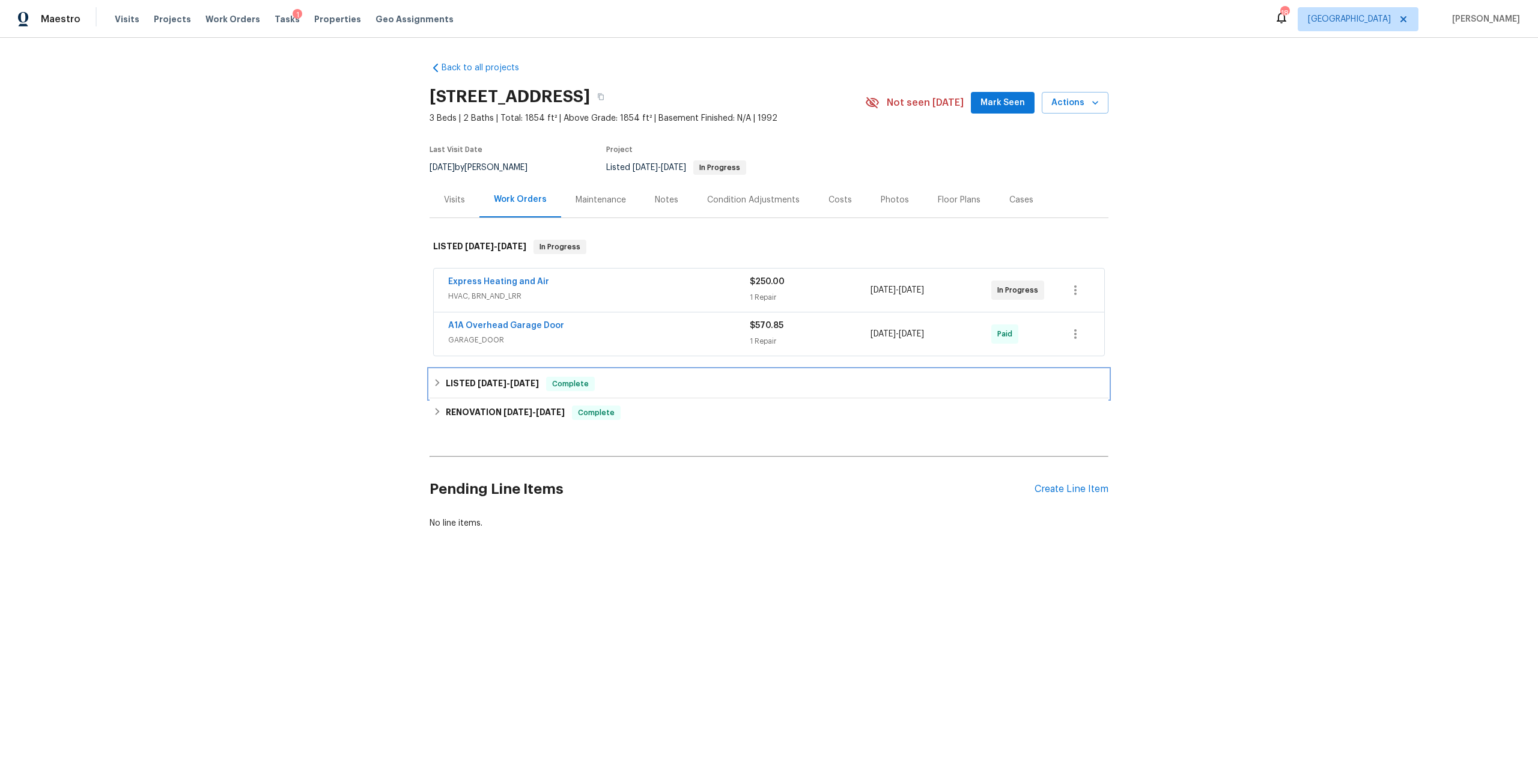
click at [438, 383] on div "LISTED [DATE] - [DATE] Complete" at bounding box center [769, 383] width 671 height 15
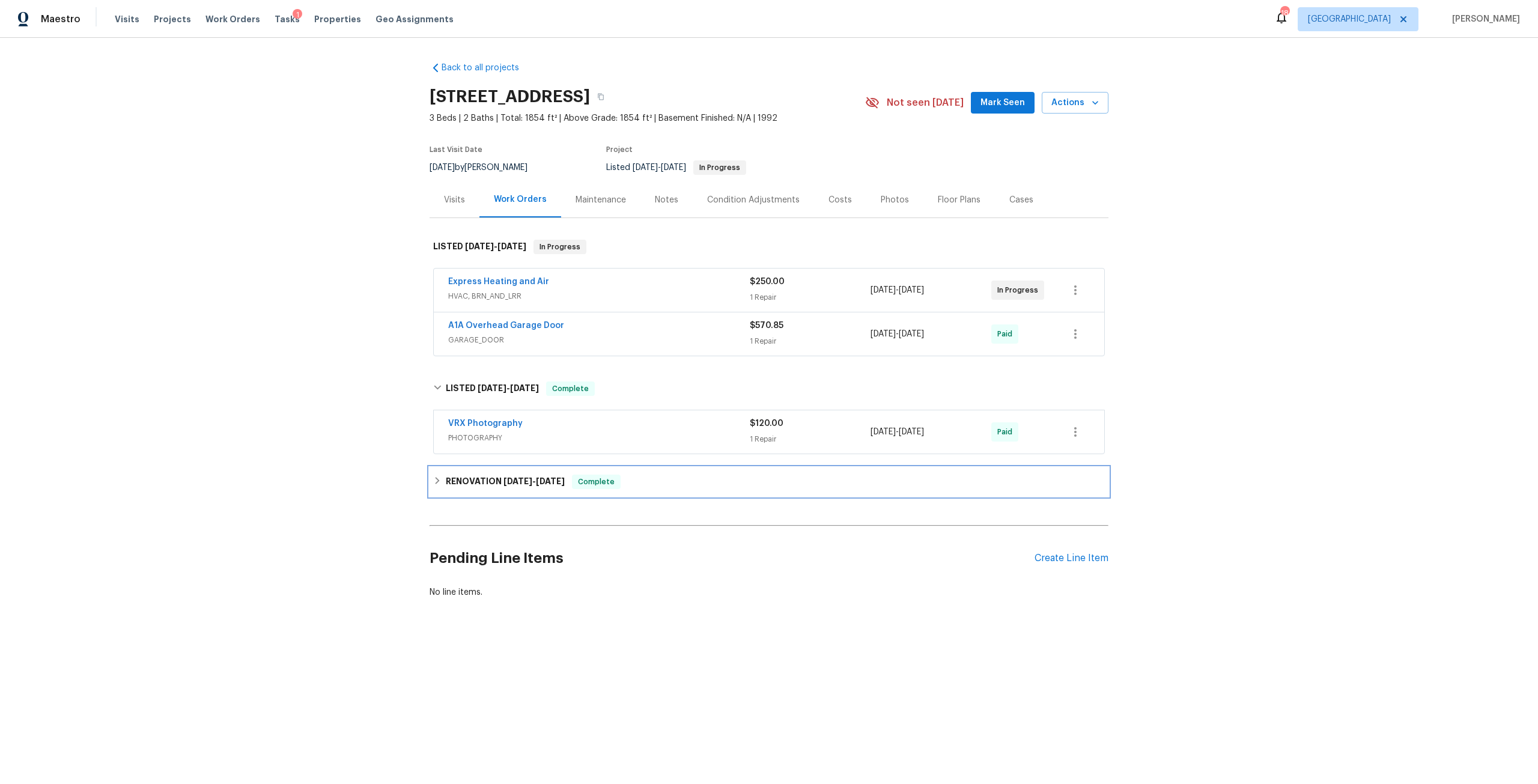
click at [522, 471] on div "RENOVATION [DATE] - [DATE] Complete" at bounding box center [769, 481] width 679 height 29
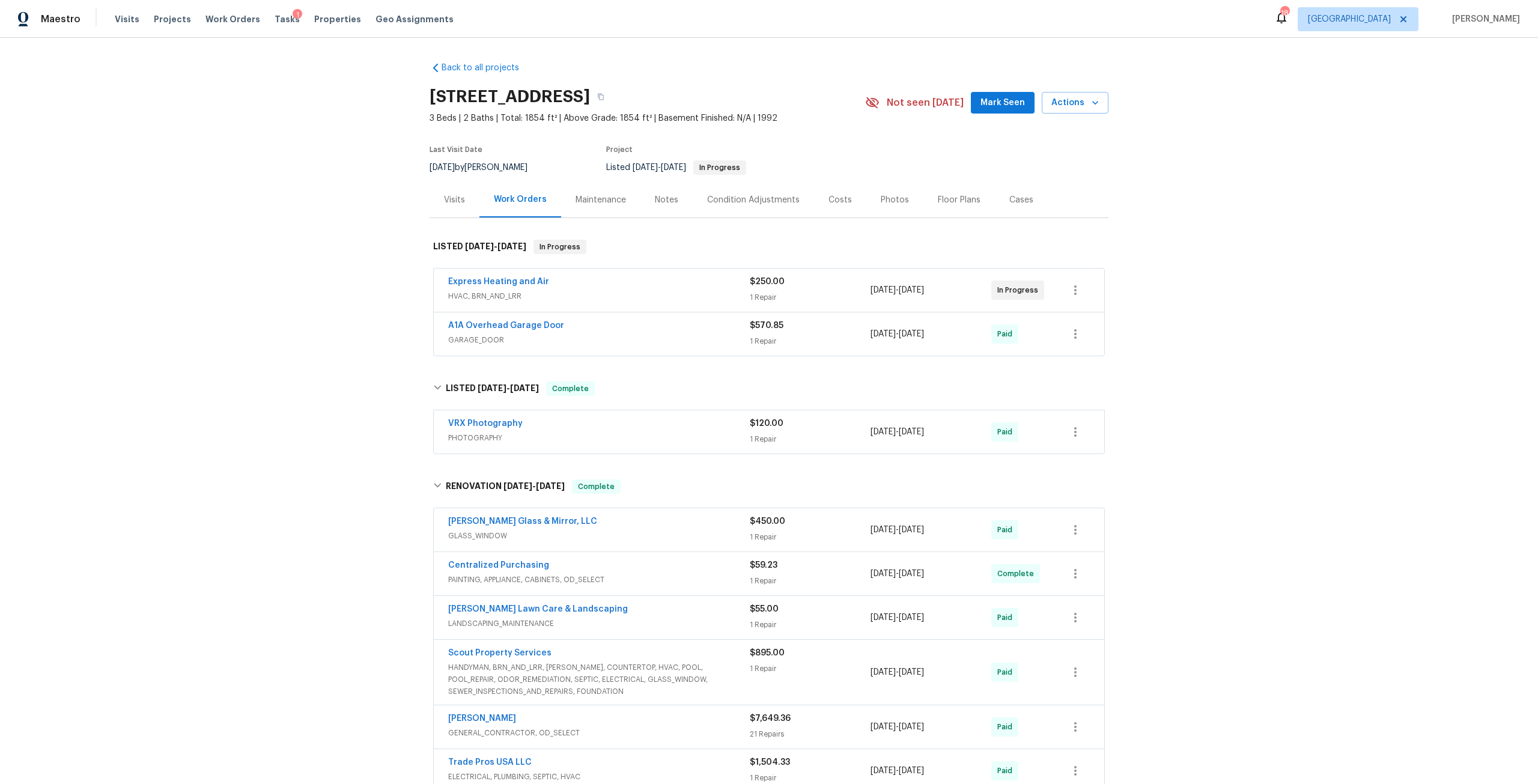
click at [448, 204] on div "Visits" at bounding box center [454, 200] width 21 height 12
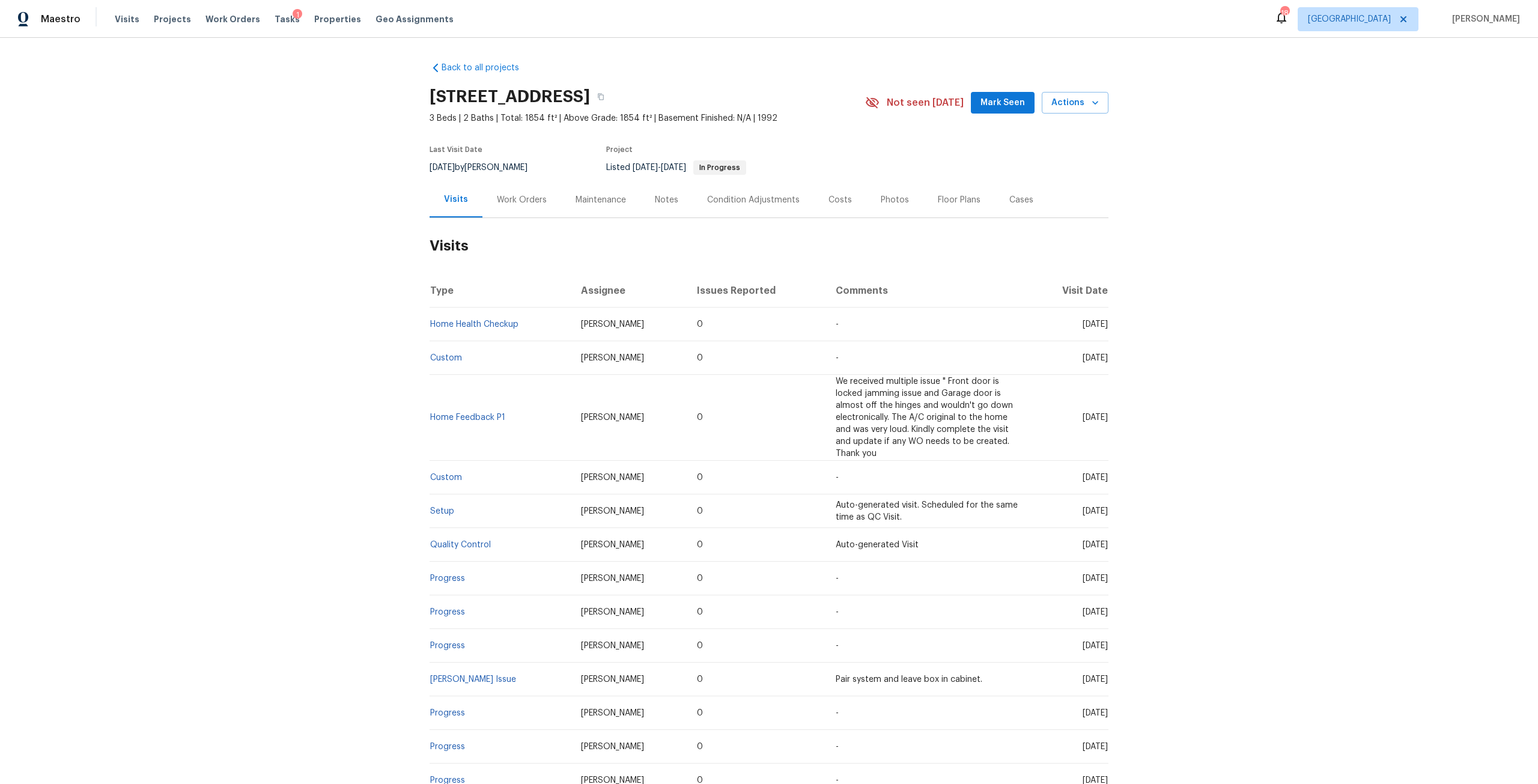
click at [531, 202] on div "Work Orders" at bounding box center [522, 200] width 50 height 12
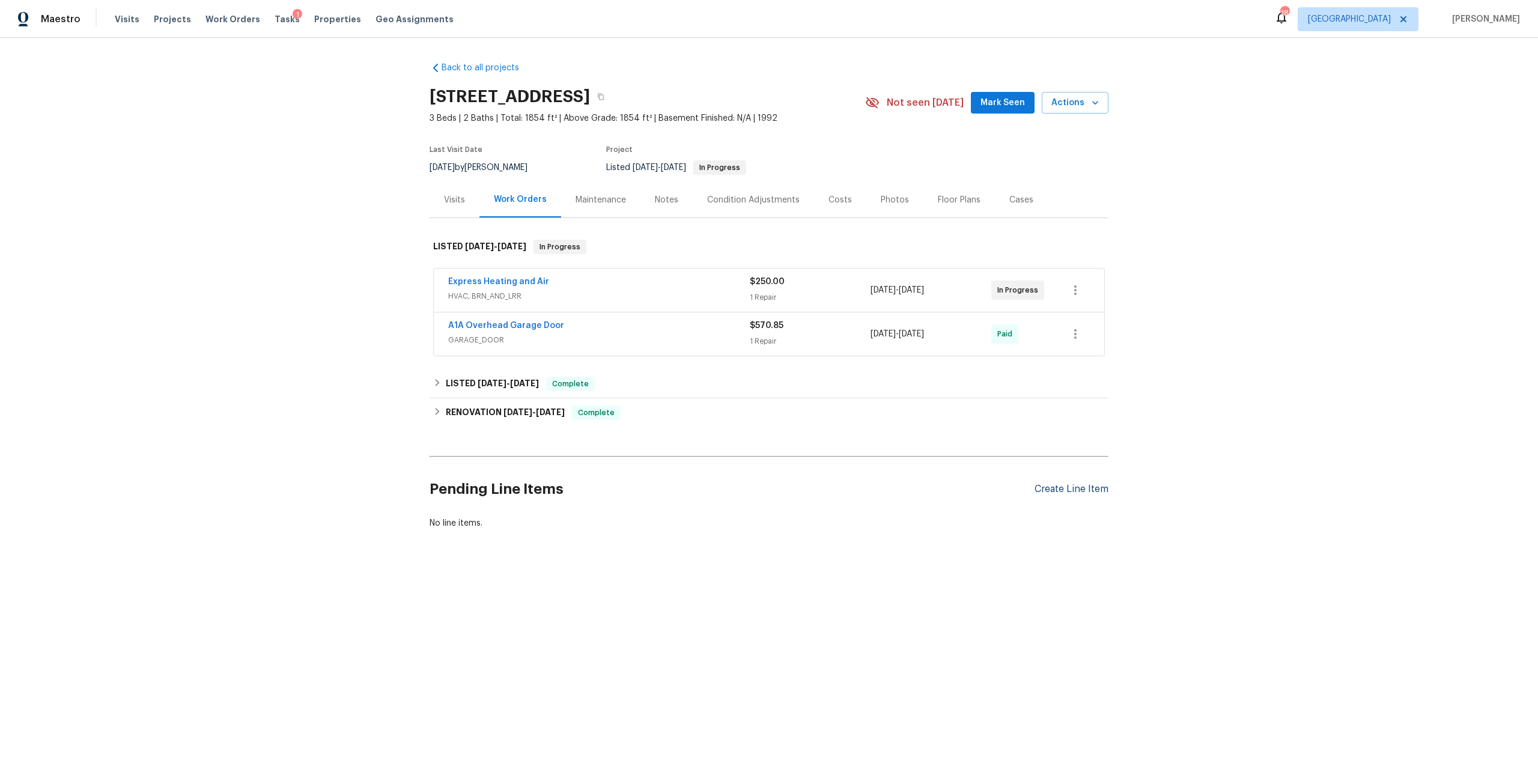
click at [1081, 488] on div "Create Line Item" at bounding box center [1072, 489] width 74 height 12
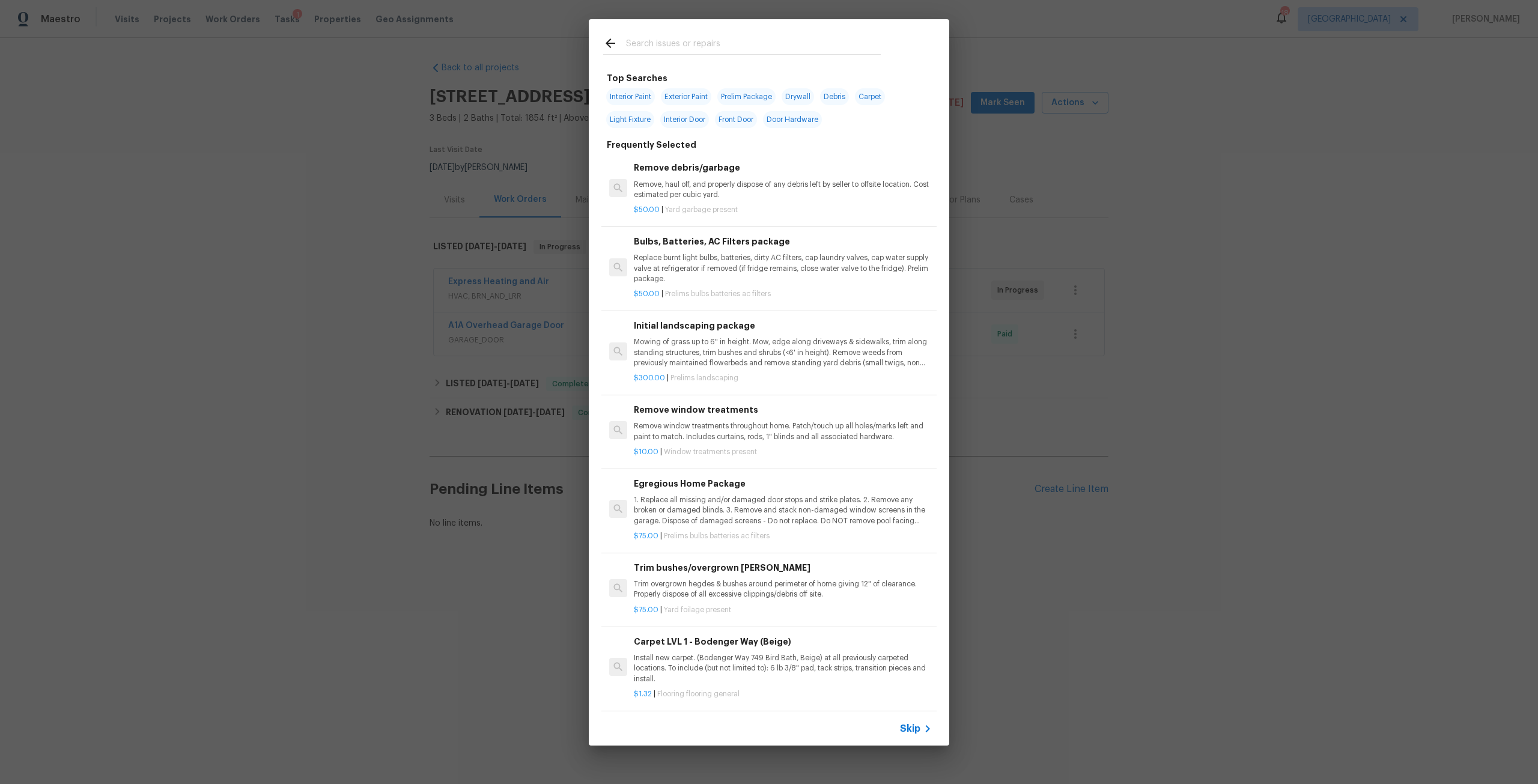
click at [641, 47] on input "text" at bounding box center [753, 45] width 255 height 18
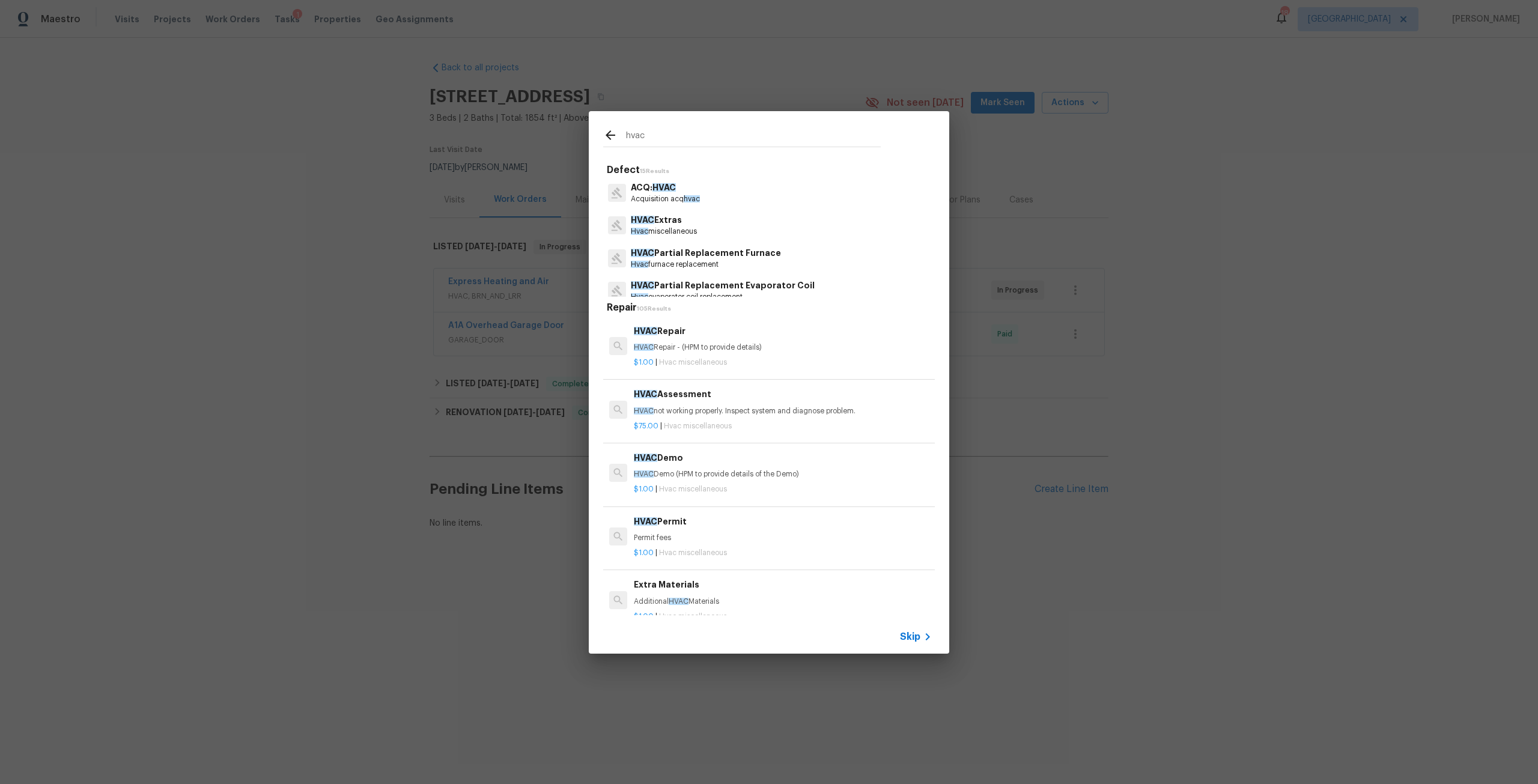
type input "hvac"
click at [698, 406] on p "HVAC not working properly. Inspect system and diagnose problem." at bounding box center [782, 411] width 298 height 10
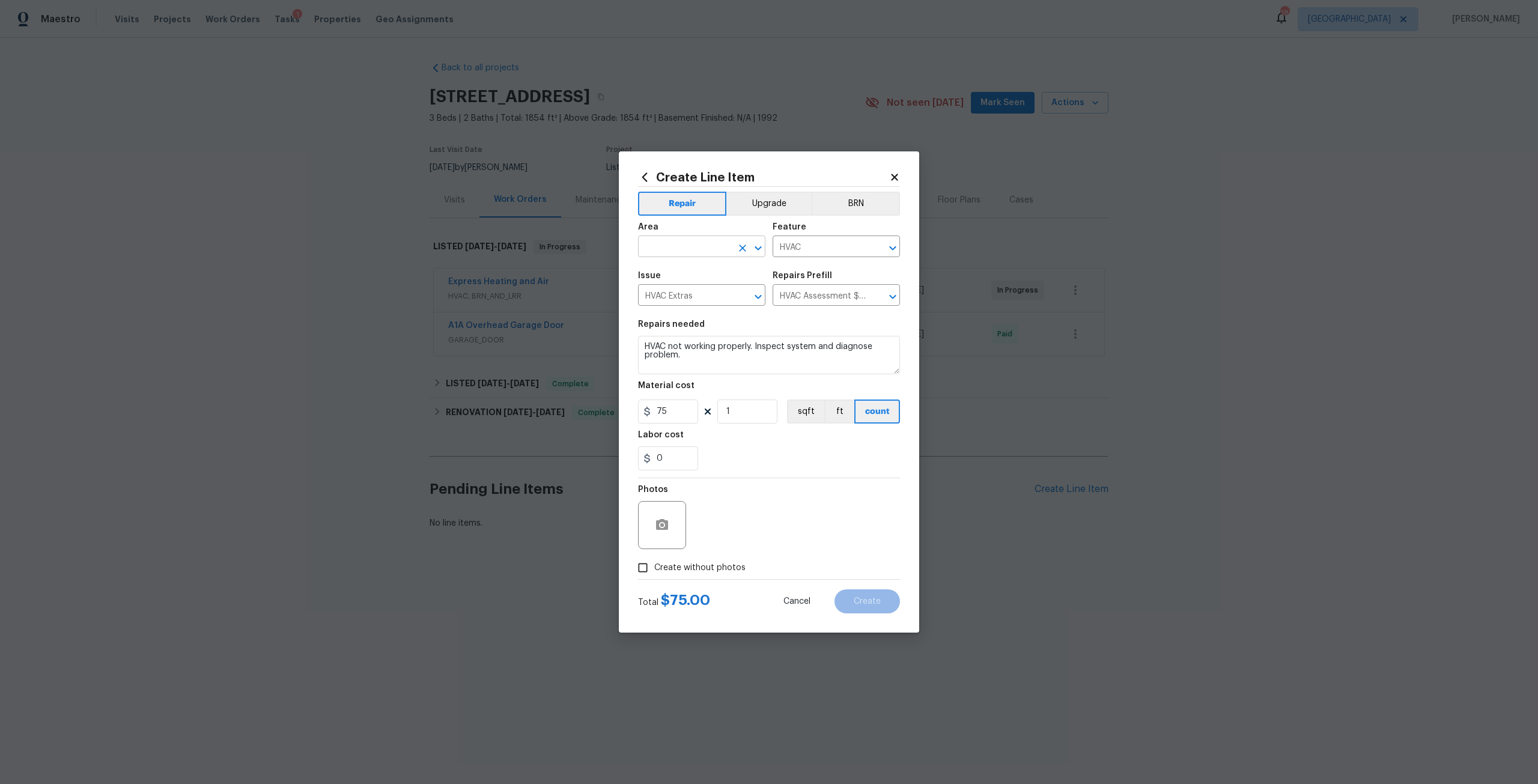
click at [689, 250] on input "text" at bounding box center [684, 247] width 94 height 19
click at [676, 271] on li "HVAC" at bounding box center [701, 274] width 128 height 20
type input "HVAC"
click at [728, 572] on span "Create without photos" at bounding box center [700, 567] width 91 height 13
click at [655, 572] on input "Create without photos" at bounding box center [643, 567] width 23 height 23
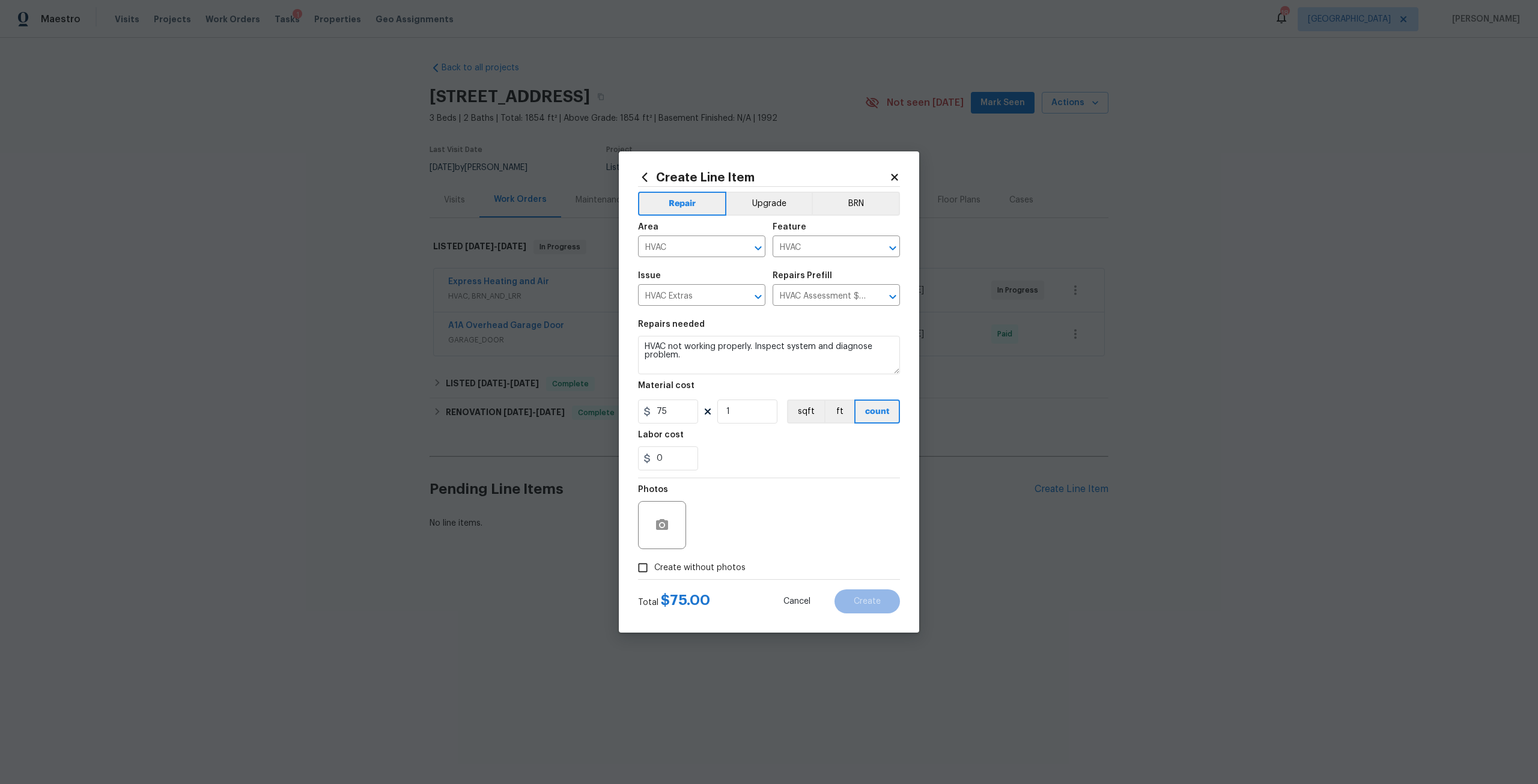
checkbox input "true"
click at [766, 528] on textarea at bounding box center [798, 525] width 204 height 49
click at [883, 608] on button "Create" at bounding box center [868, 601] width 65 height 24
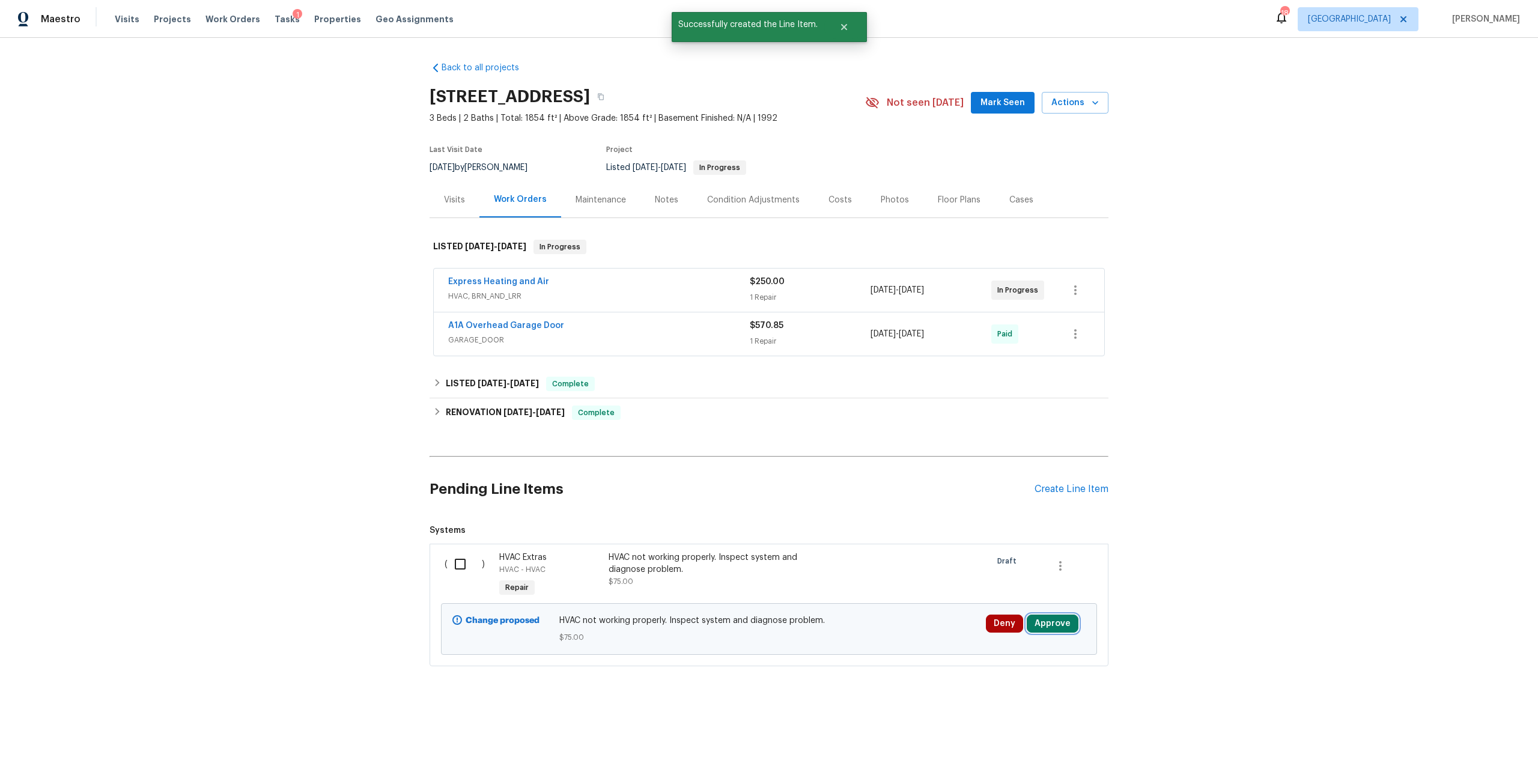
click at [1055, 626] on button "Approve" at bounding box center [1053, 624] width 51 height 18
click at [1012, 598] on div "Are you sure you want to approve this line item? Approve Cancel" at bounding box center [1048, 573] width 212 height 65
click at [968, 593] on div "Approve Cancel" at bounding box center [1048, 584] width 192 height 24
click at [1009, 580] on span "Approve" at bounding box center [1014, 584] width 34 height 9
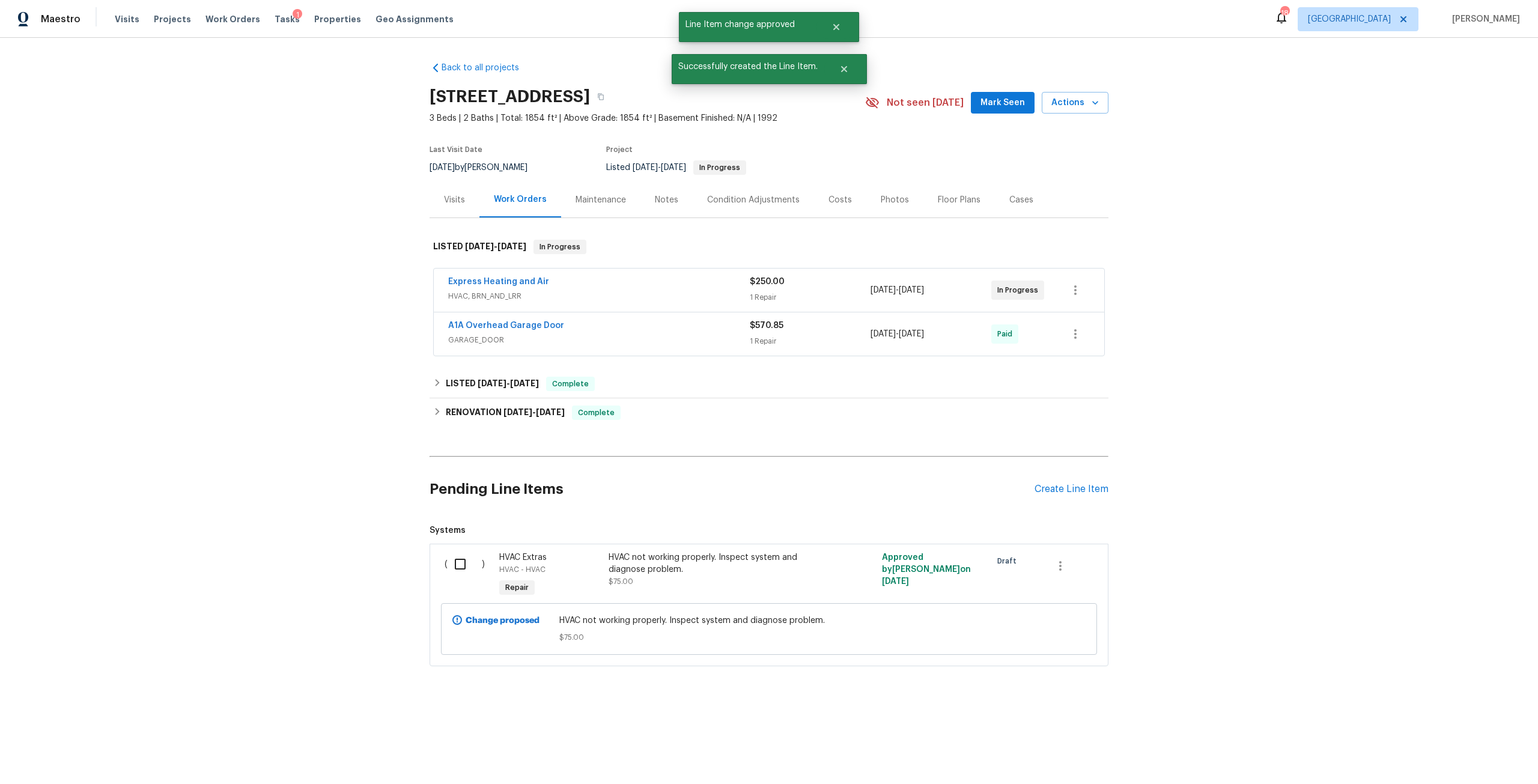
click at [458, 565] on input "checkbox" at bounding box center [464, 563] width 35 height 25
checkbox input "true"
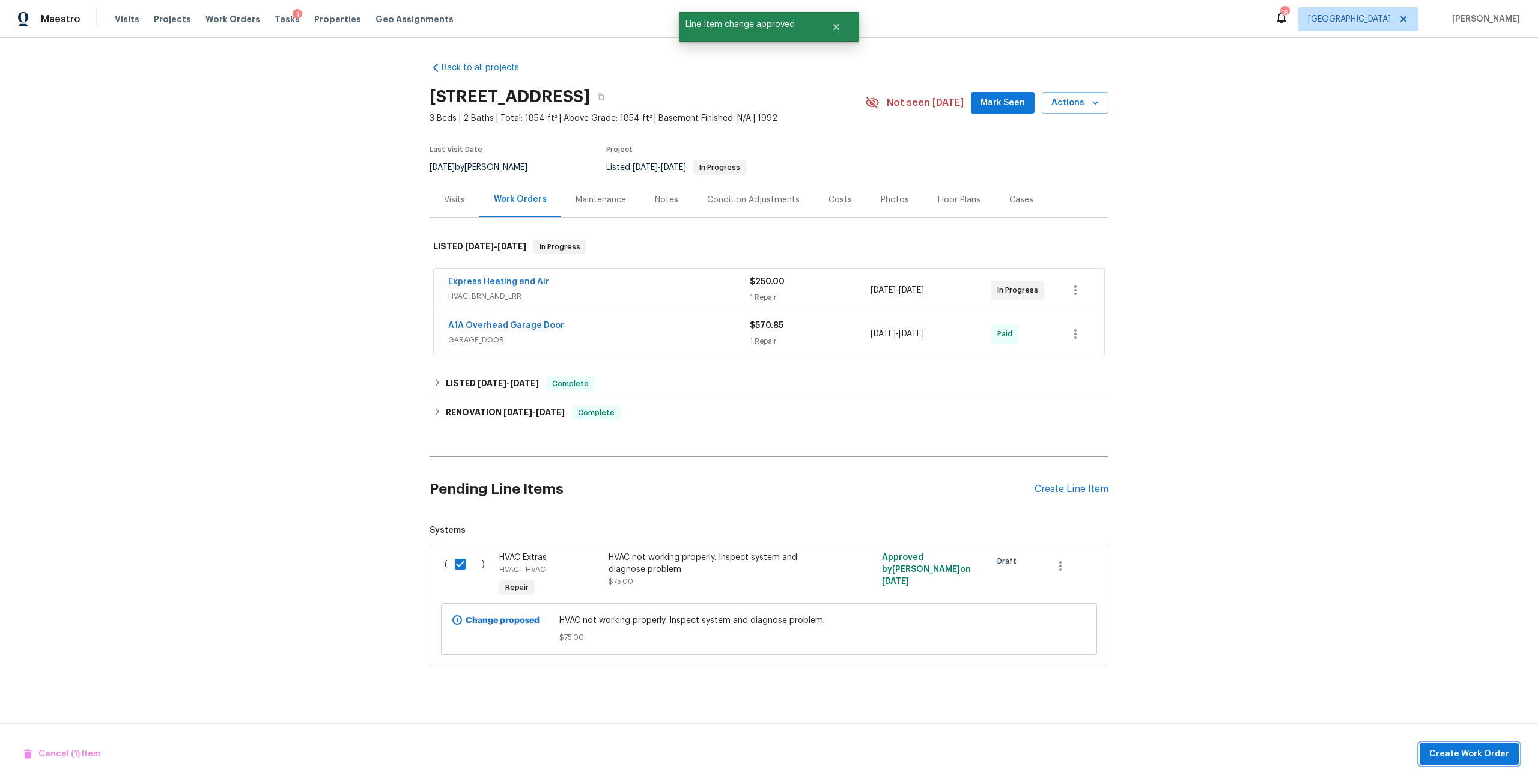
click at [1436, 750] on span "Create Work Order" at bounding box center [1470, 753] width 80 height 15
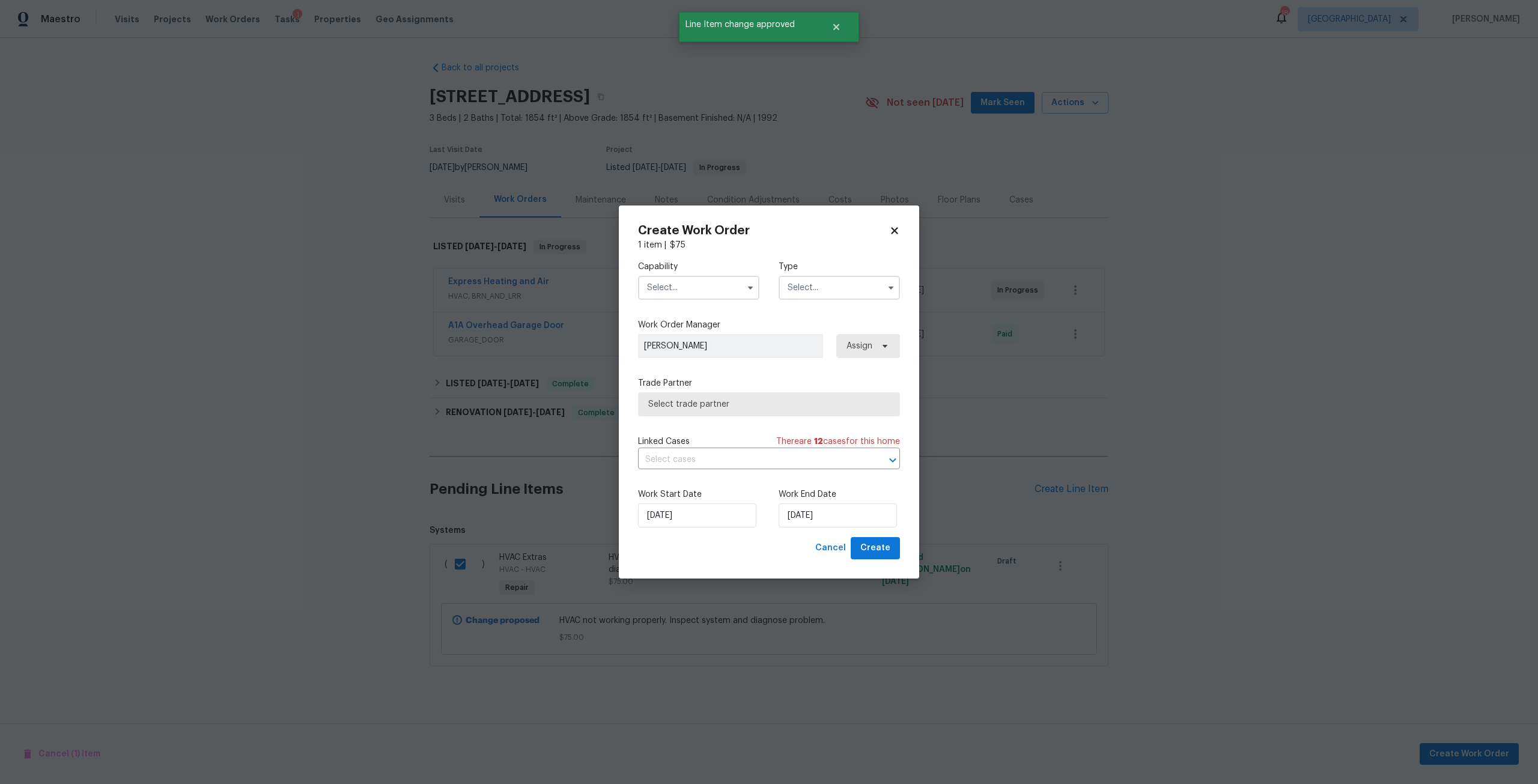
click at [728, 288] on input "text" at bounding box center [698, 288] width 122 height 24
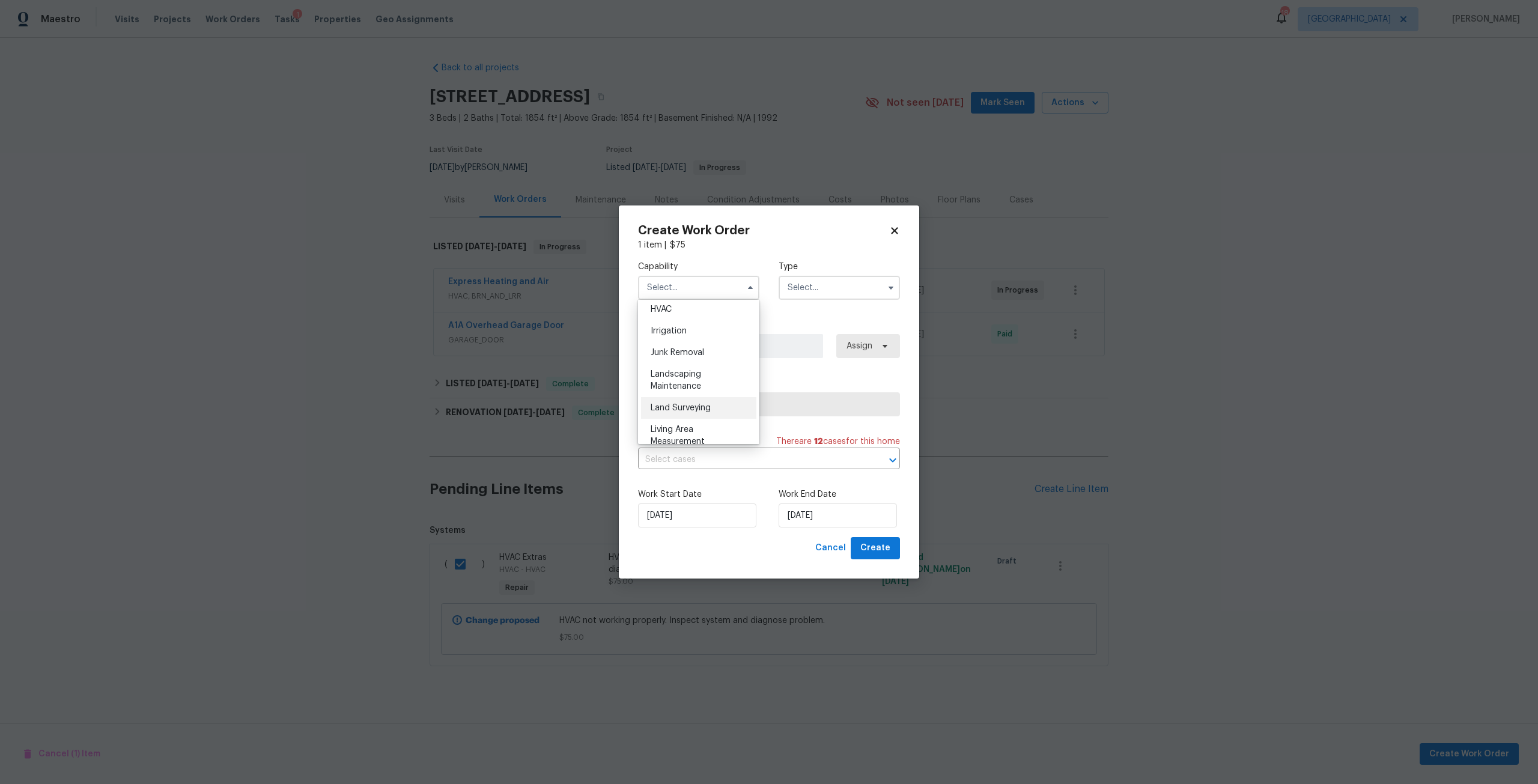
scroll to position [721, 0]
click at [702, 330] on div "HVAC" at bounding box center [698, 319] width 116 height 22
type input "HVAC"
click at [785, 289] on input "text" at bounding box center [839, 288] width 122 height 24
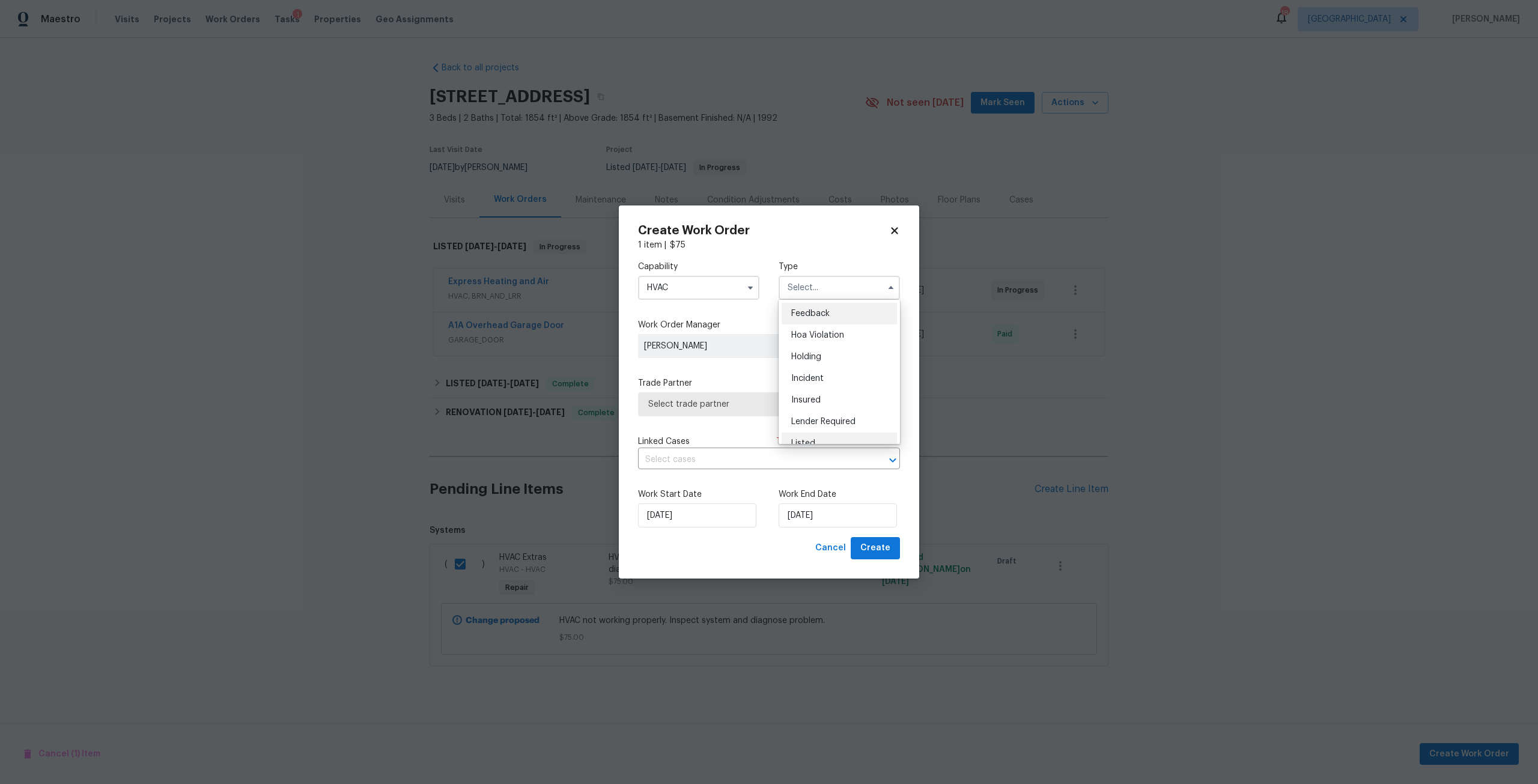
click at [825, 440] on div "Listed" at bounding box center [839, 443] width 116 height 22
type input "Listed"
click at [860, 345] on span "Assign" at bounding box center [858, 345] width 29 height 12
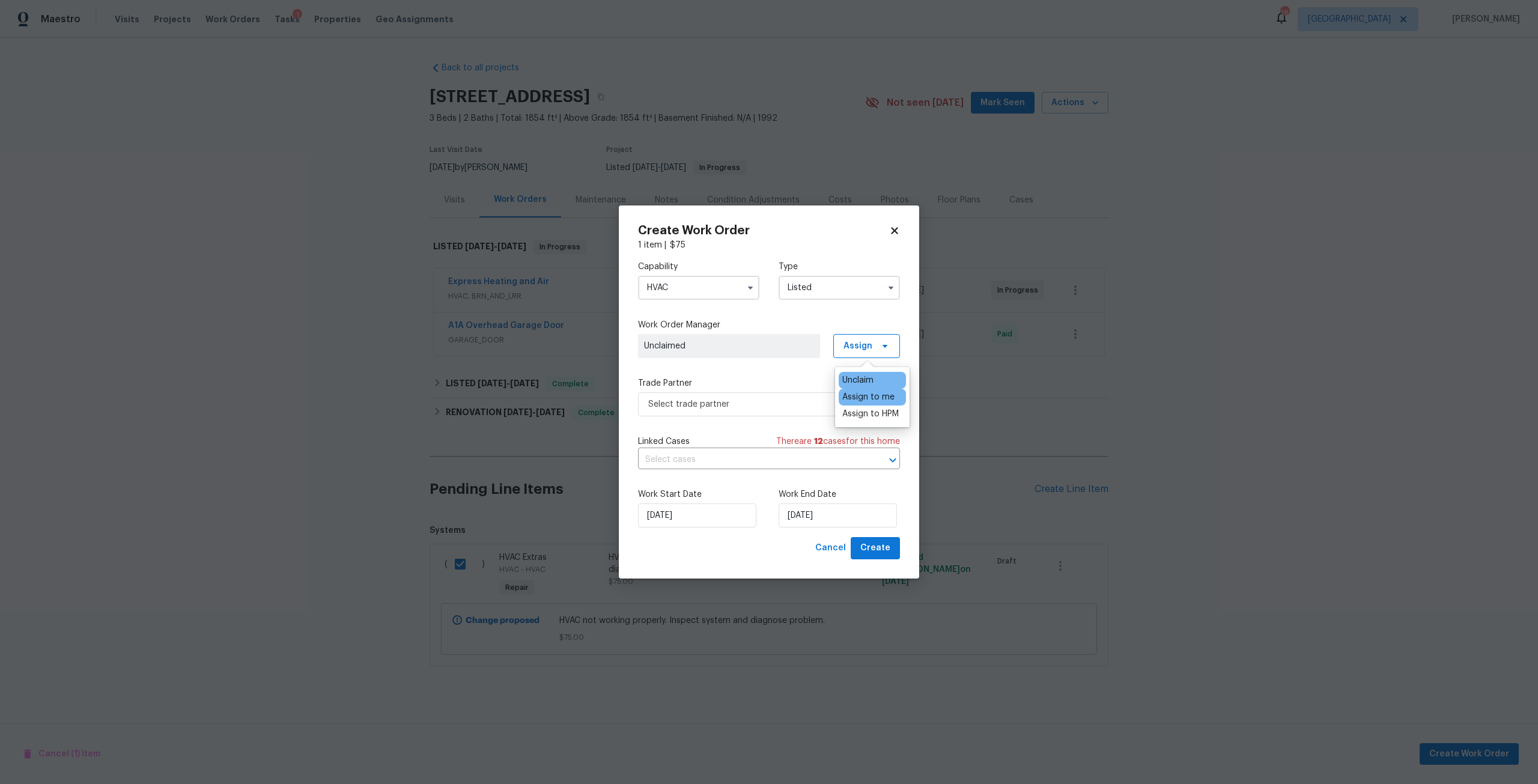
click at [855, 389] on div "Assign to me" at bounding box center [872, 397] width 67 height 17
click at [845, 400] on div "Assign to me" at bounding box center [869, 397] width 52 height 12
click at [817, 512] on input "[DATE]" at bounding box center [838, 515] width 119 height 24
click at [750, 404] on span "Select trade partner" at bounding box center [761, 404] width 224 height 12
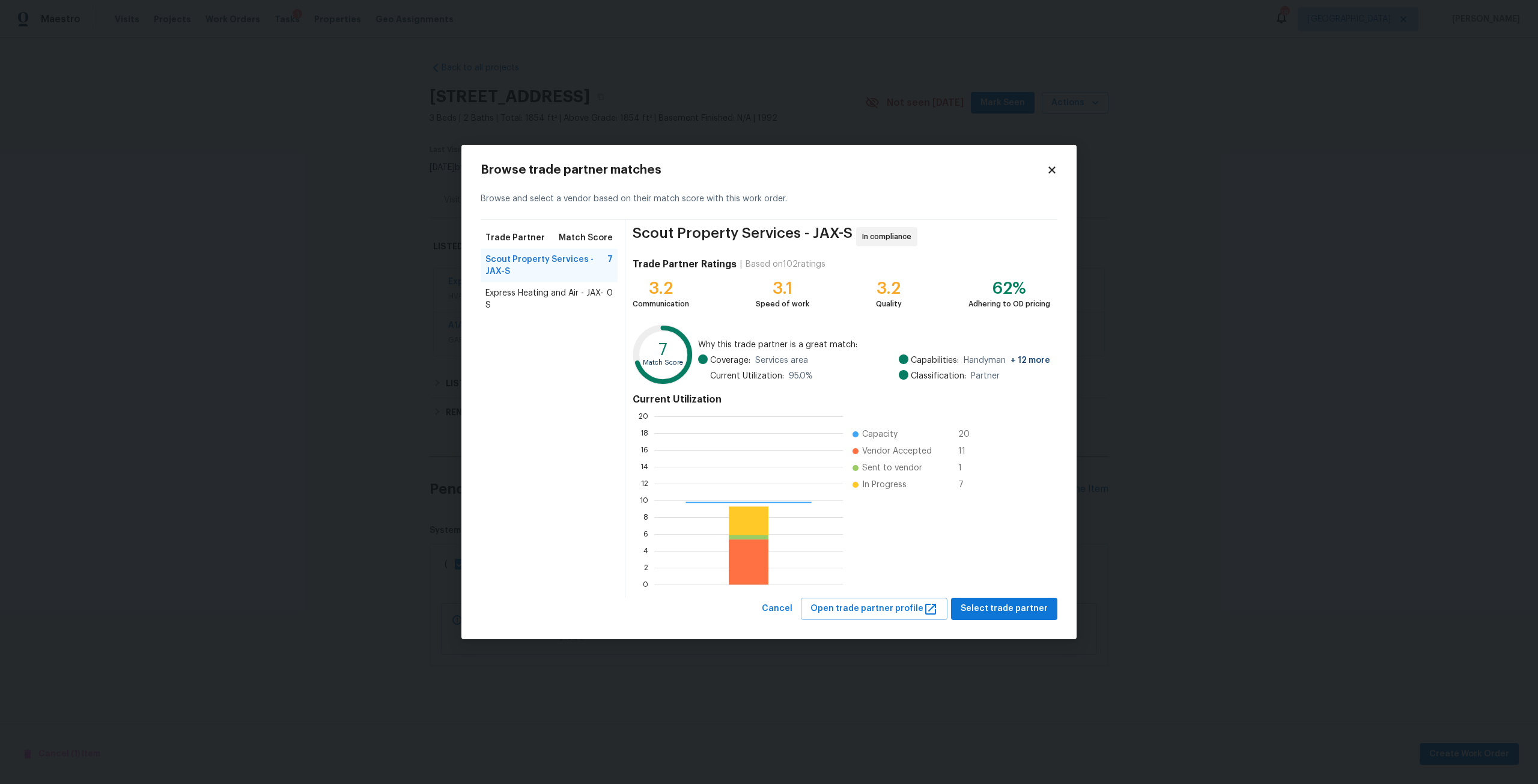
scroll to position [159, 180]
click at [1012, 613] on span "Select trade partner" at bounding box center [1004, 608] width 87 height 15
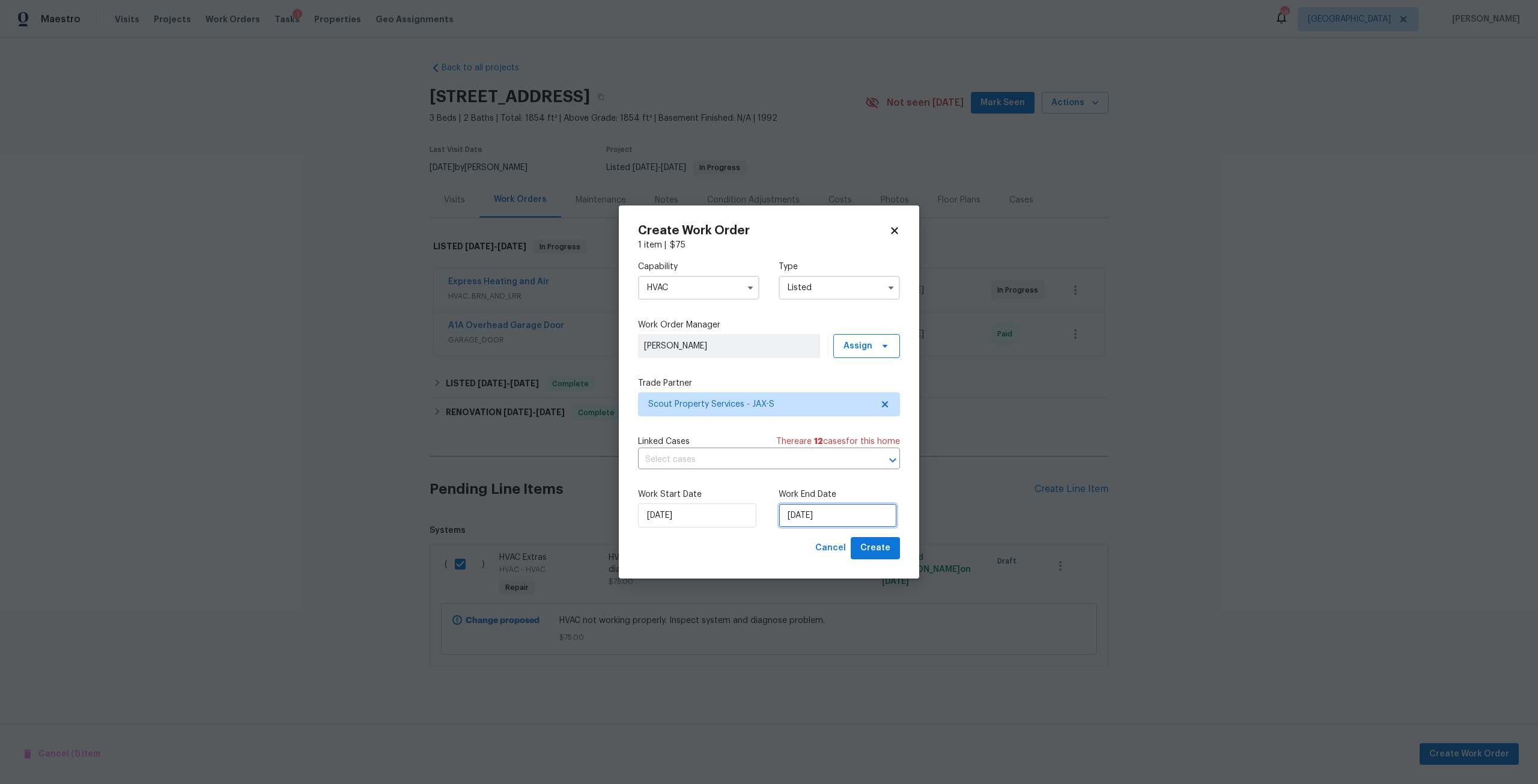
click at [838, 519] on input "[DATE]" at bounding box center [838, 515] width 119 height 24
click at [868, 466] on div "29" at bounding box center [876, 464] width 19 height 17
type input "[DATE]"
click at [875, 551] on span "Create" at bounding box center [875, 547] width 30 height 15
checkbox input "false"
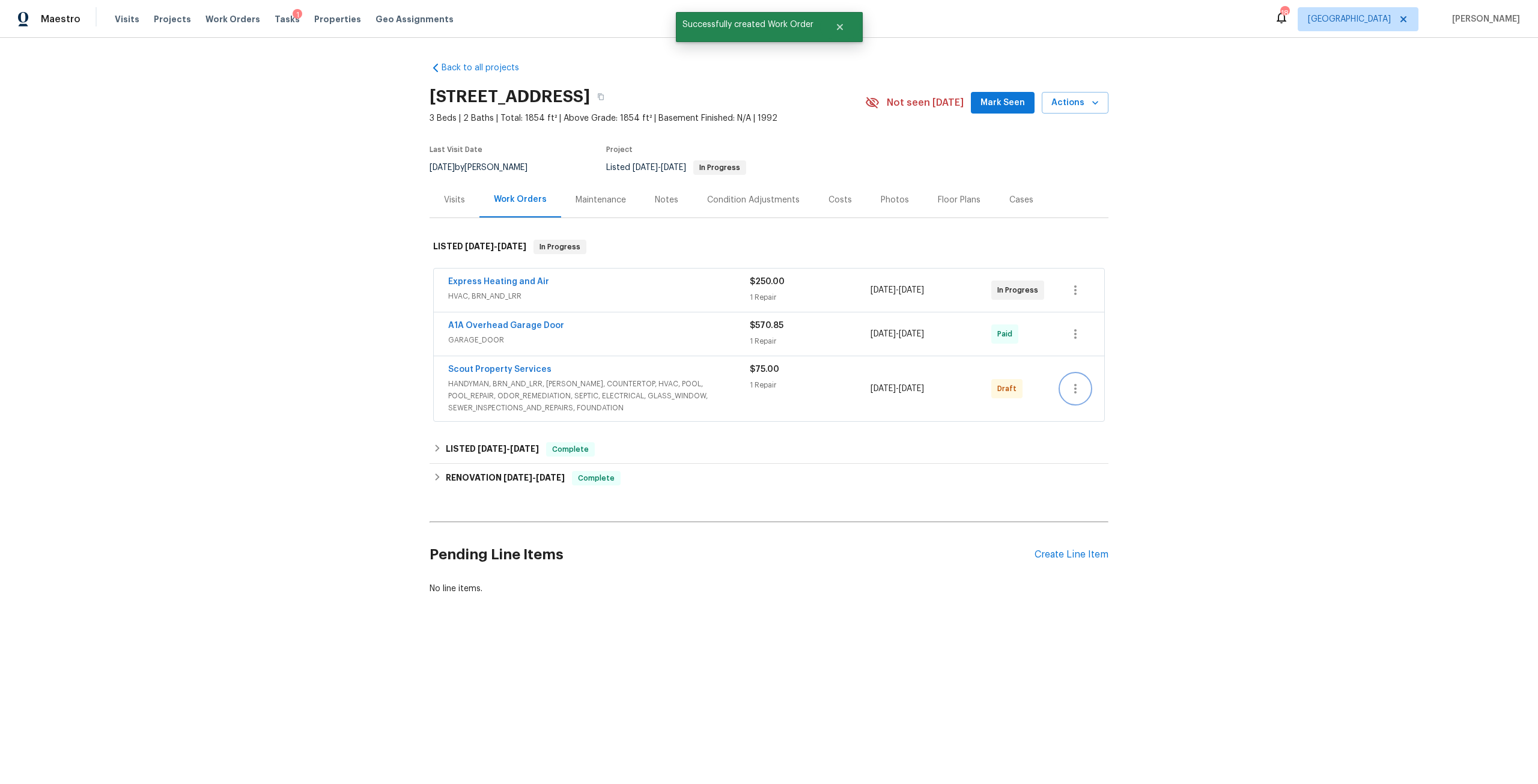
click at [1074, 394] on icon "button" at bounding box center [1076, 388] width 15 height 15
click at [1071, 385] on li "Send to Vendor" at bounding box center [1123, 389] width 134 height 20
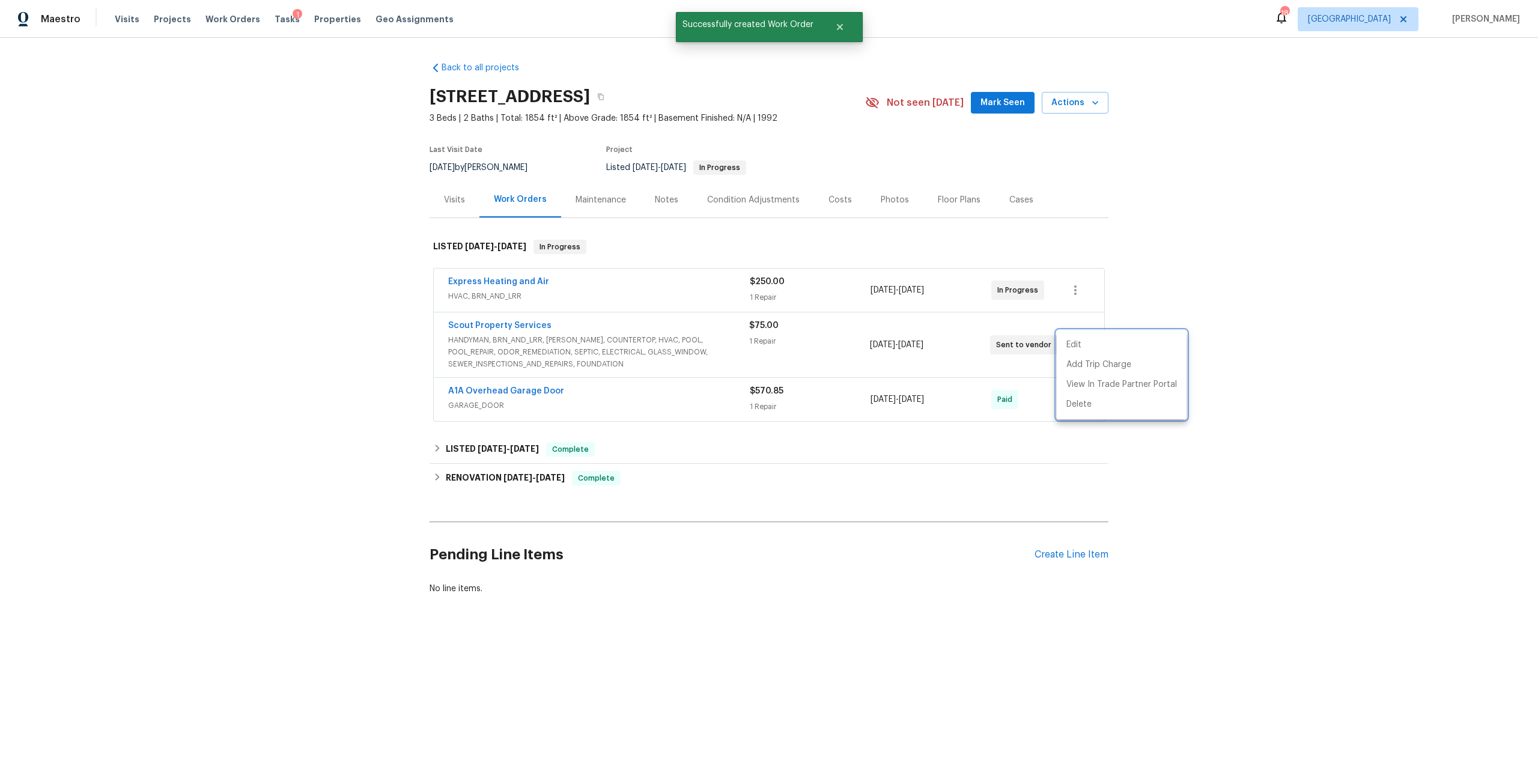
click at [489, 285] on div at bounding box center [769, 392] width 1538 height 784
click at [514, 276] on span "Express Heating and Air" at bounding box center [499, 282] width 101 height 12
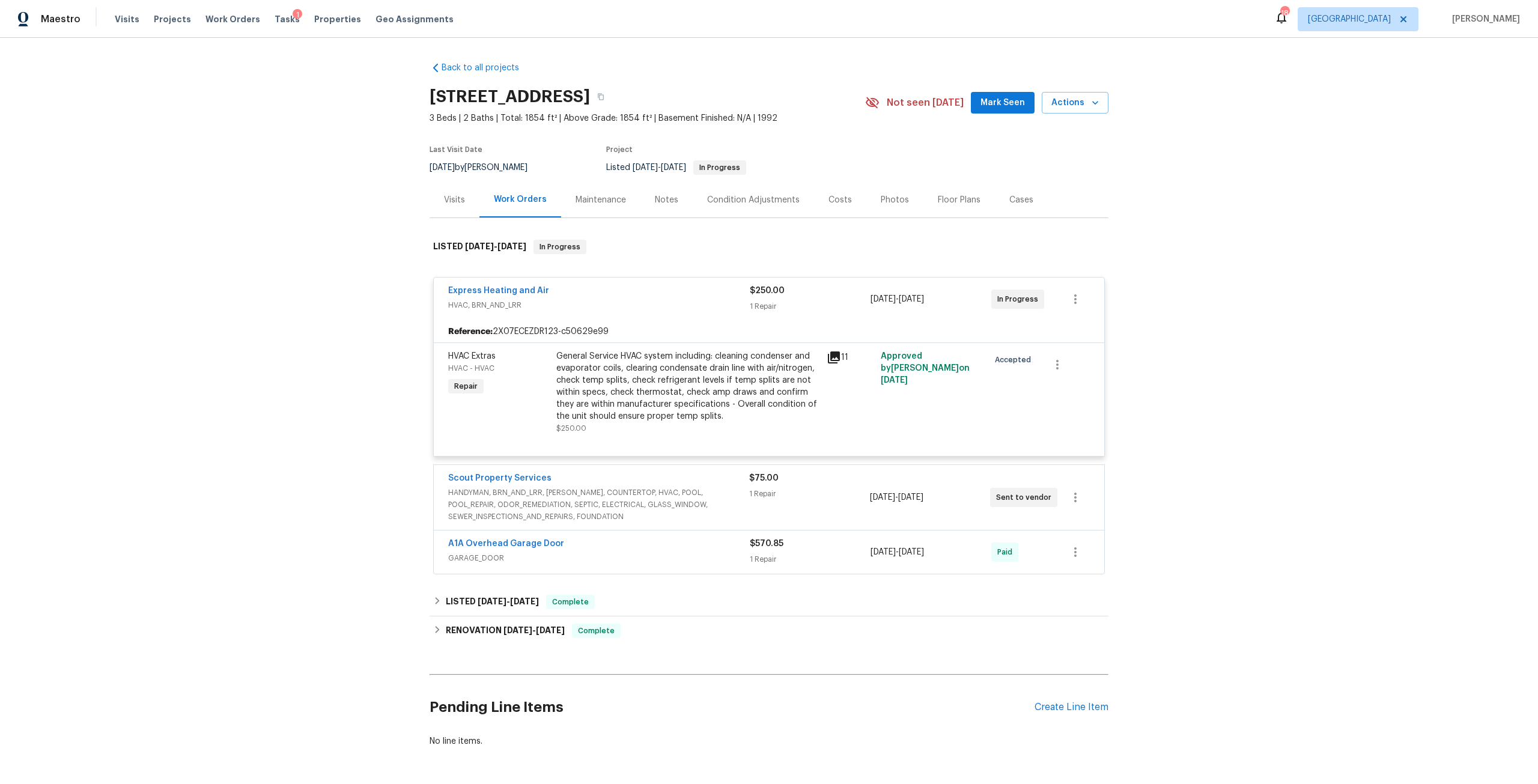
click at [682, 370] on div "General Service HVAC system including: cleaning condenser and evaporator coils,…" at bounding box center [688, 386] width 263 height 72
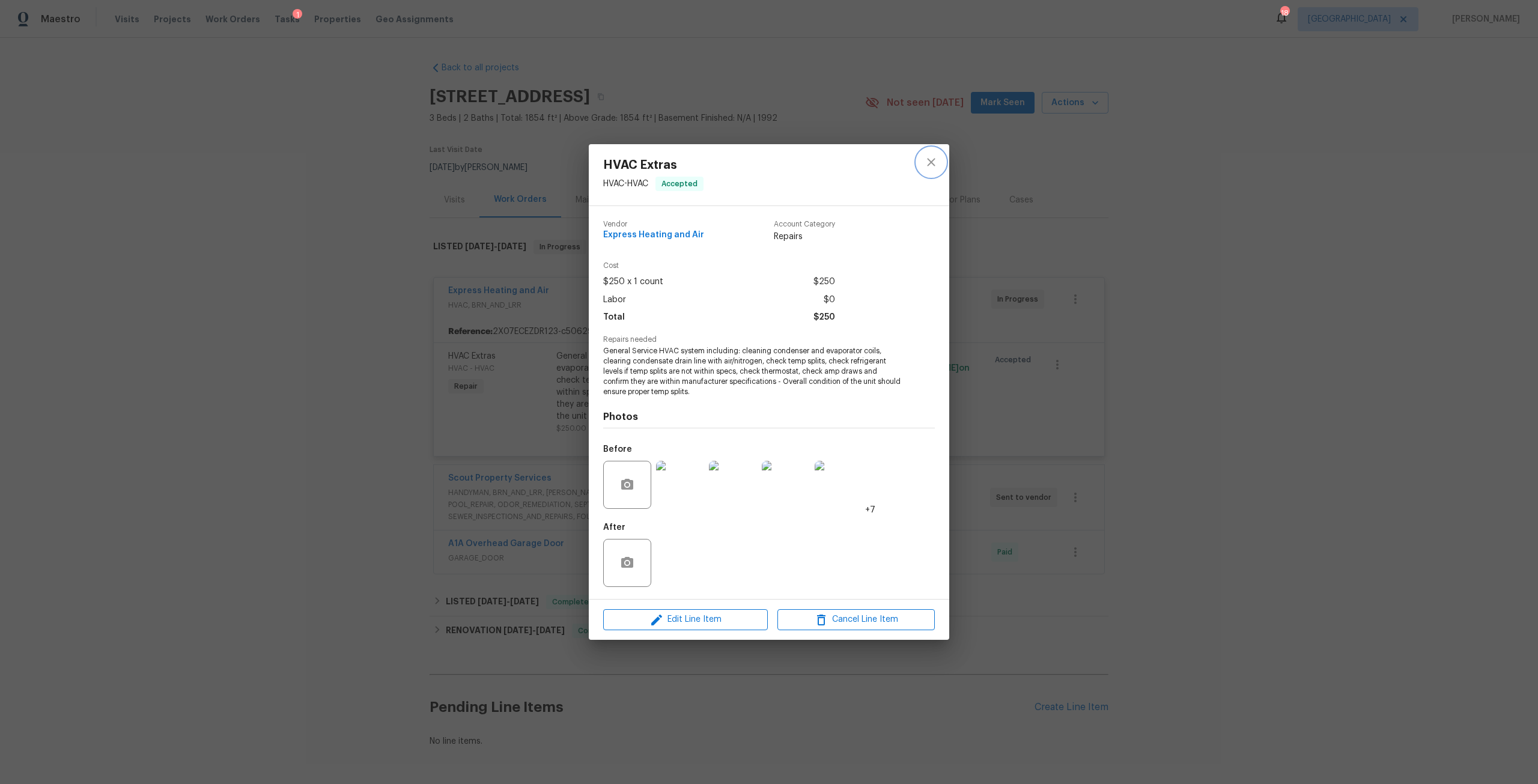
click at [938, 151] on button "close" at bounding box center [931, 161] width 29 height 29
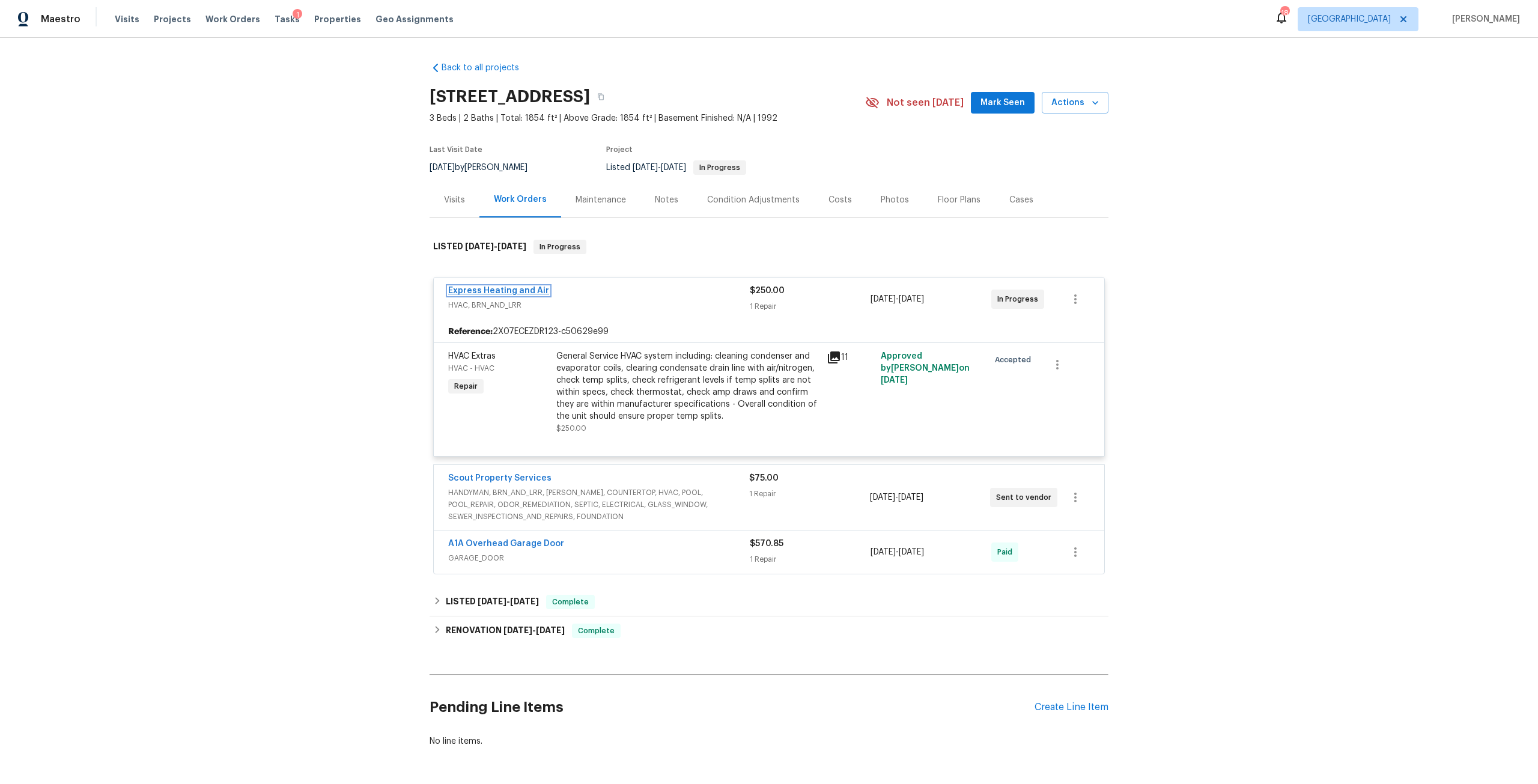
click at [499, 289] on link "Express Heating and Air" at bounding box center [499, 290] width 101 height 8
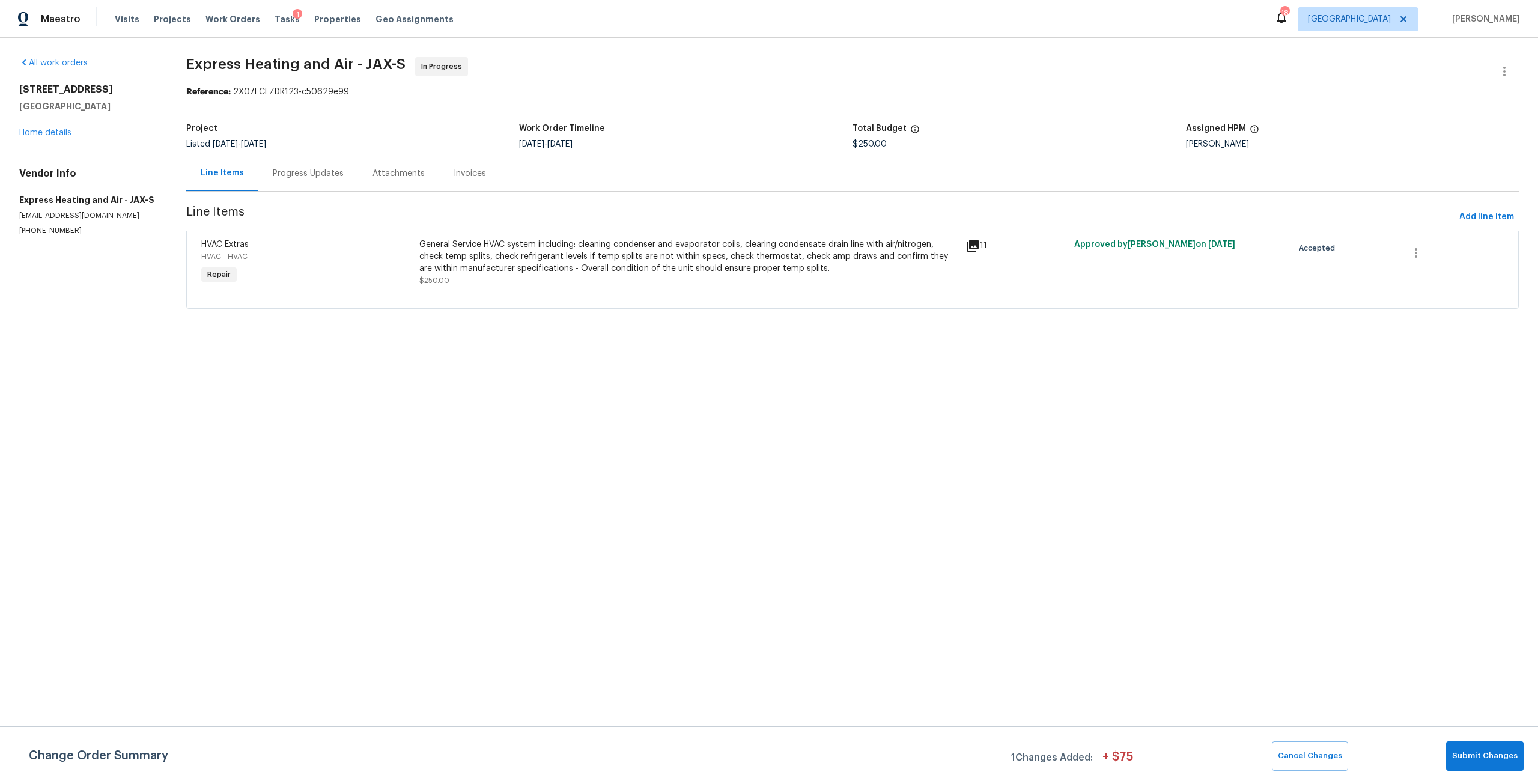
click at [299, 165] on div "Progress Updates" at bounding box center [308, 173] width 100 height 36
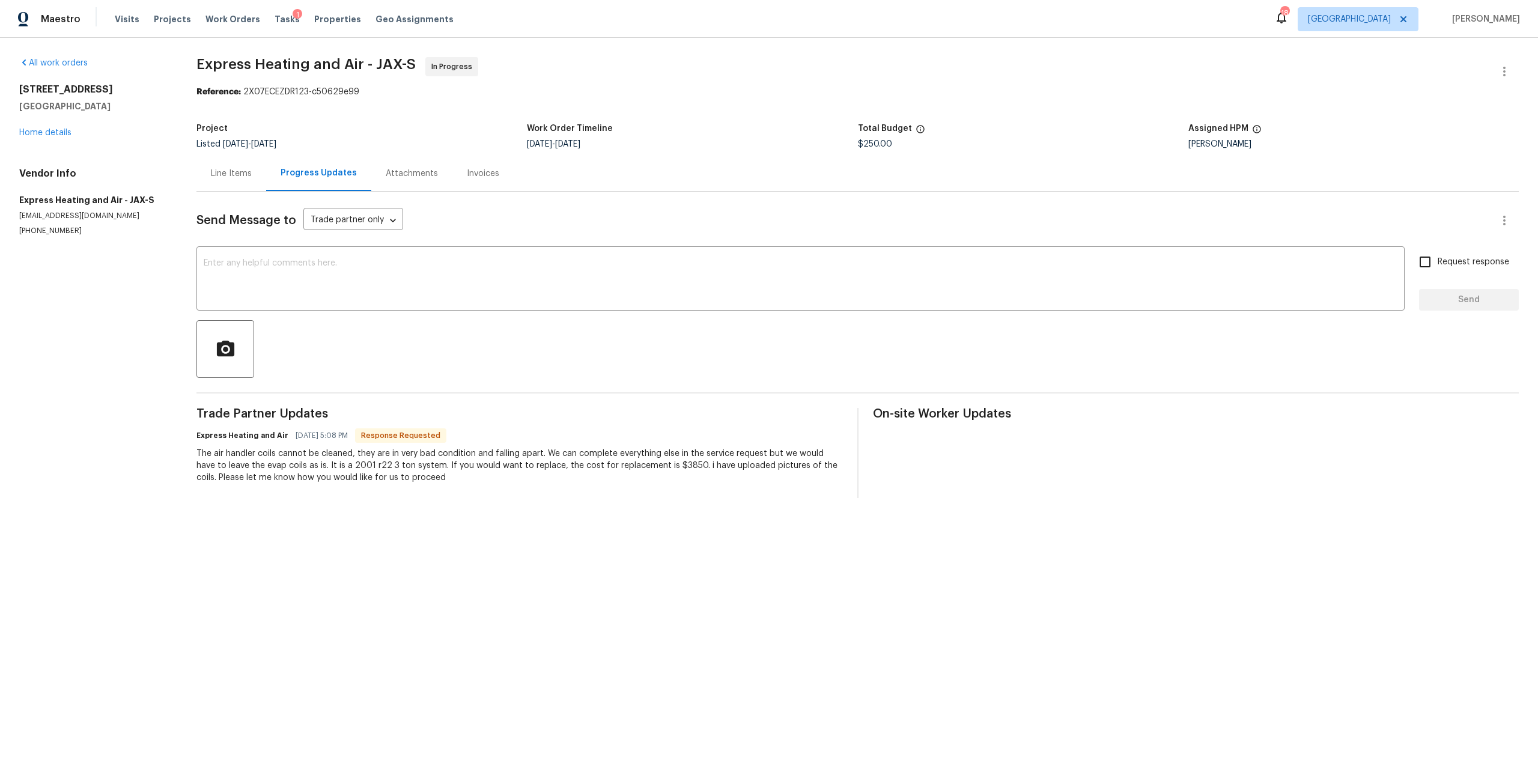
click at [223, 182] on div "Line Items" at bounding box center [231, 173] width 69 height 36
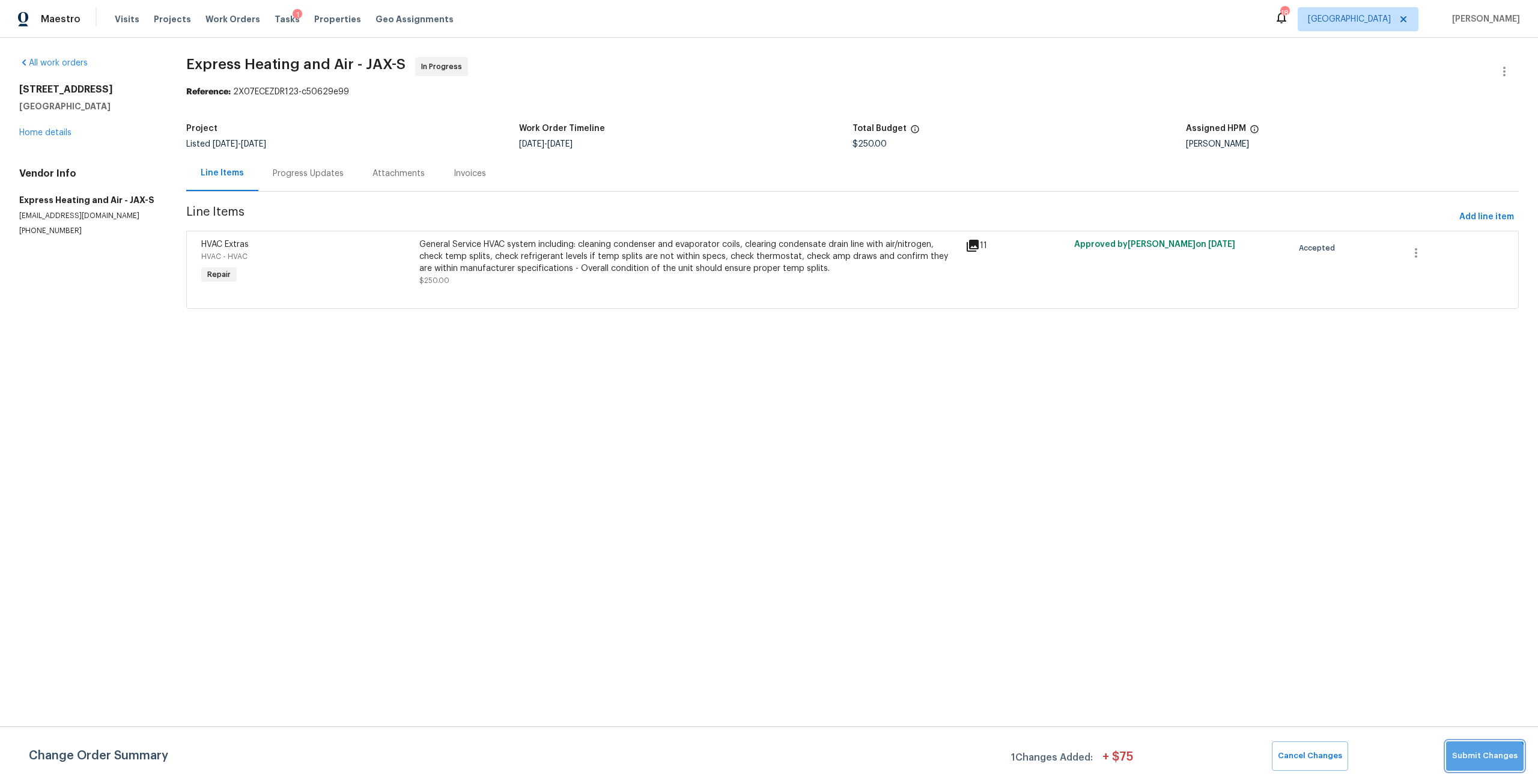
click at [1480, 767] on button "Submit Changes" at bounding box center [1486, 756] width 77 height 30
click at [42, 134] on link "Home details" at bounding box center [45, 133] width 52 height 8
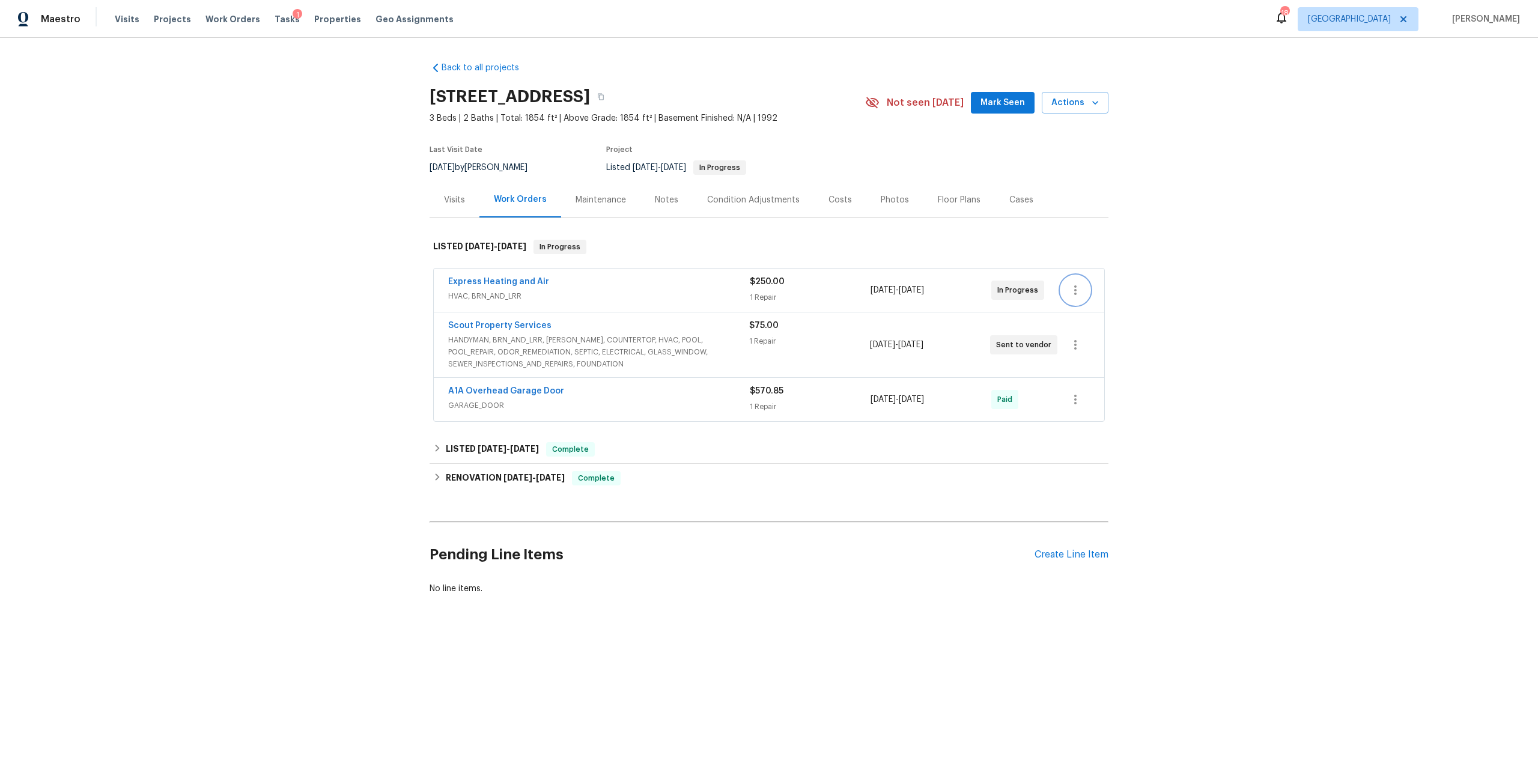
click at [1080, 290] on button "button" at bounding box center [1076, 290] width 29 height 29
click at [522, 272] on div at bounding box center [769, 392] width 1538 height 784
click at [533, 273] on div "Express Heating and Air HVAC, BRN_AND_LRR $250.00 1 Repair [DATE] - [DATE] In P…" at bounding box center [769, 290] width 670 height 44
click at [530, 280] on link "Express Heating and Air" at bounding box center [499, 281] width 101 height 8
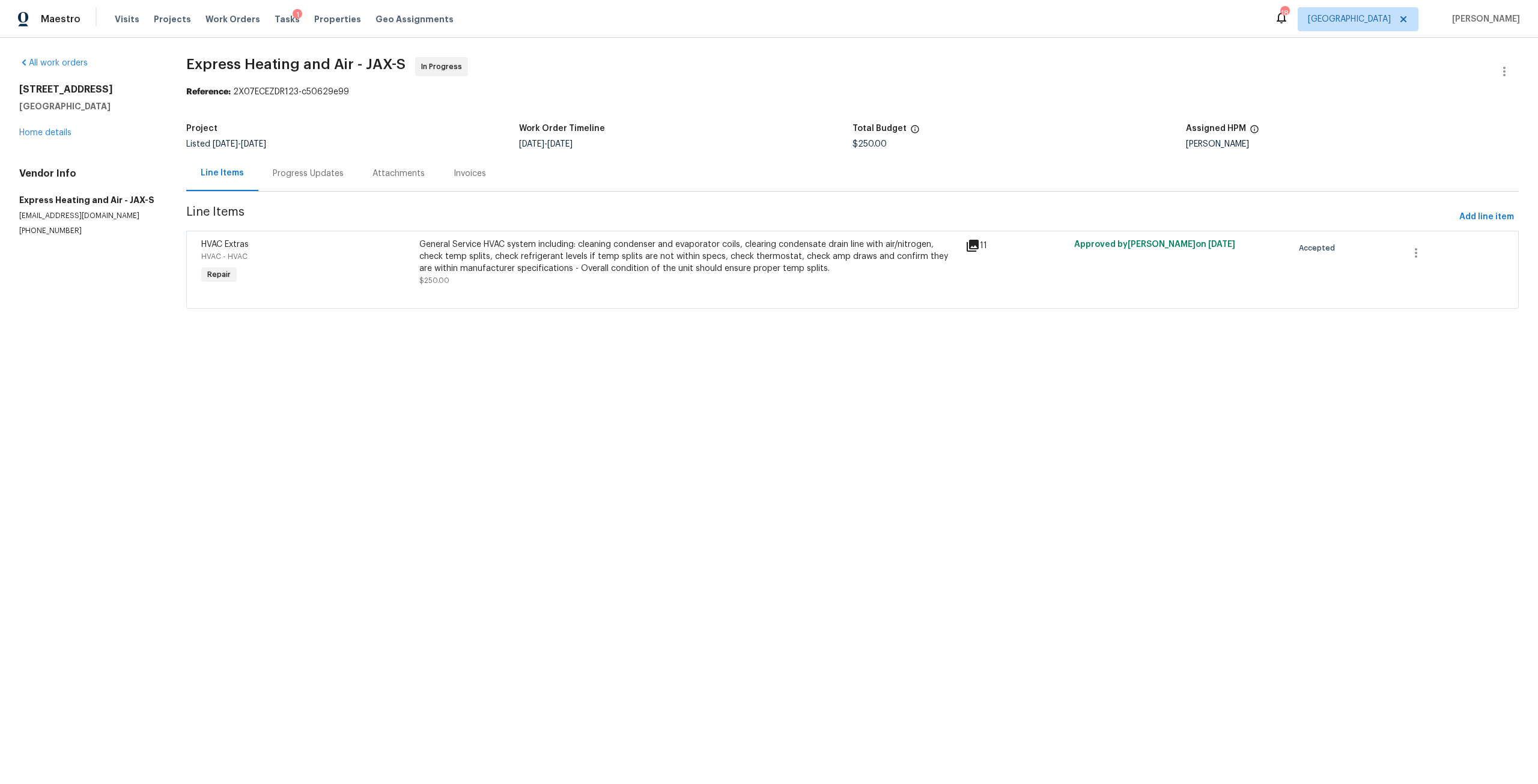
click at [313, 158] on div "Progress Updates" at bounding box center [308, 173] width 100 height 36
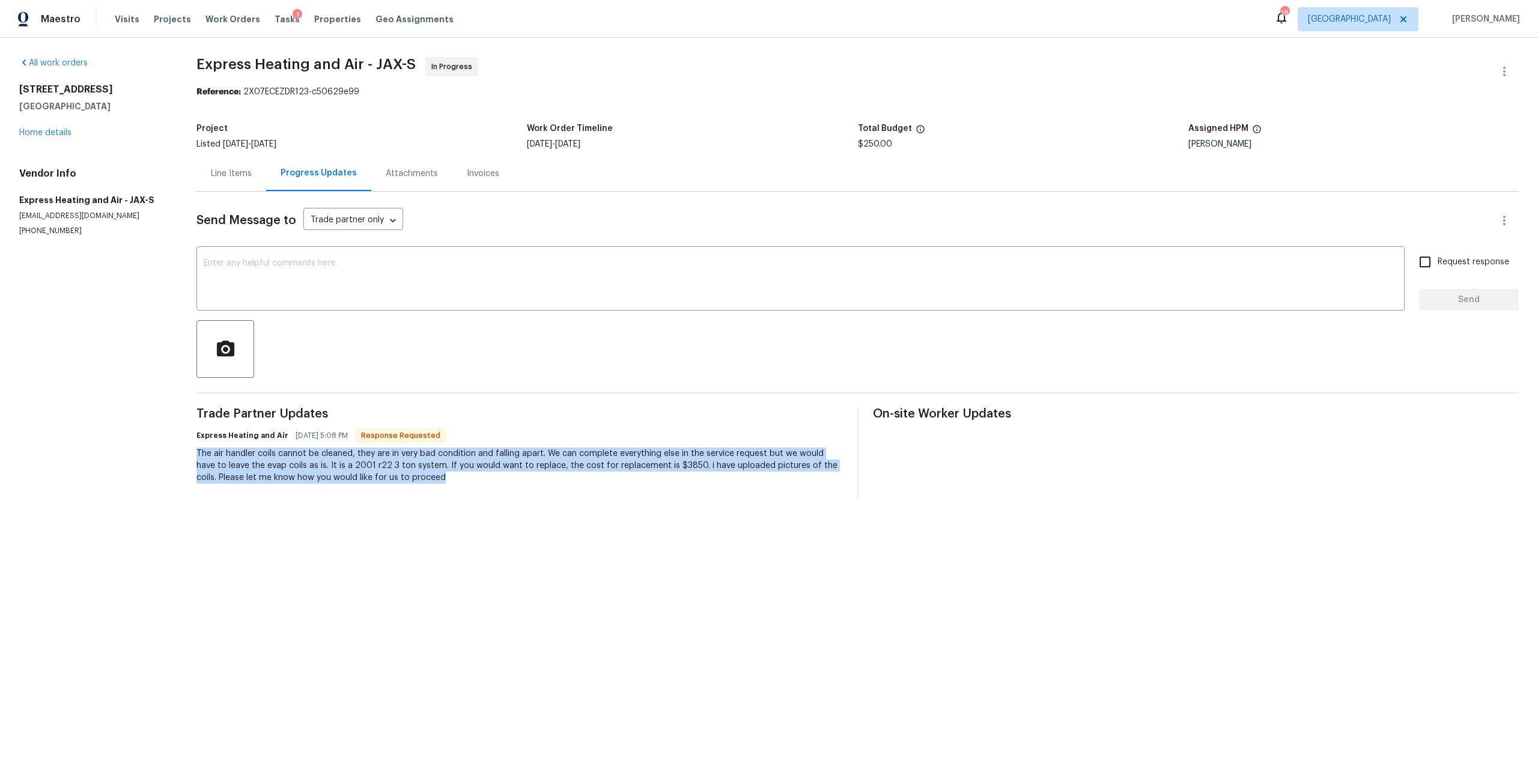
drag, startPoint x: 195, startPoint y: 450, endPoint x: 455, endPoint y: 482, distance: 262.0
click at [455, 482] on div "All work orders [STREET_ADDRESS] Home details Vendor Info Express Heating and A…" at bounding box center [769, 277] width 1538 height 479
copy div "The air handler coils cannot be cleaned, they are in very bad condition and fal…"
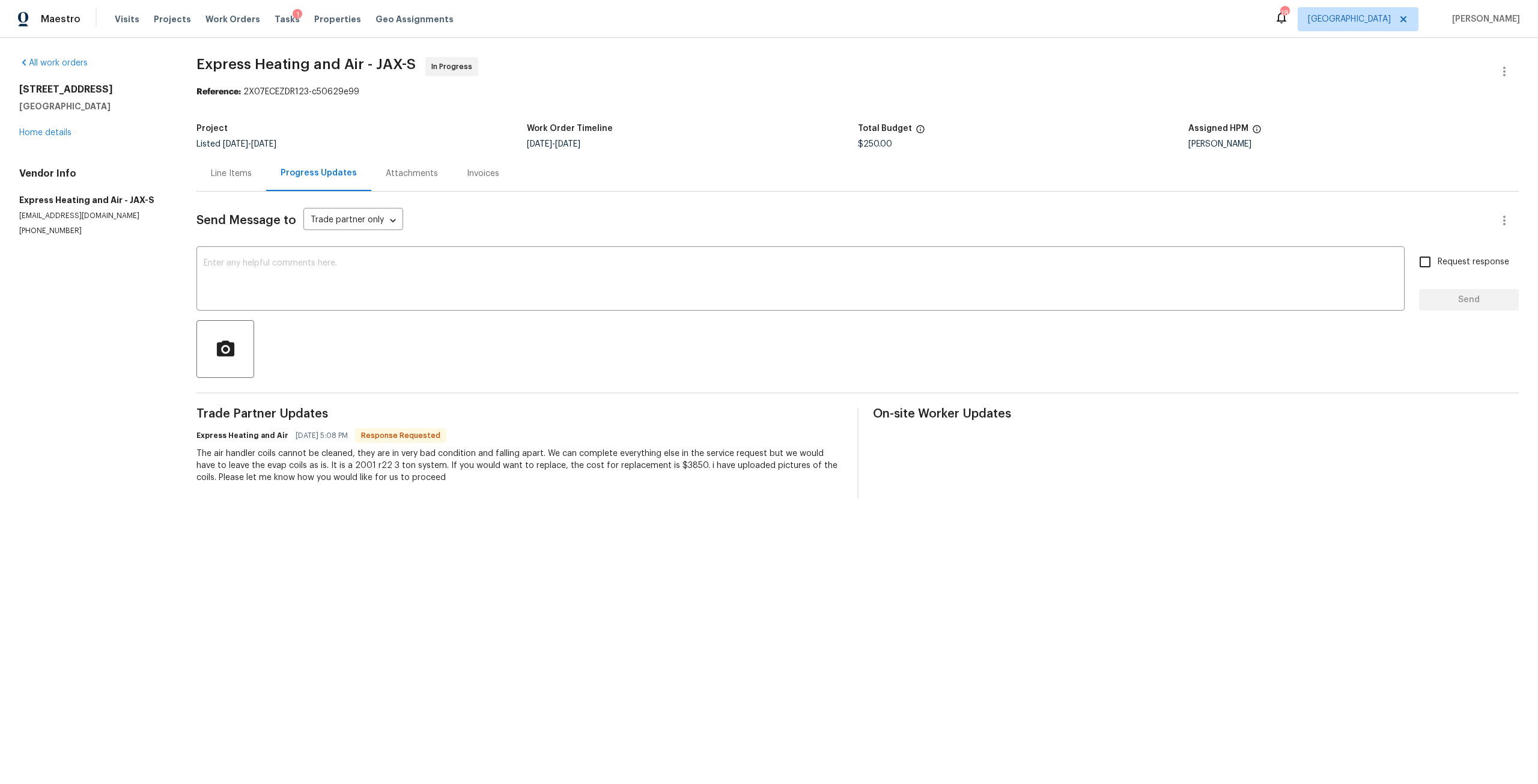
click at [74, 134] on div "[STREET_ADDRESS] Home details" at bounding box center [93, 111] width 149 height 55
click at [68, 134] on link "Home details" at bounding box center [45, 133] width 52 height 8
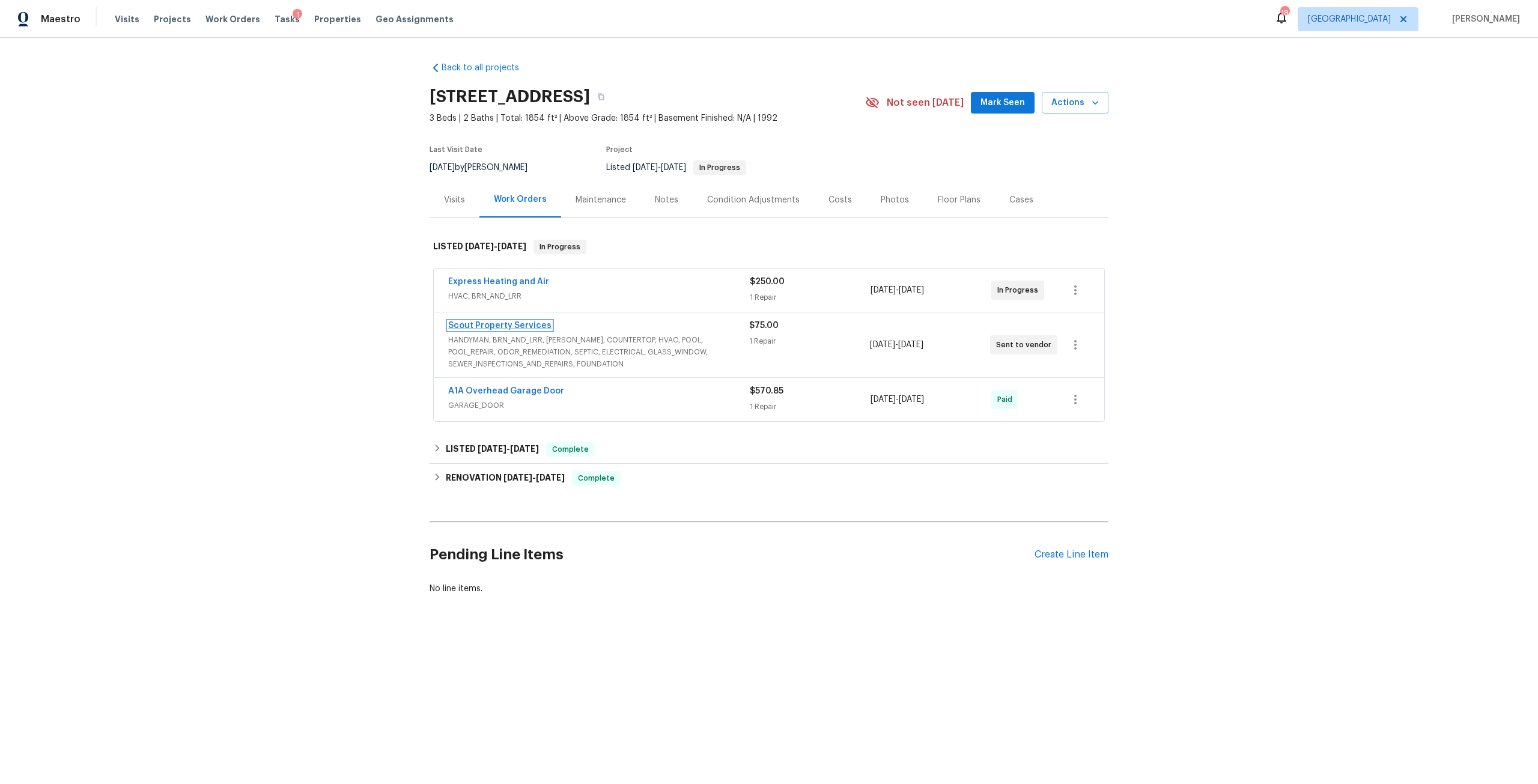
click at [510, 323] on link "Scout Property Services" at bounding box center [500, 326] width 103 height 8
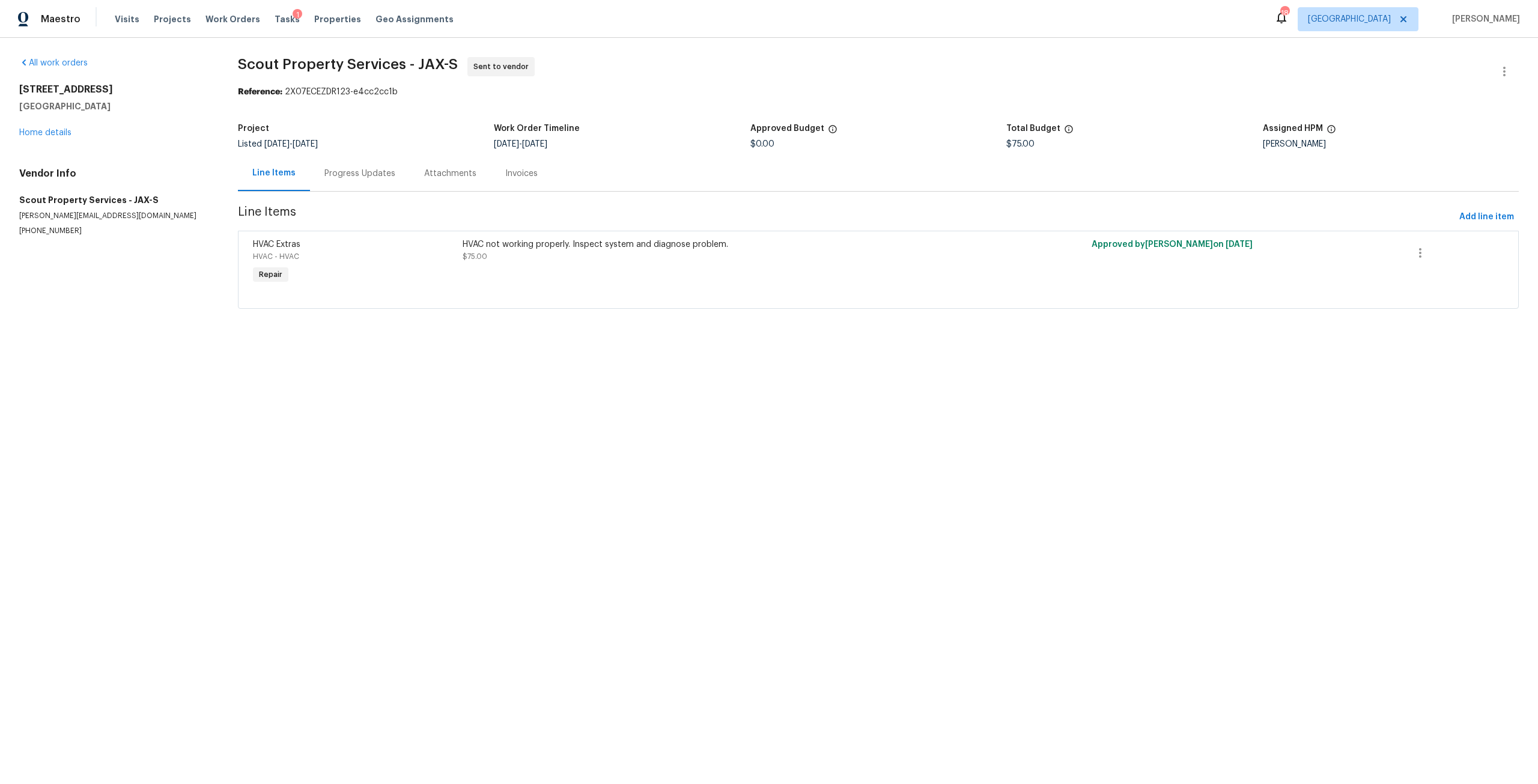
click at [340, 173] on div "Progress Updates" at bounding box center [360, 173] width 71 height 12
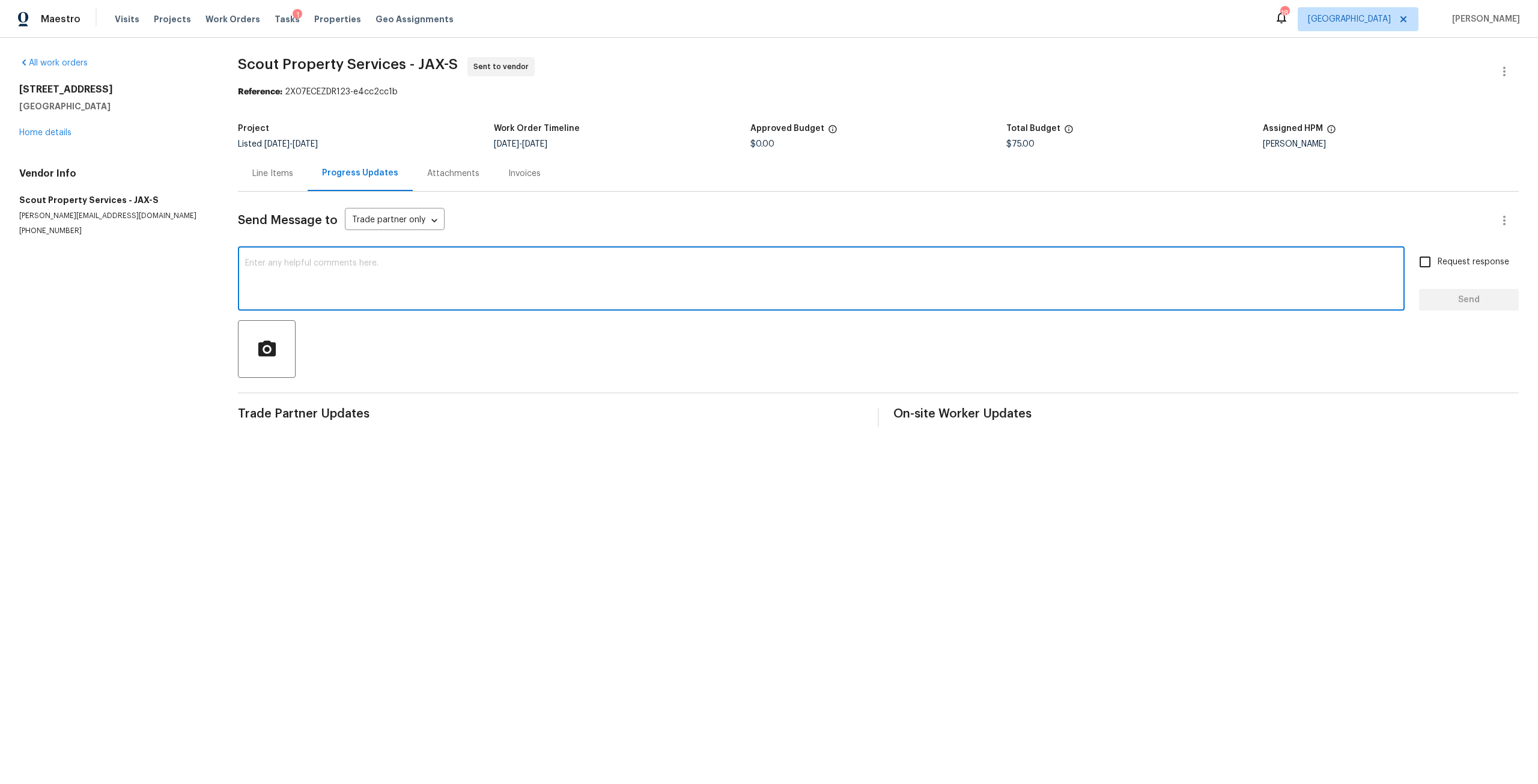
click at [363, 285] on textarea at bounding box center [822, 280] width 1153 height 42
paste textarea "The air handler coils cannot be cleaned, they are in very bad condition and fal…"
type textarea "The air handler coils cannot be cleaned, they are in very bad condition and fal…"
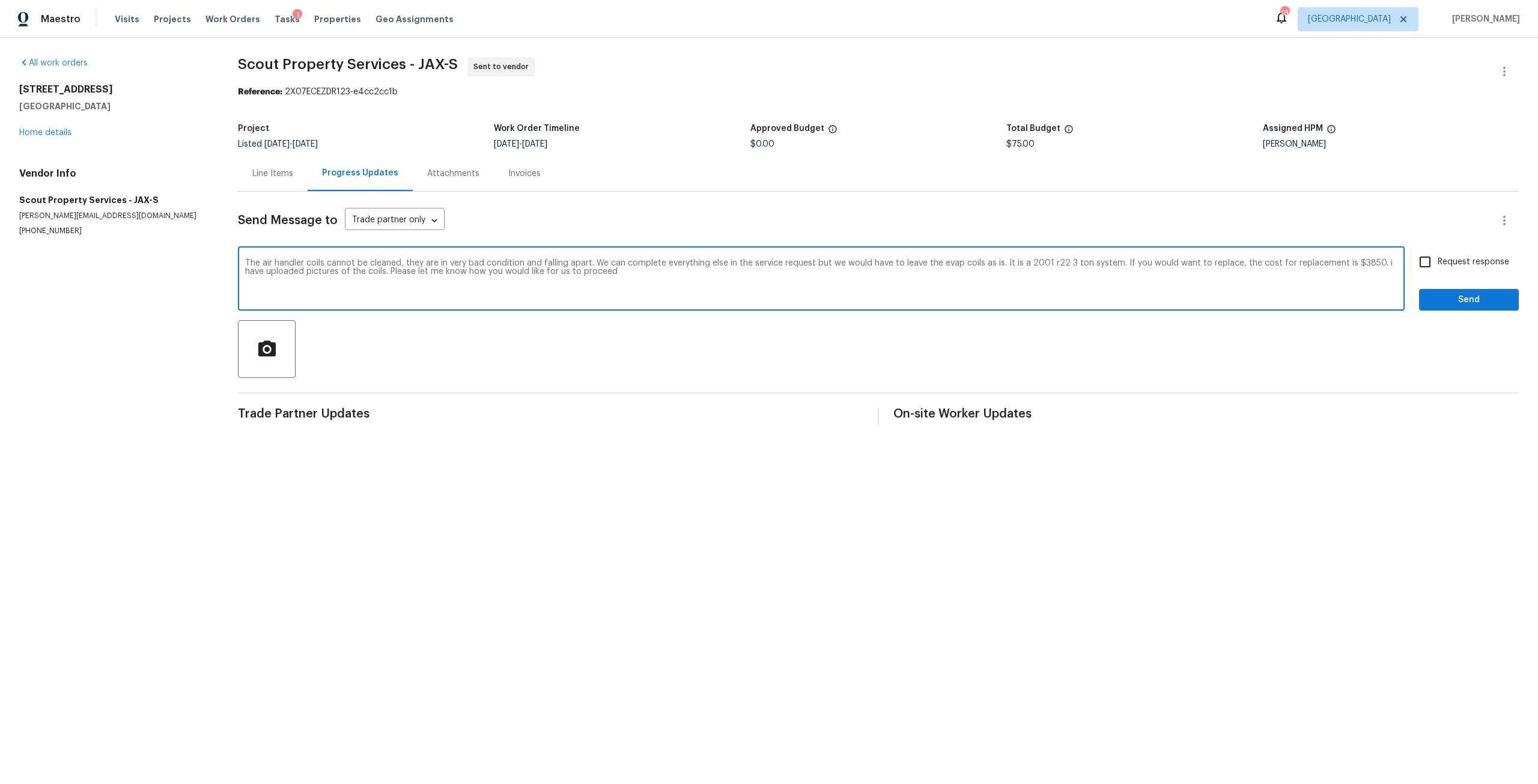
drag, startPoint x: 679, startPoint y: 277, endPoint x: 153, endPoint y: 210, distance: 530.2
click at [153, 210] on div "All work orders [STREET_ADDRESS] Home details Vendor Info Scout Property Servic…" at bounding box center [769, 242] width 1538 height 409
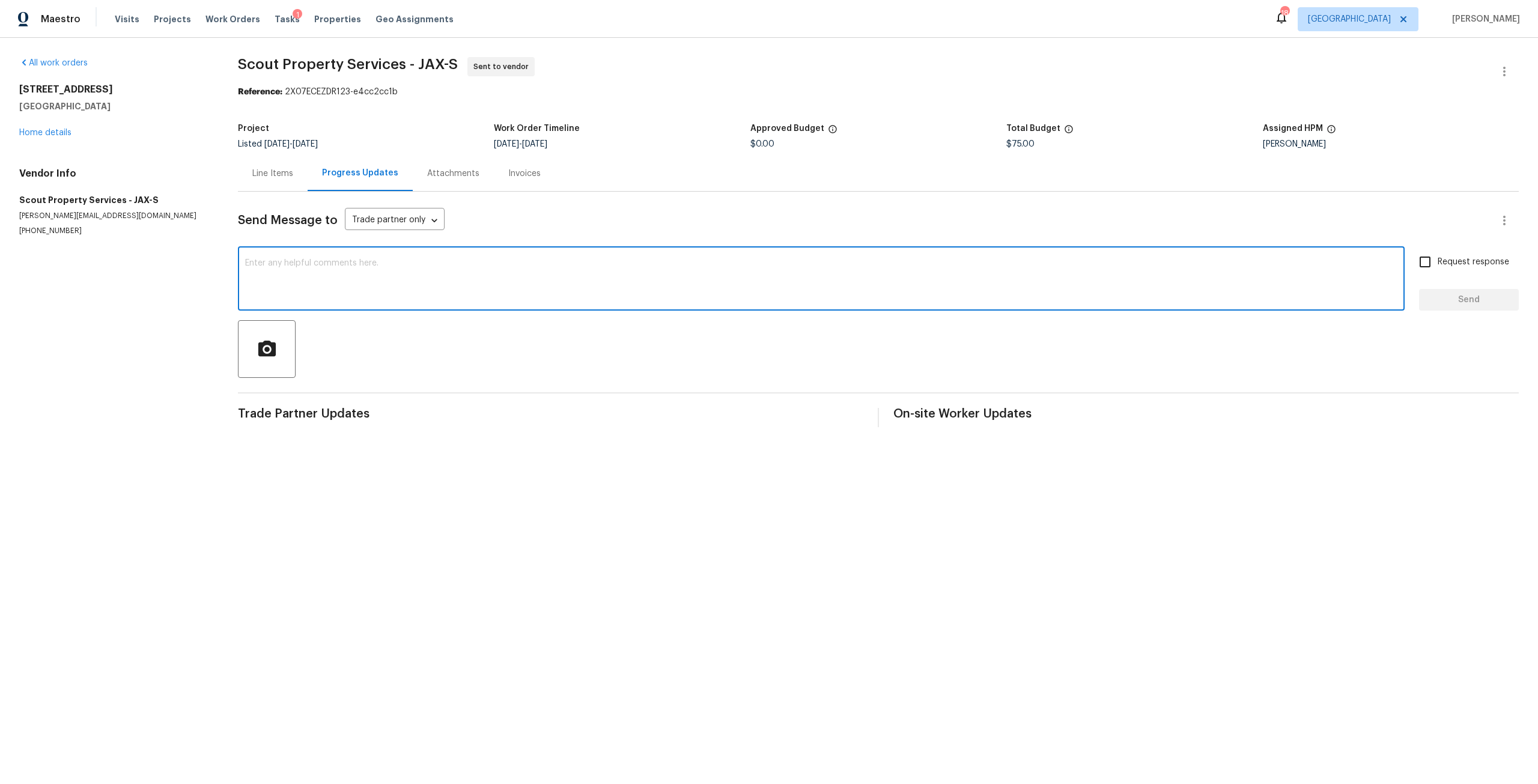
click at [27, 138] on div "[STREET_ADDRESS] Home details" at bounding box center [114, 111] width 190 height 55
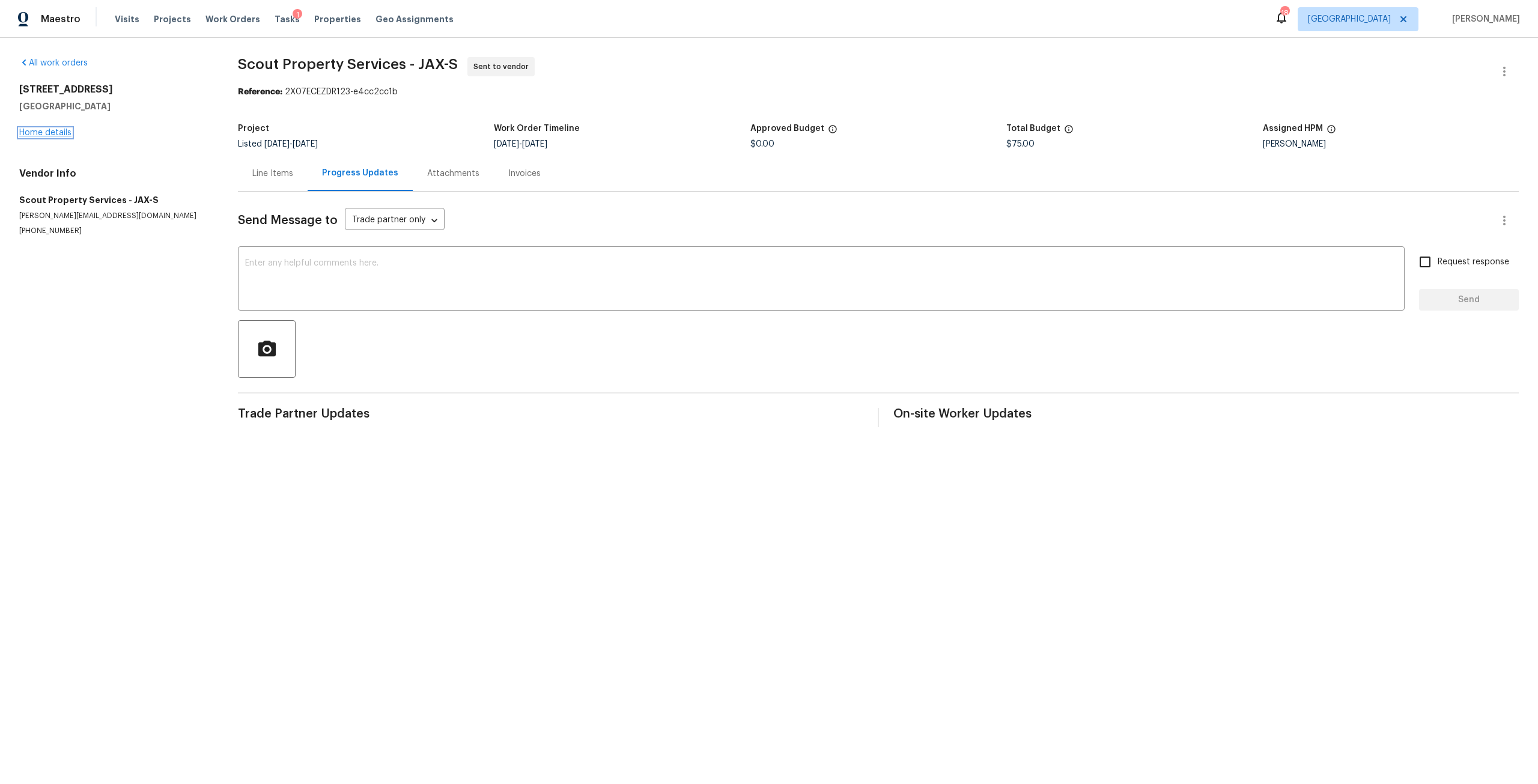
click at [66, 133] on link "Home details" at bounding box center [45, 133] width 52 height 8
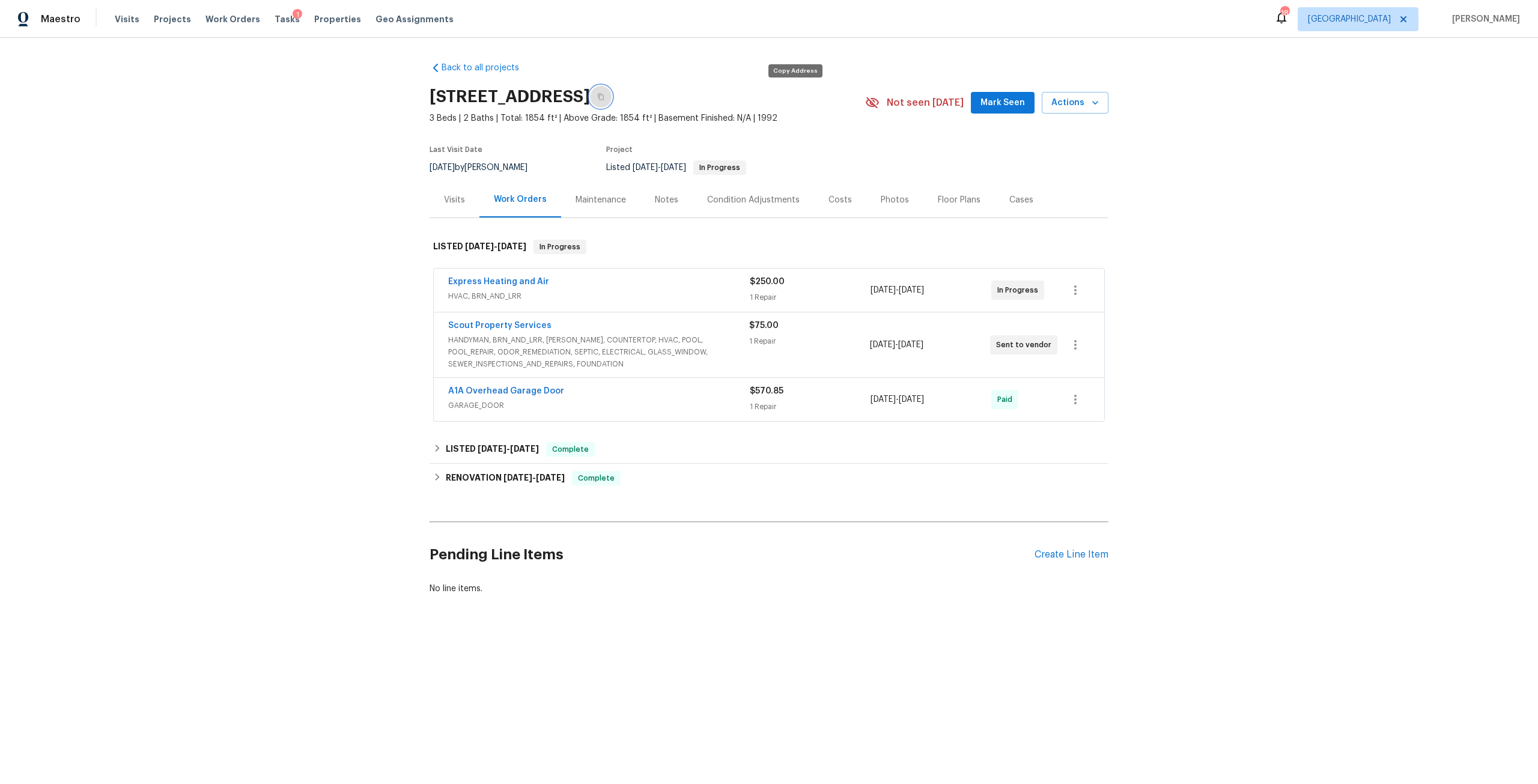
click at [604, 99] on icon "button" at bounding box center [600, 96] width 7 height 7
click at [510, 279] on link "Express Heating and Air" at bounding box center [499, 281] width 101 height 8
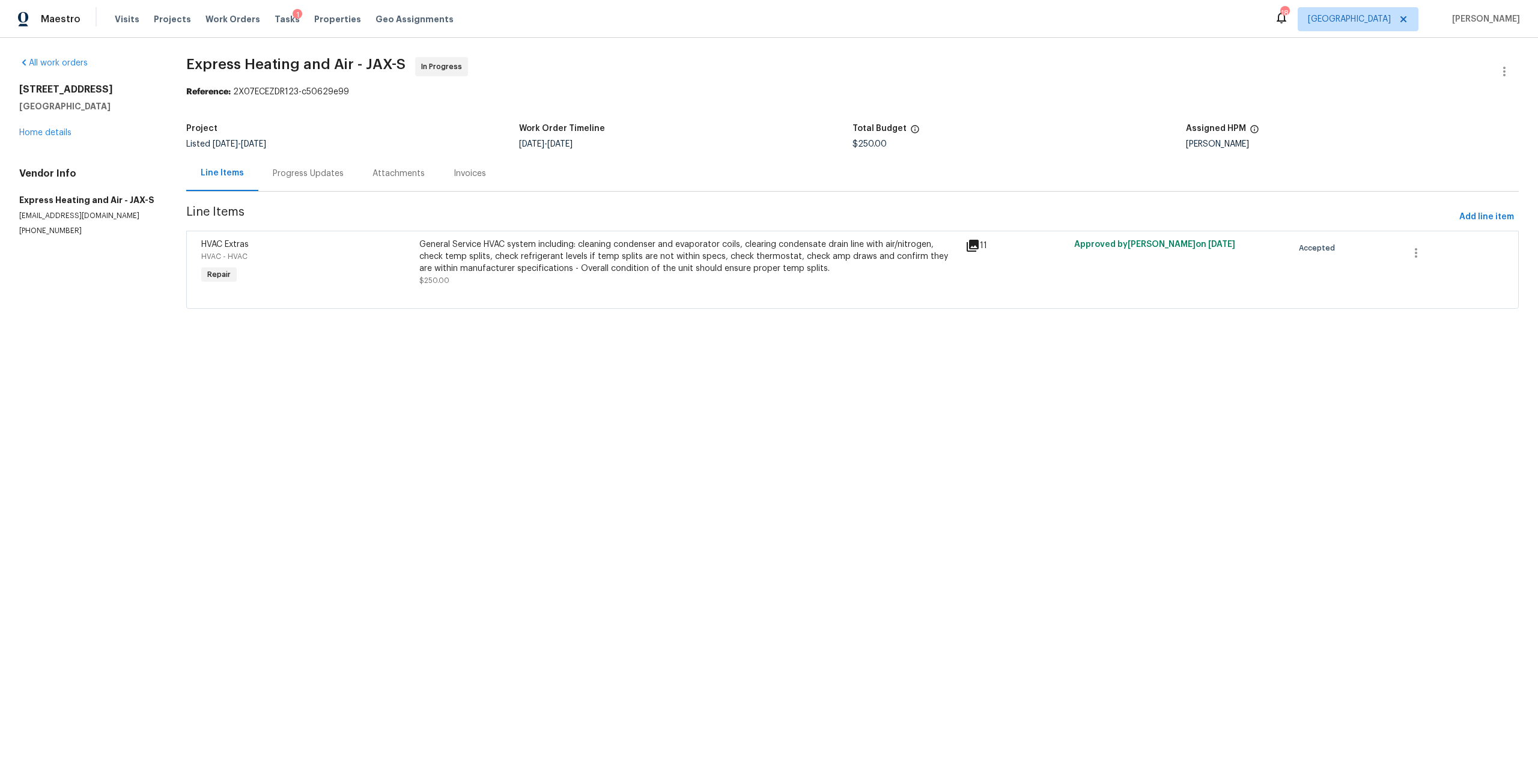
click at [303, 172] on div "Progress Updates" at bounding box center [308, 173] width 71 height 12
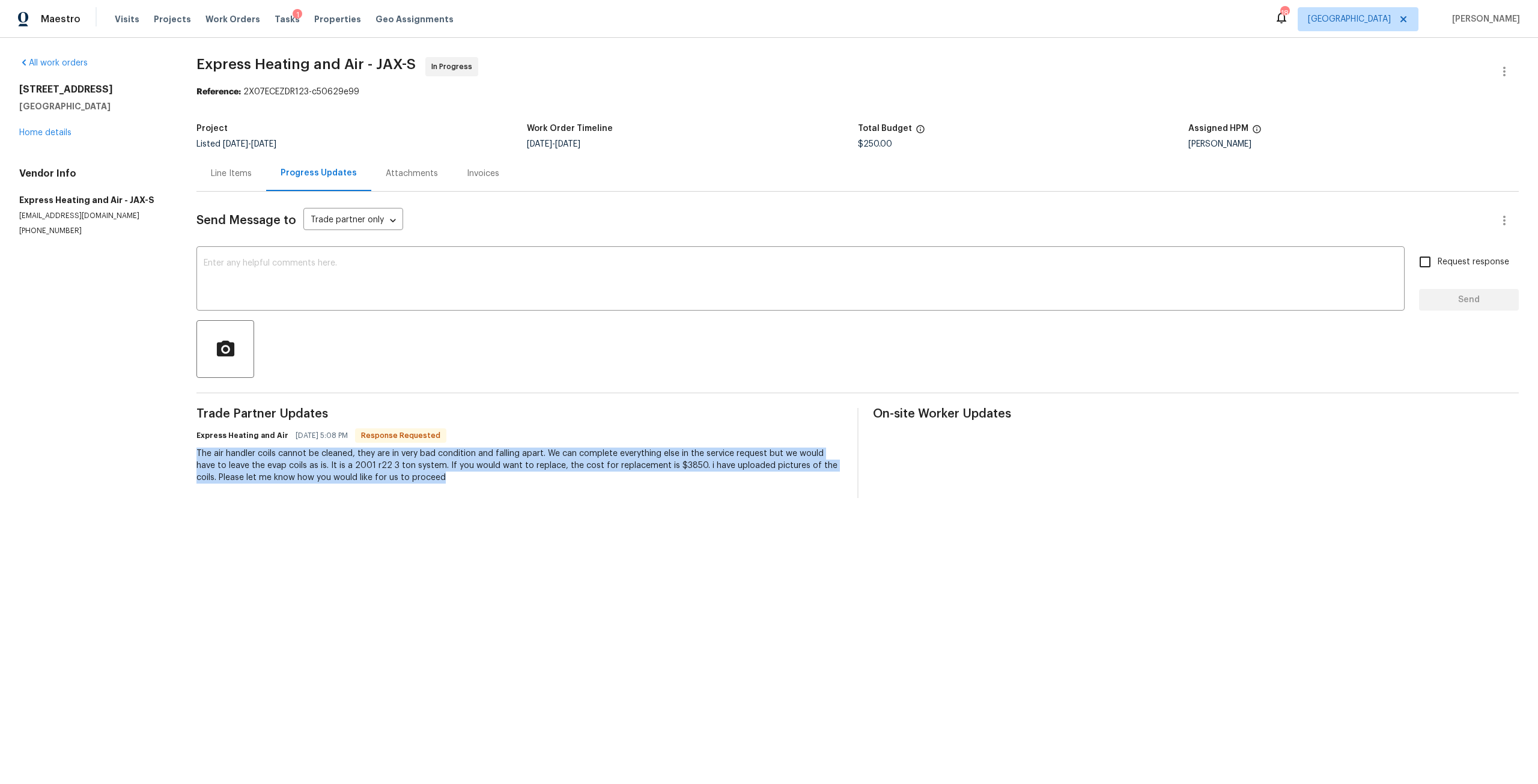
drag, startPoint x: 458, startPoint y: 475, endPoint x: 189, endPoint y: 445, distance: 270.7
click at [189, 445] on div "All work orders [STREET_ADDRESS] Home details Vendor Info Express Heating and A…" at bounding box center [769, 277] width 1538 height 479
copy div "The air handler coils cannot be cleaned, they are in very bad condition and fal…"
click at [56, 130] on link "Home details" at bounding box center [45, 133] width 52 height 8
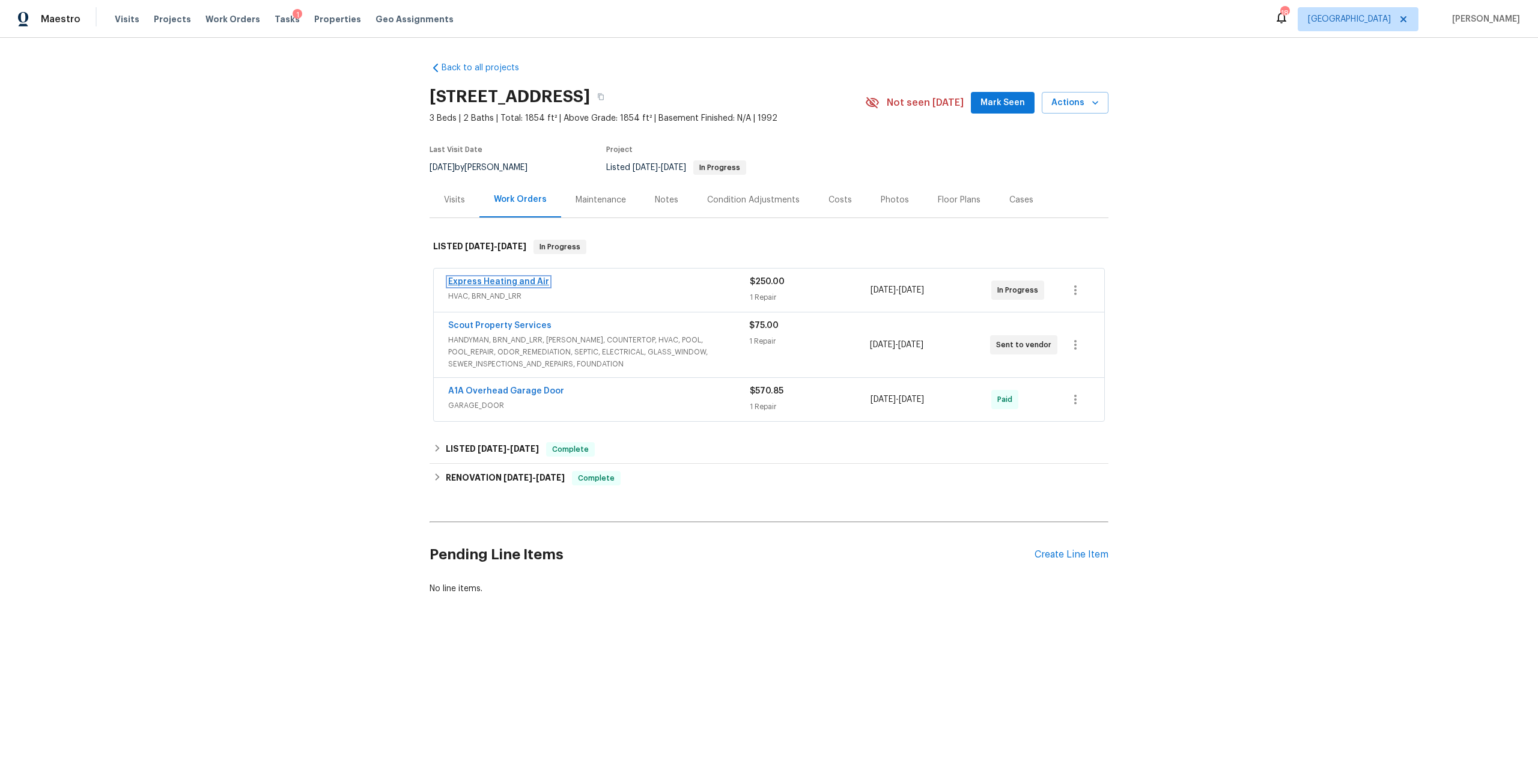
click at [522, 282] on link "Express Heating and Air" at bounding box center [499, 281] width 101 height 8
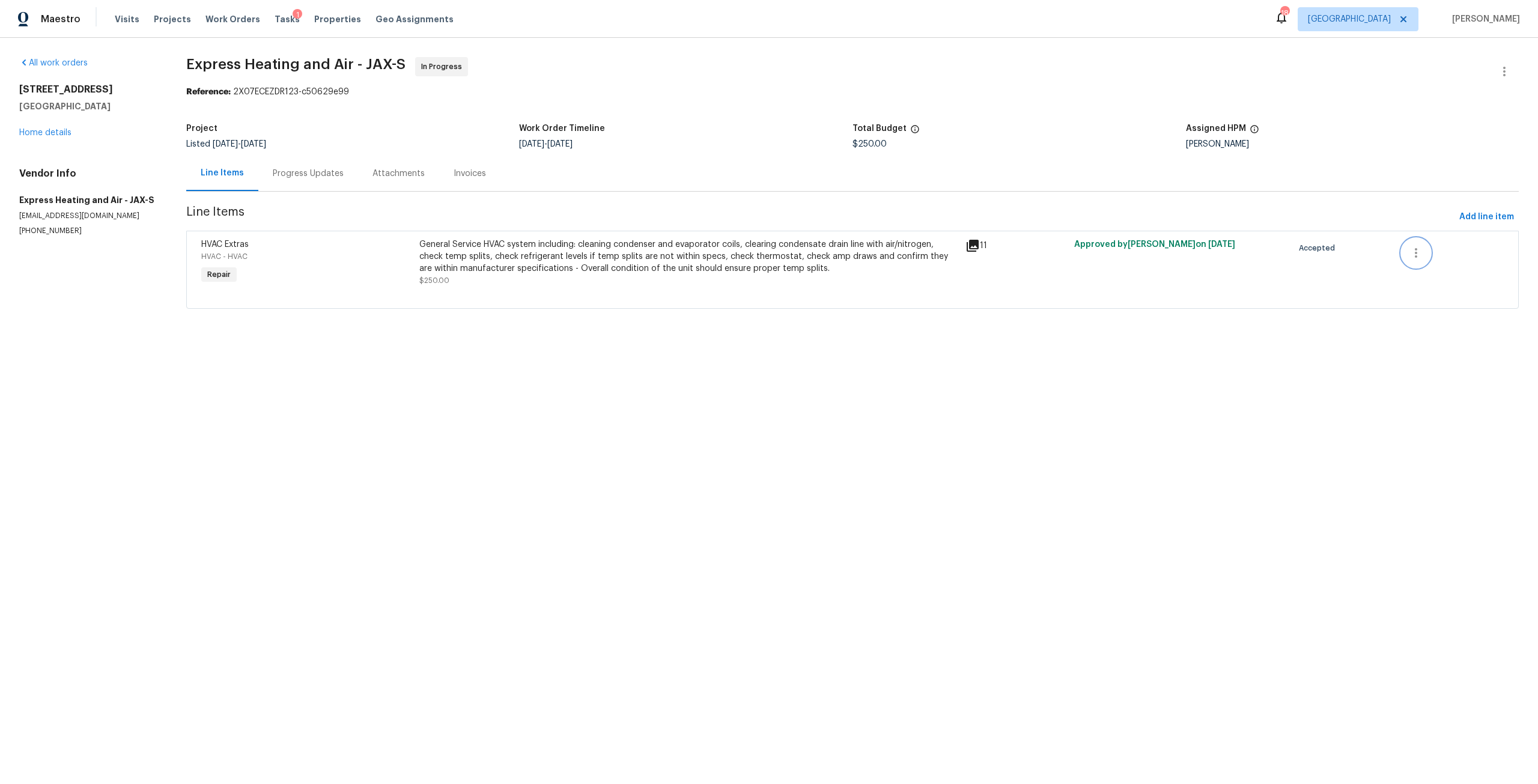
click at [1402, 254] on button "button" at bounding box center [1416, 252] width 29 height 29
click at [1422, 244] on li "Cancel" at bounding box center [1416, 252] width 47 height 20
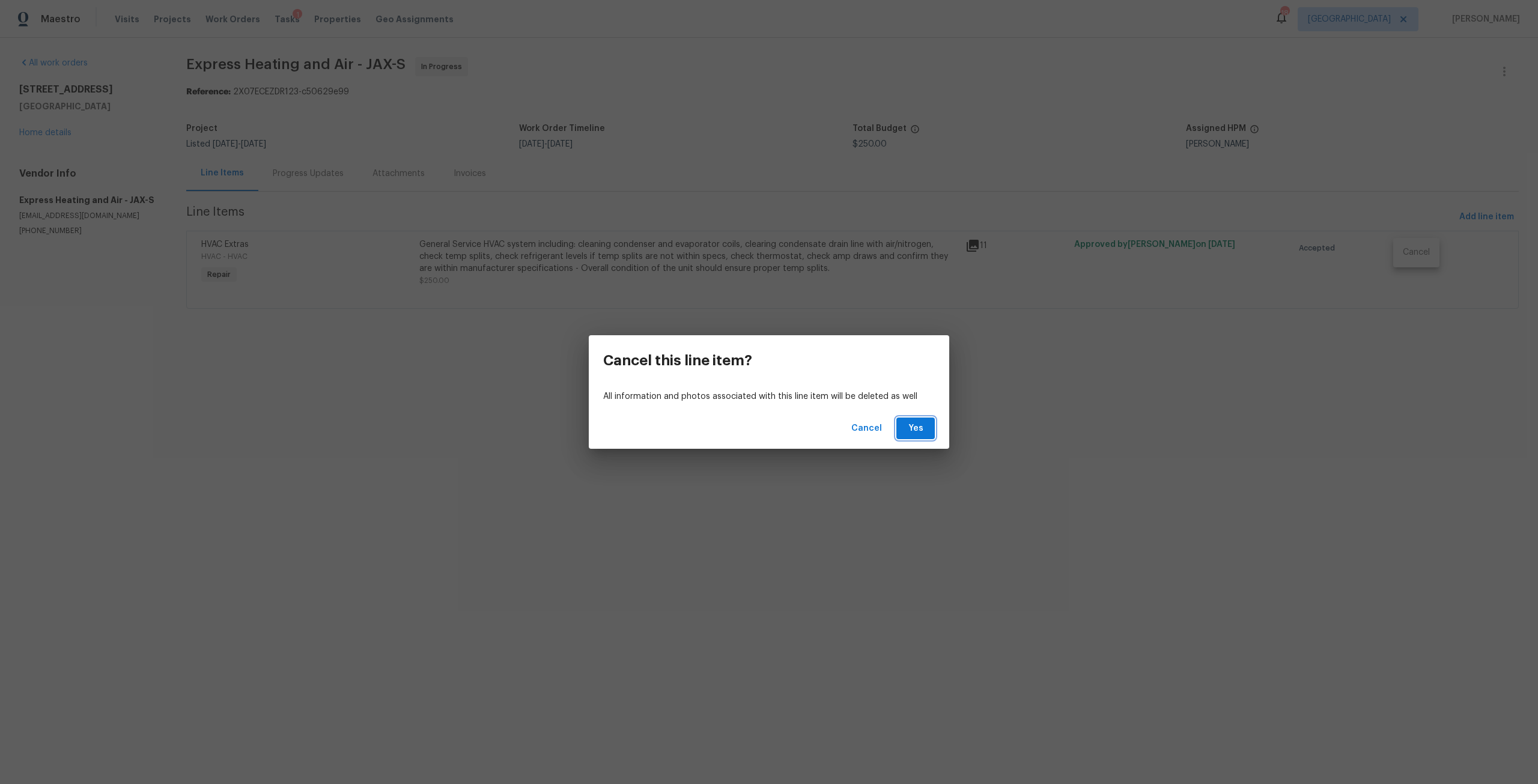
click at [907, 427] on span "Yes" at bounding box center [915, 428] width 19 height 15
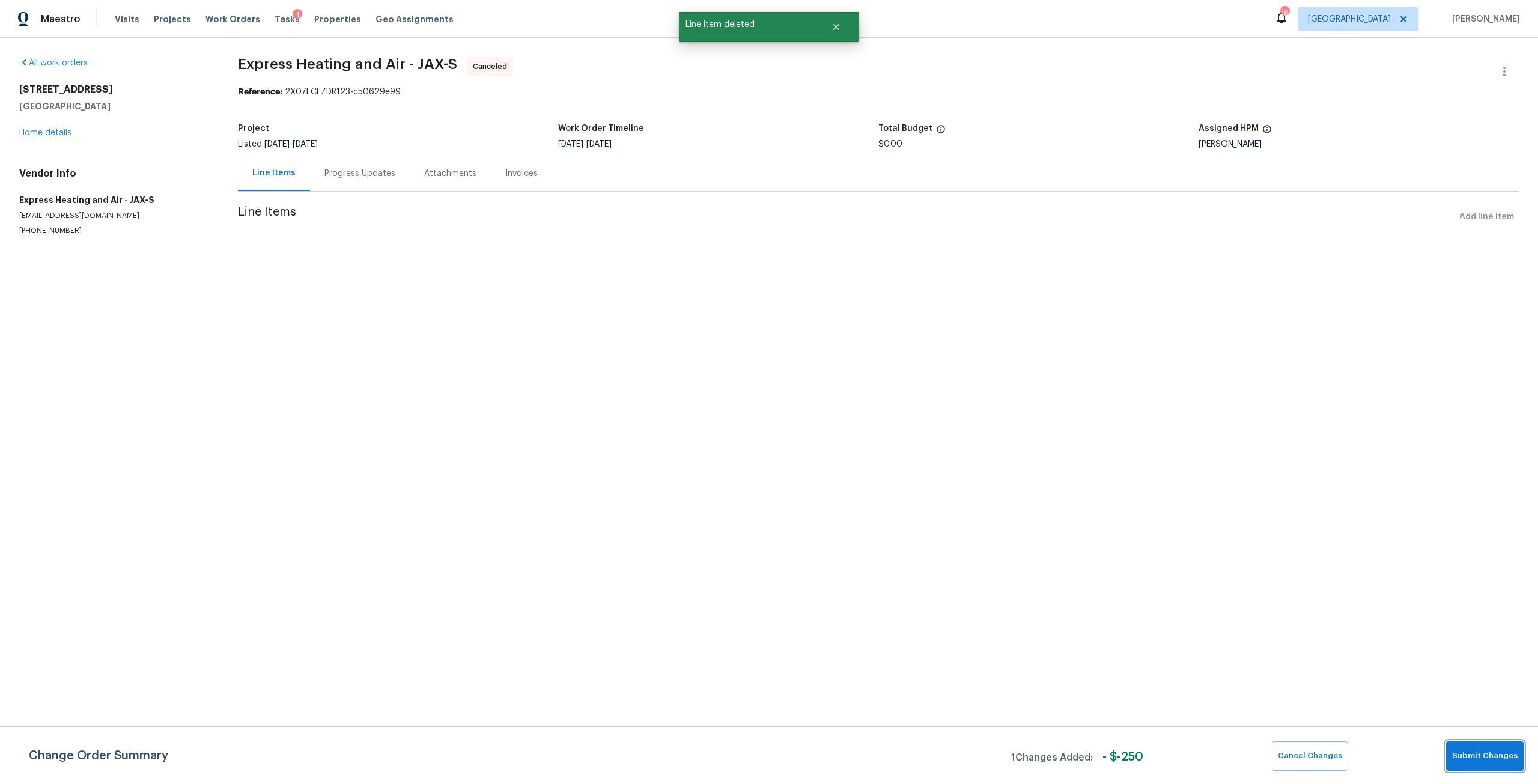
click at [1462, 748] on button "Submit Changes" at bounding box center [1486, 756] width 77 height 30
click at [50, 136] on link "Home details" at bounding box center [45, 133] width 52 height 8
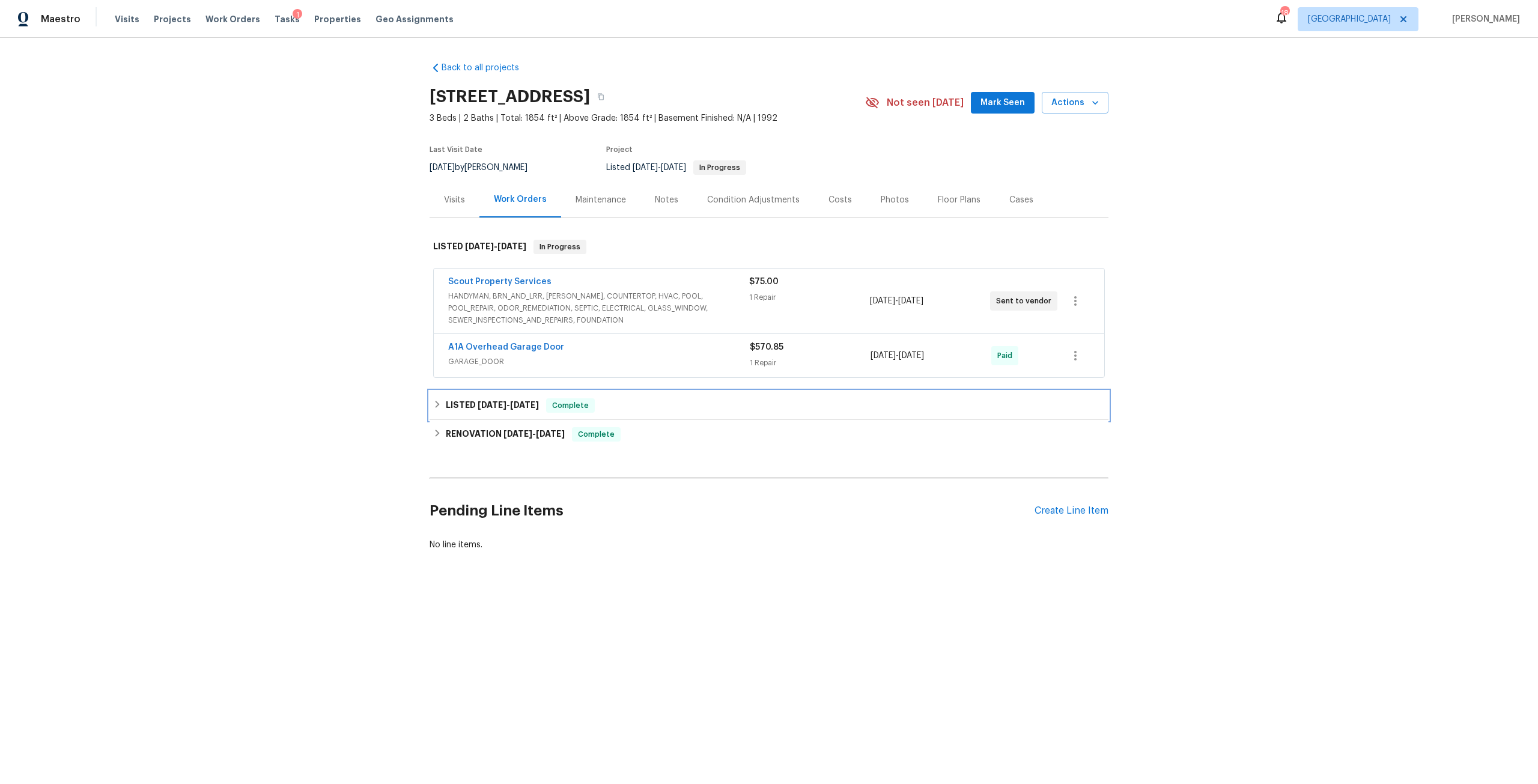
click at [520, 402] on span "[DATE]" at bounding box center [524, 405] width 29 height 8
